Goal: Transaction & Acquisition: Purchase product/service

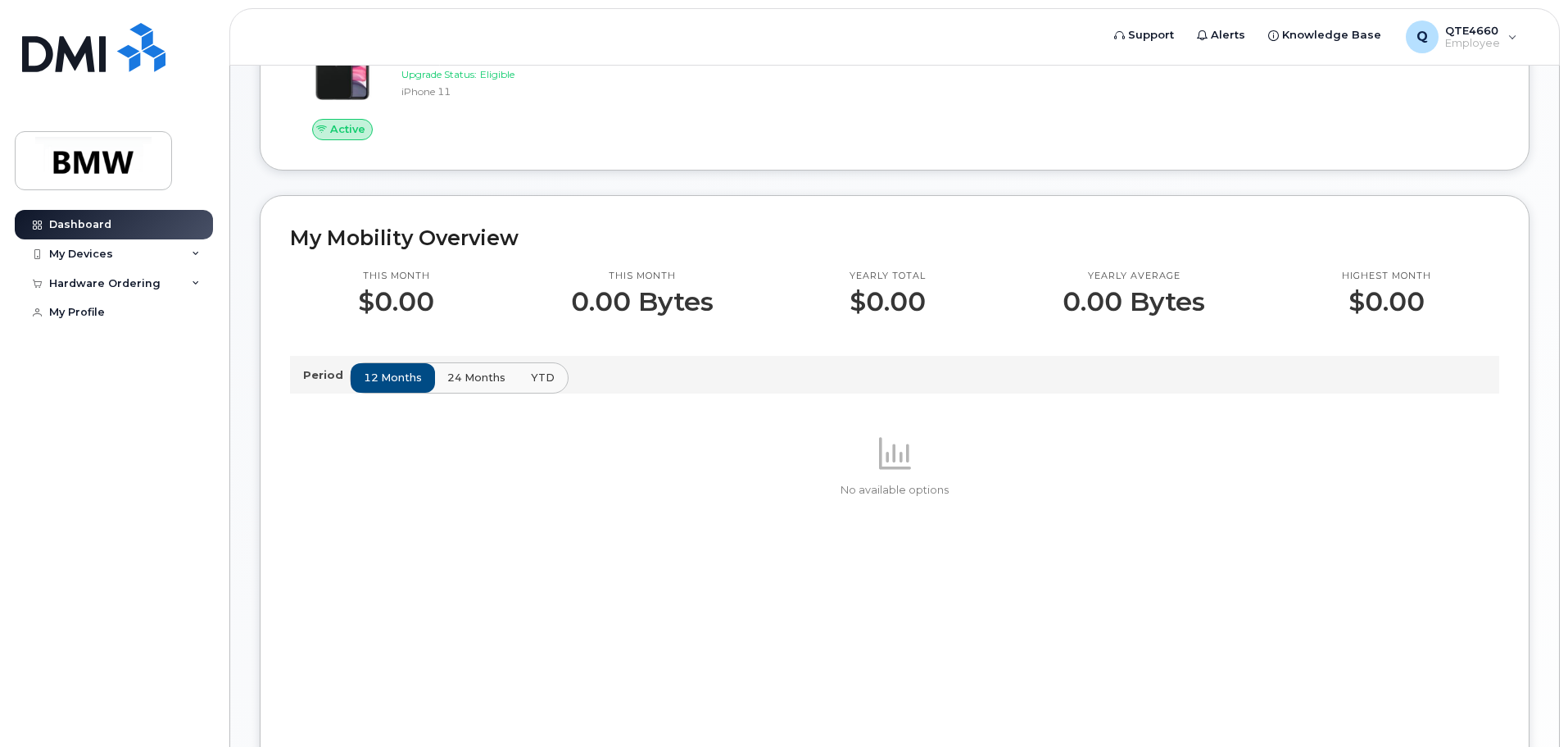
scroll to position [105, 0]
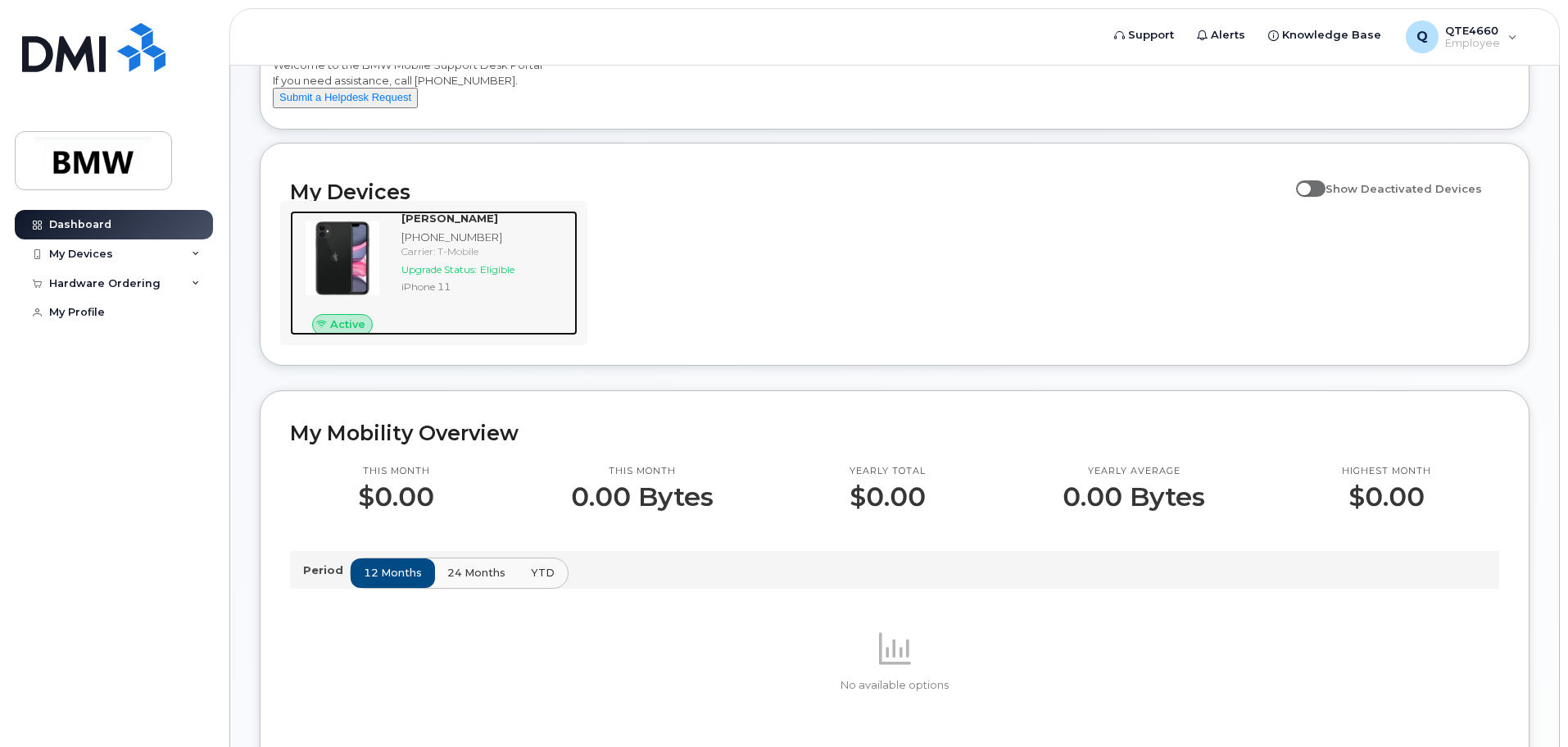
click at [482, 276] on div "Upgrade Status: Eligible" at bounding box center [485, 269] width 169 height 14
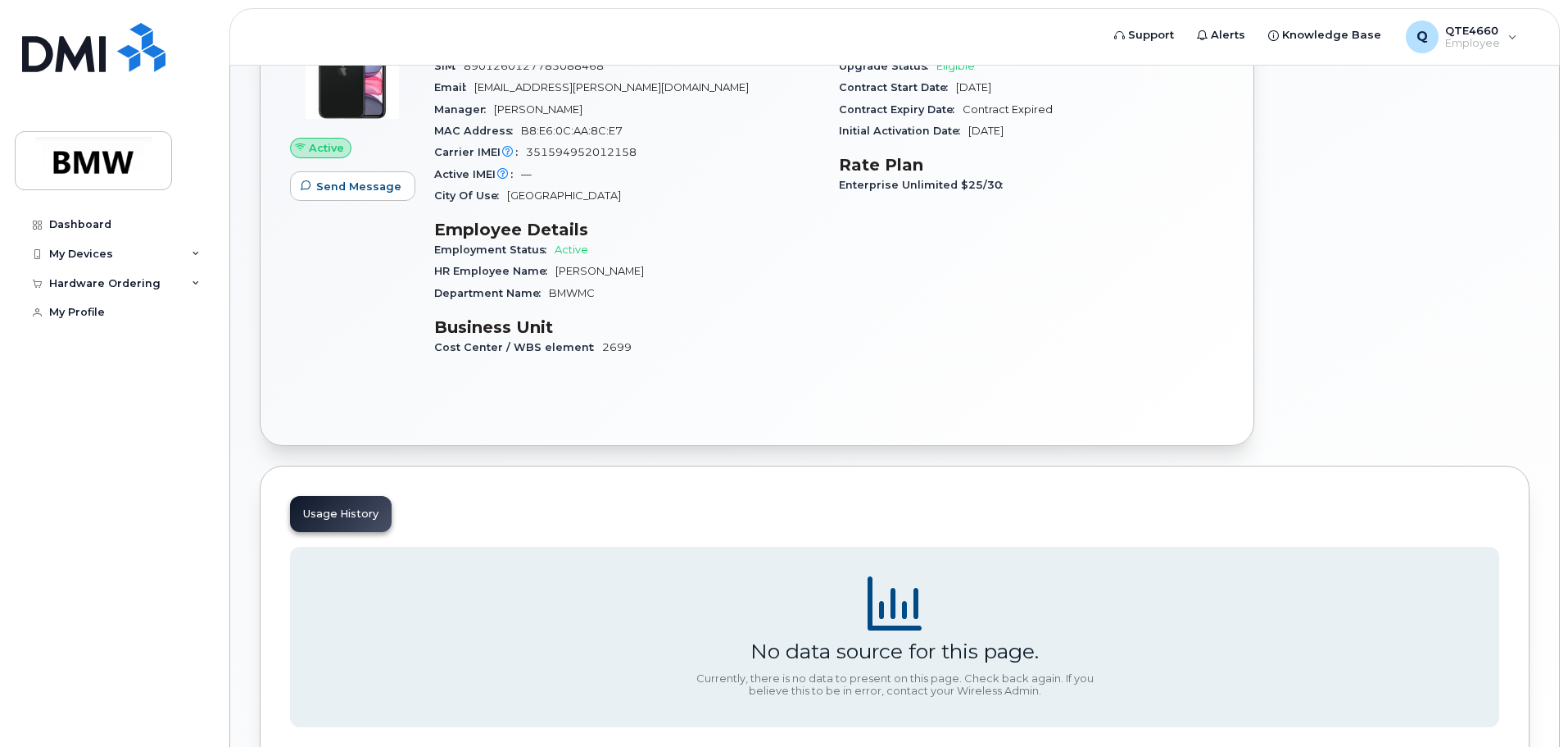
scroll to position [132, 0]
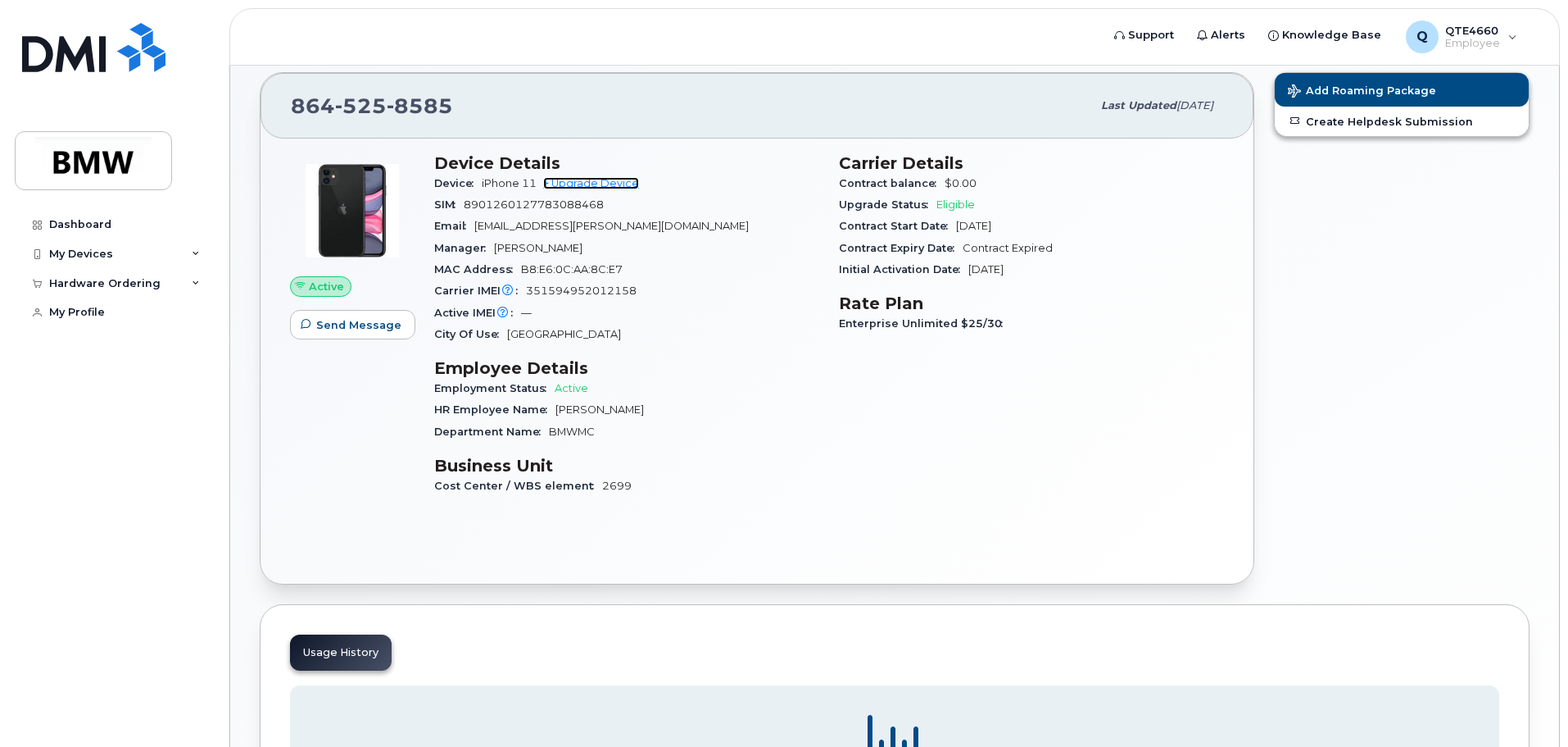
click at [565, 179] on link "+ Upgrade Device" at bounding box center [591, 183] width 96 height 12
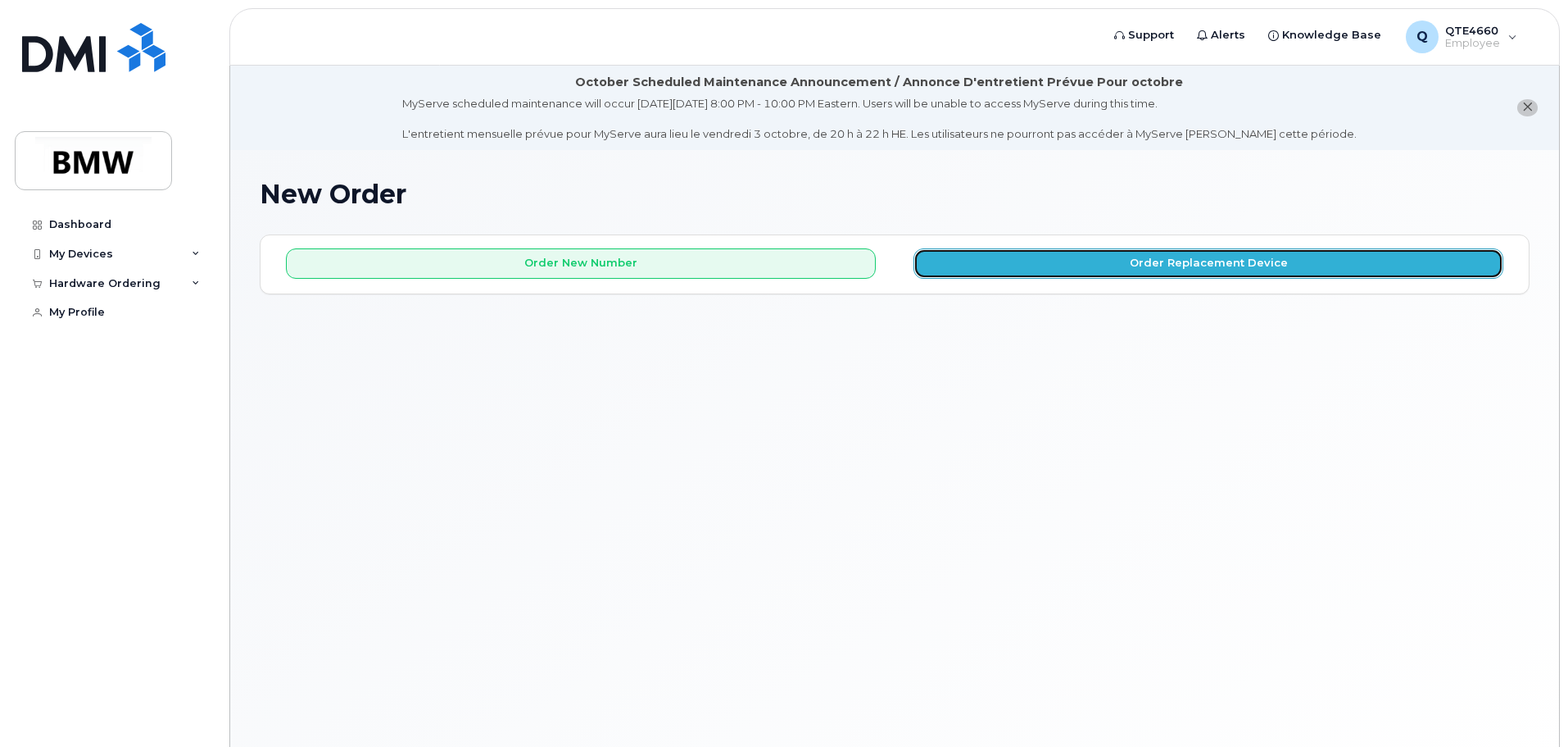
click at [979, 260] on button "Order Replacement Device" at bounding box center [1208, 263] width 590 height 31
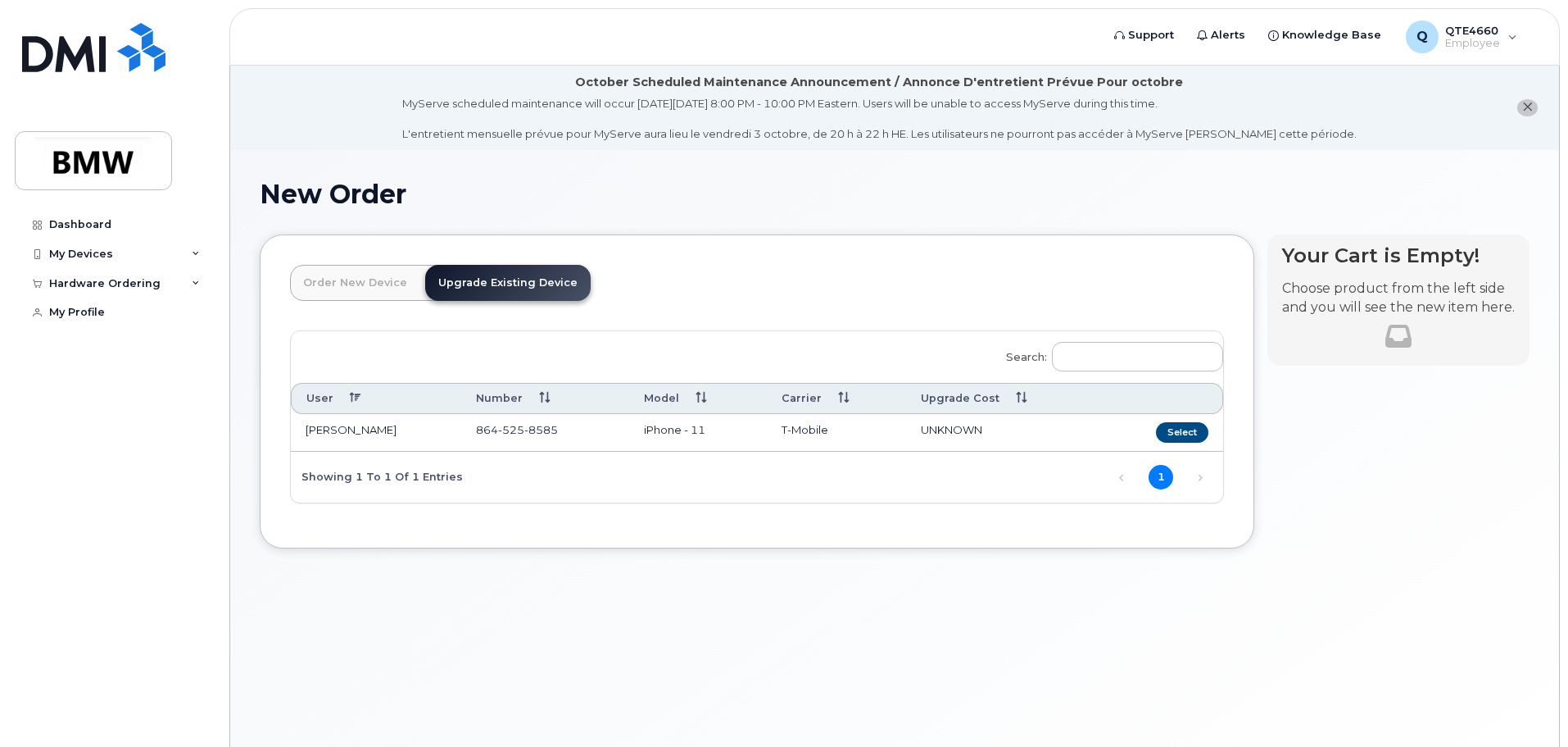
click at [482, 429] on span "[PHONE_NUMBER]" at bounding box center [517, 430] width 82 height 13
click at [429, 431] on td "[PERSON_NAME]" at bounding box center [376, 432] width 170 height 37
click at [376, 282] on link "Order New Device" at bounding box center [355, 283] width 130 height 36
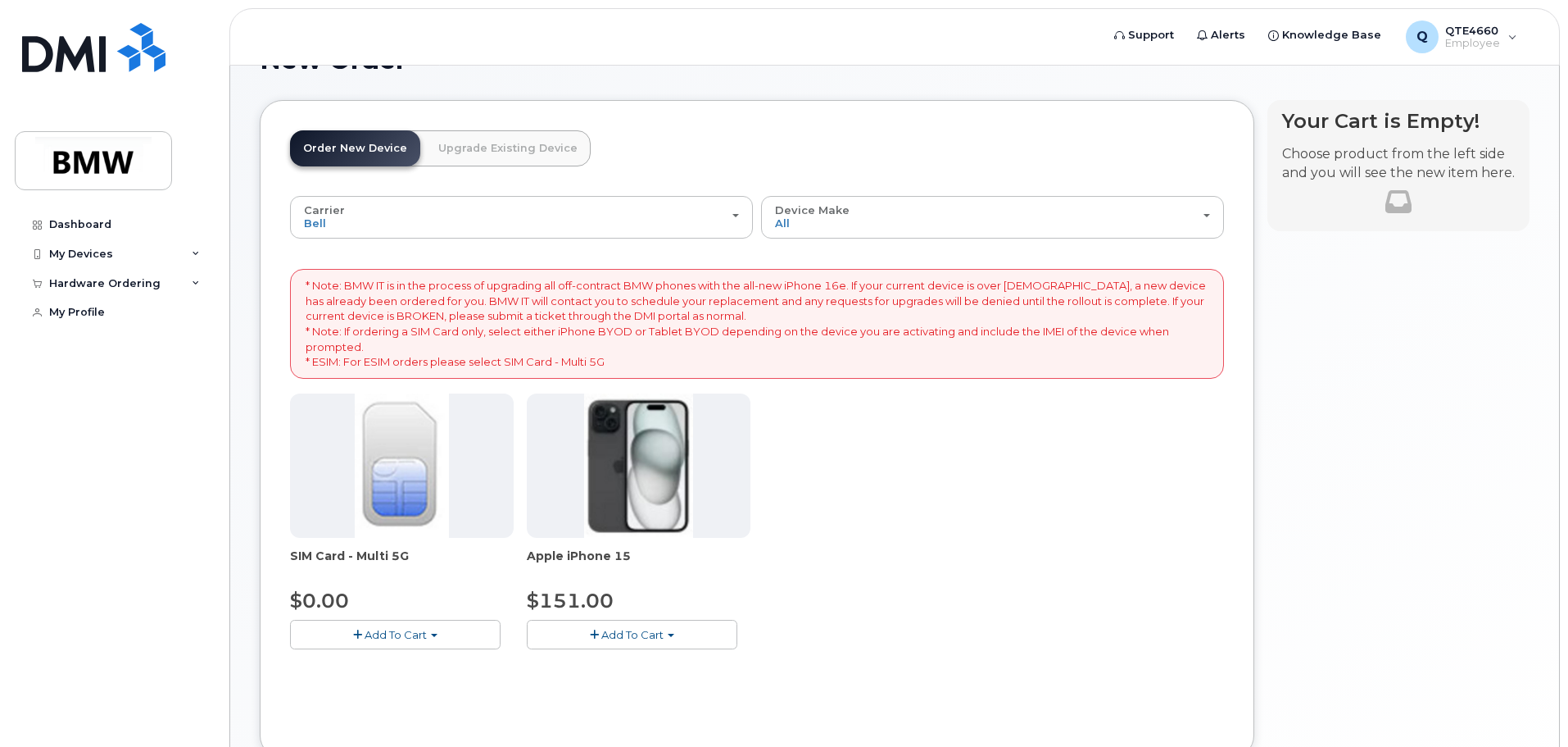
scroll to position [164, 0]
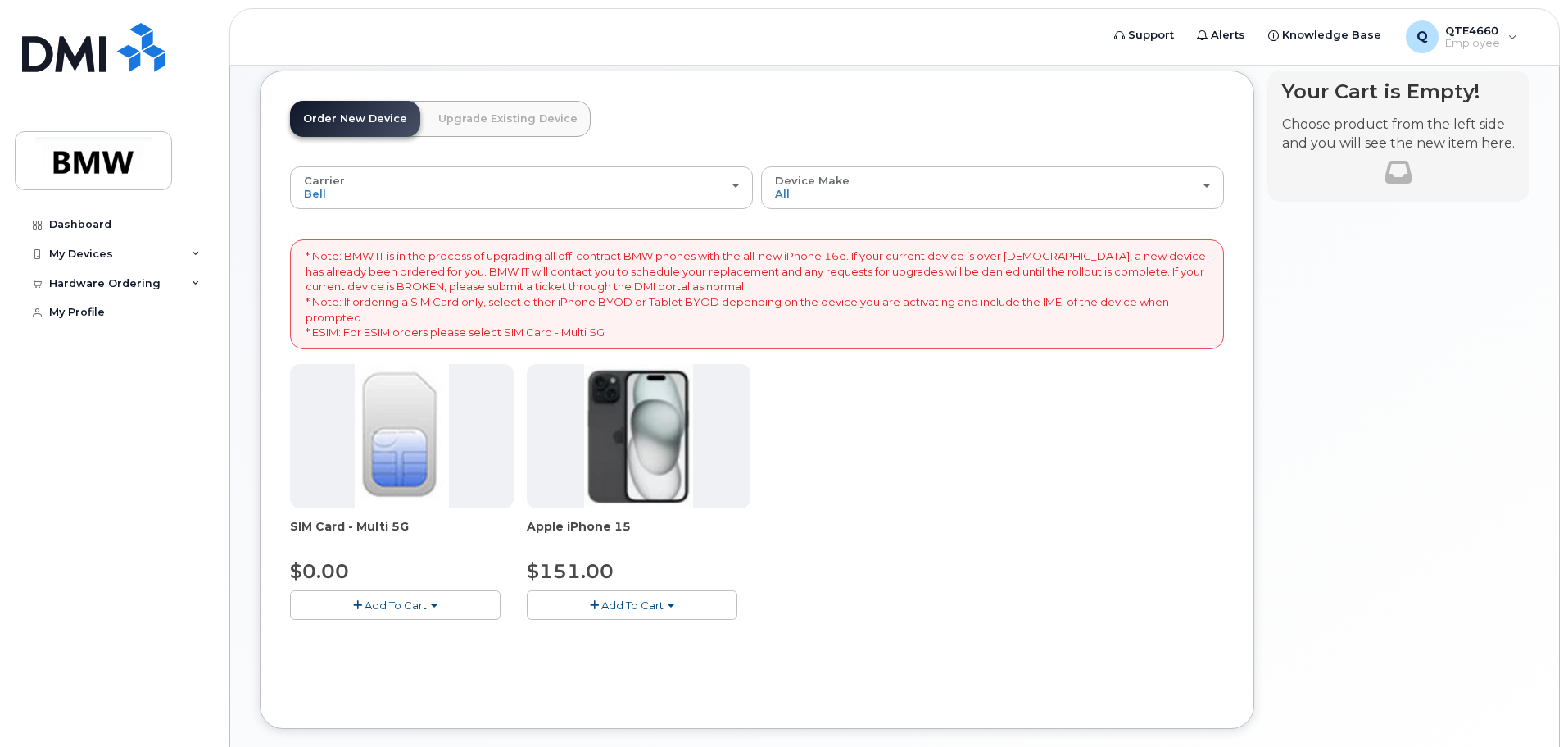
click at [468, 129] on link "Upgrade Existing Device" at bounding box center [507, 119] width 166 height 36
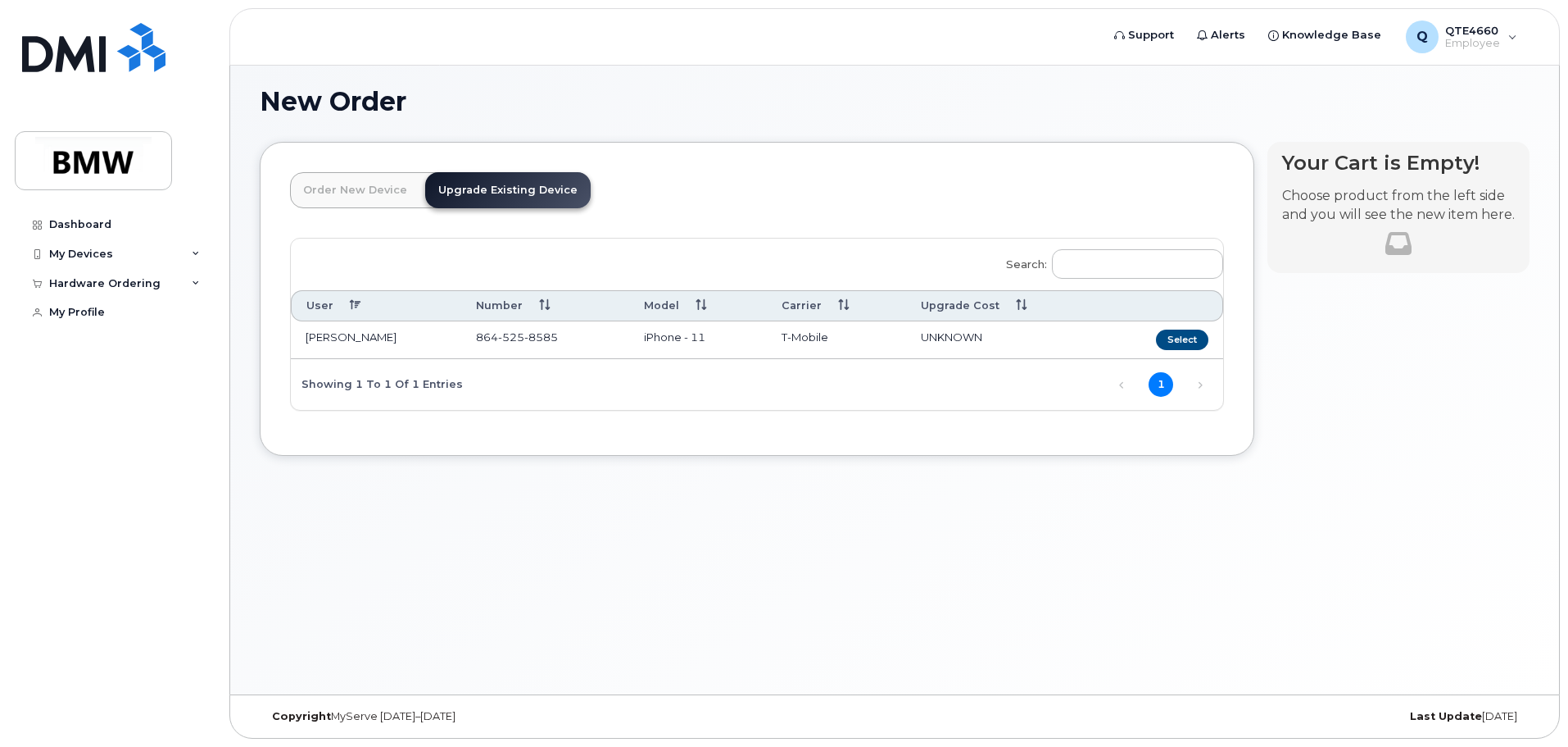
scroll to position [93, 0]
click at [386, 185] on link "Order New Device" at bounding box center [355, 191] width 130 height 36
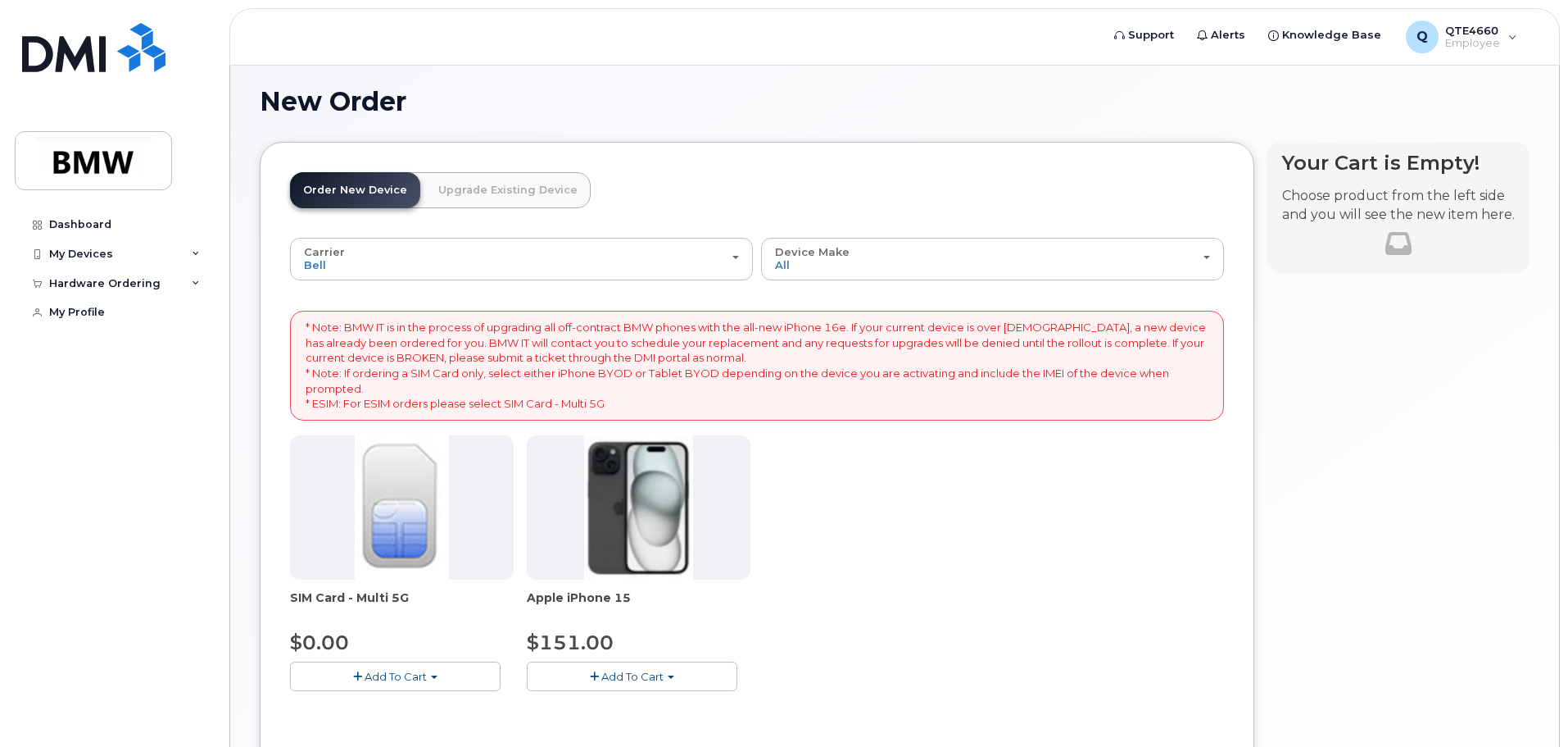
scroll to position [164, 0]
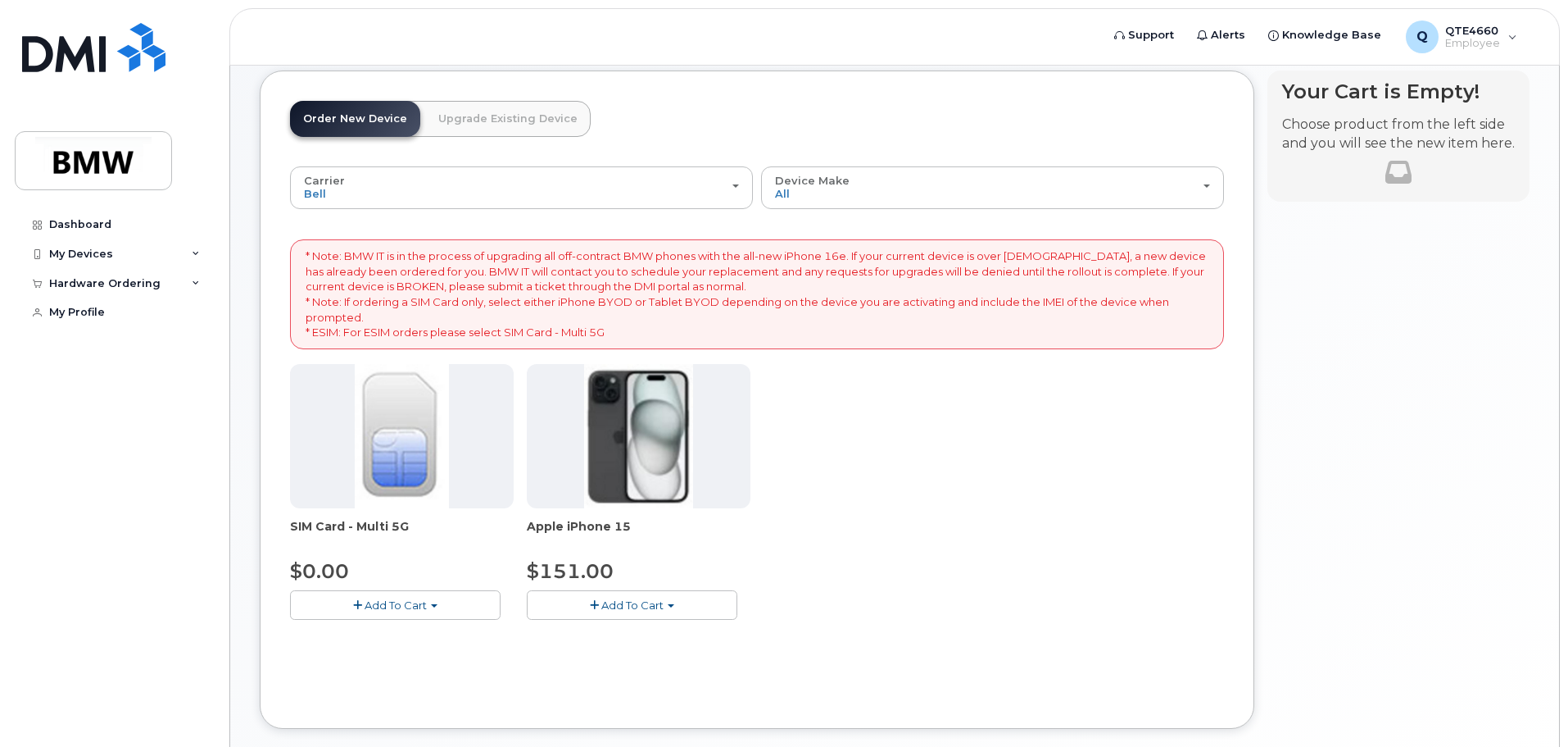
click at [484, 130] on link "Upgrade Existing Device" at bounding box center [507, 119] width 166 height 36
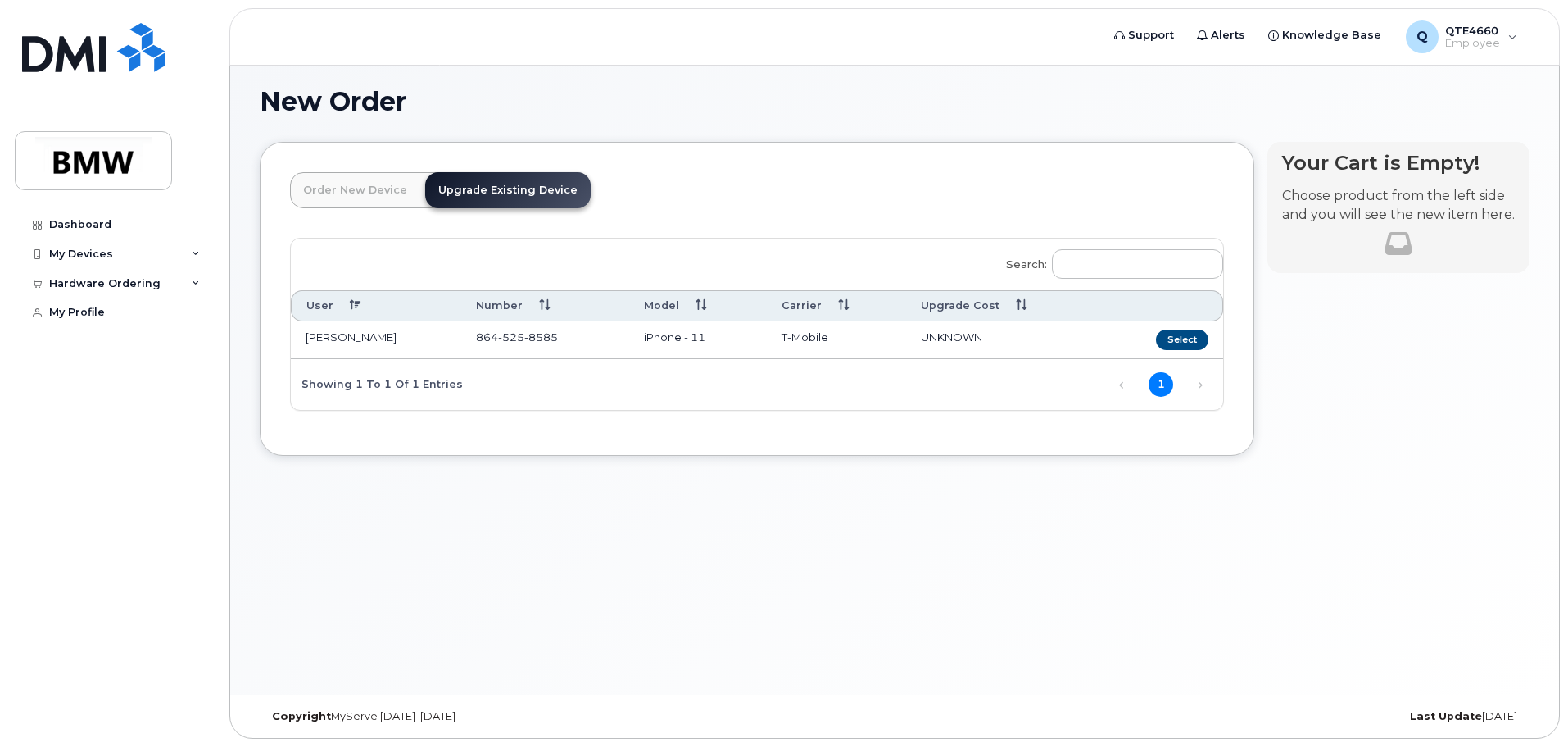
click at [404, 173] on link "Order New Device" at bounding box center [355, 191] width 130 height 36
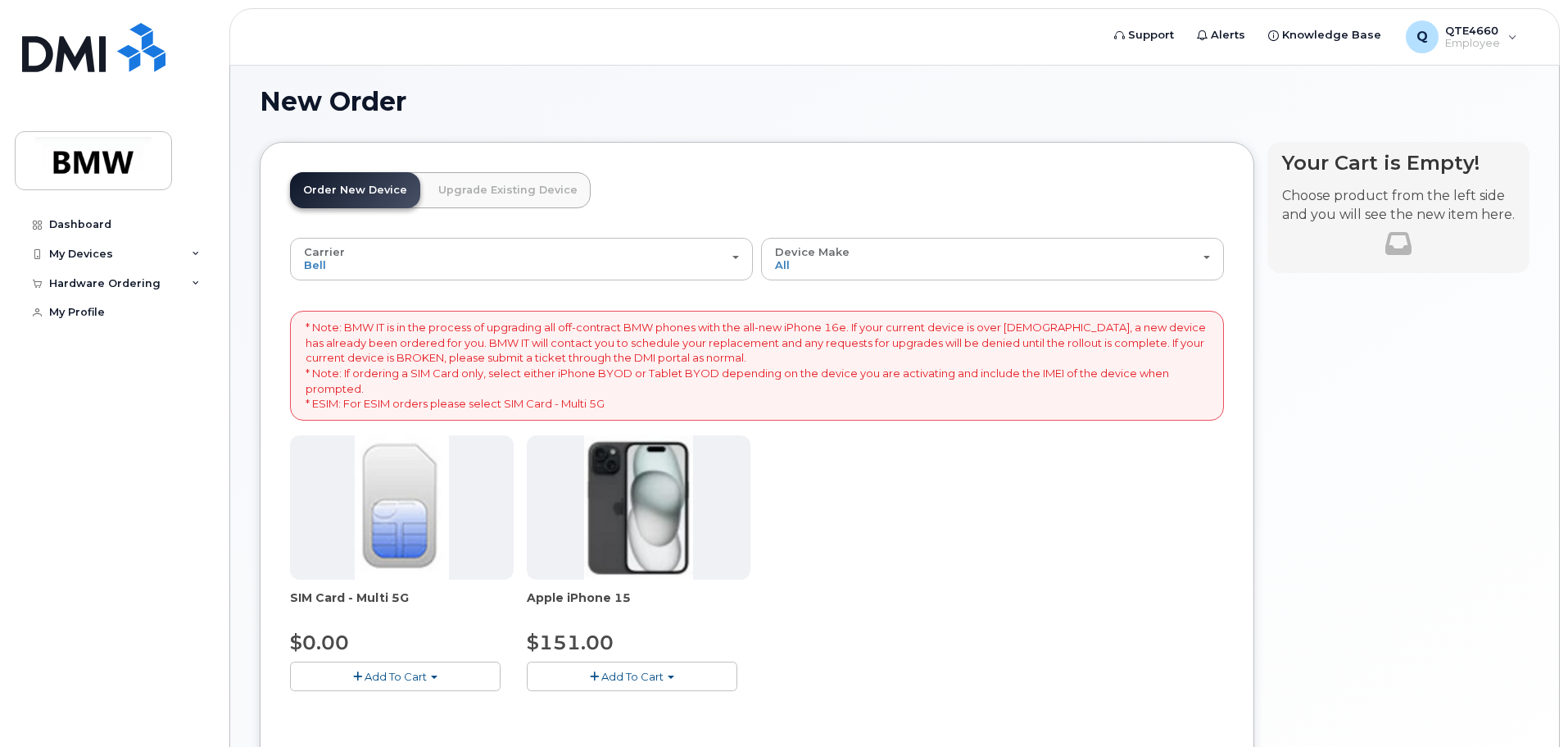
scroll to position [164, 0]
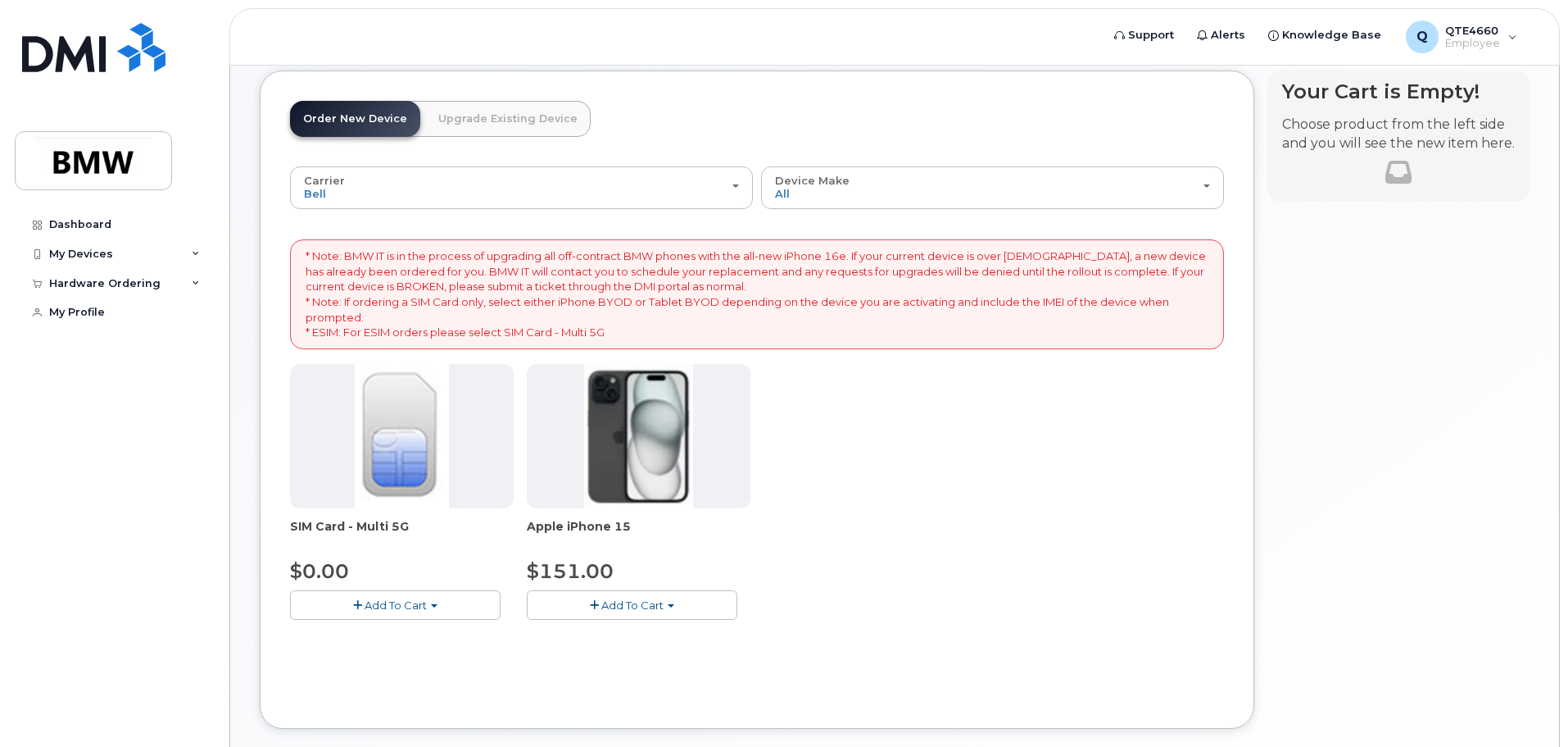
click at [461, 115] on link "Upgrade Existing Device" at bounding box center [507, 119] width 166 height 36
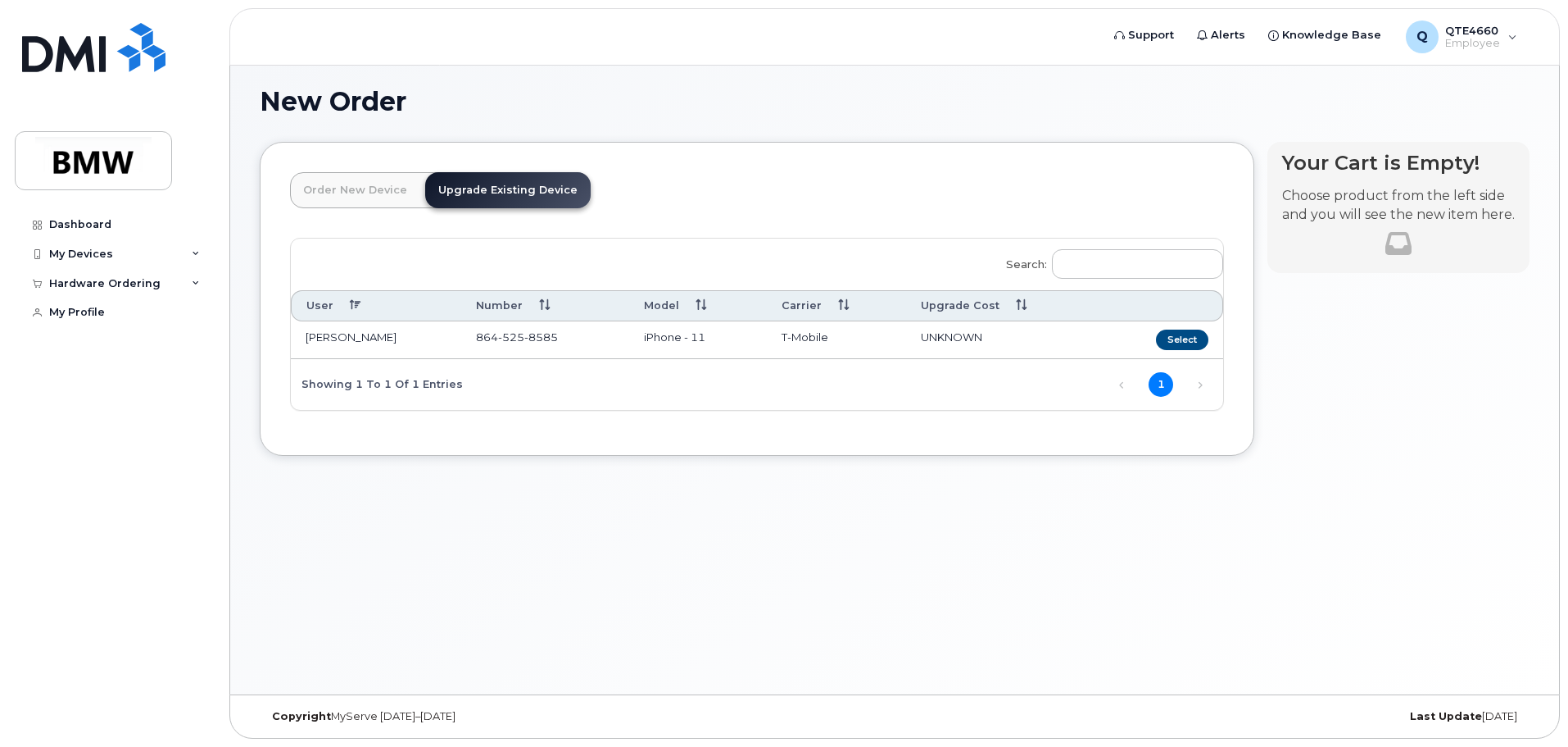
scroll to position [93, 0]
click at [1178, 337] on button "Select" at bounding box center [1181, 339] width 53 height 20
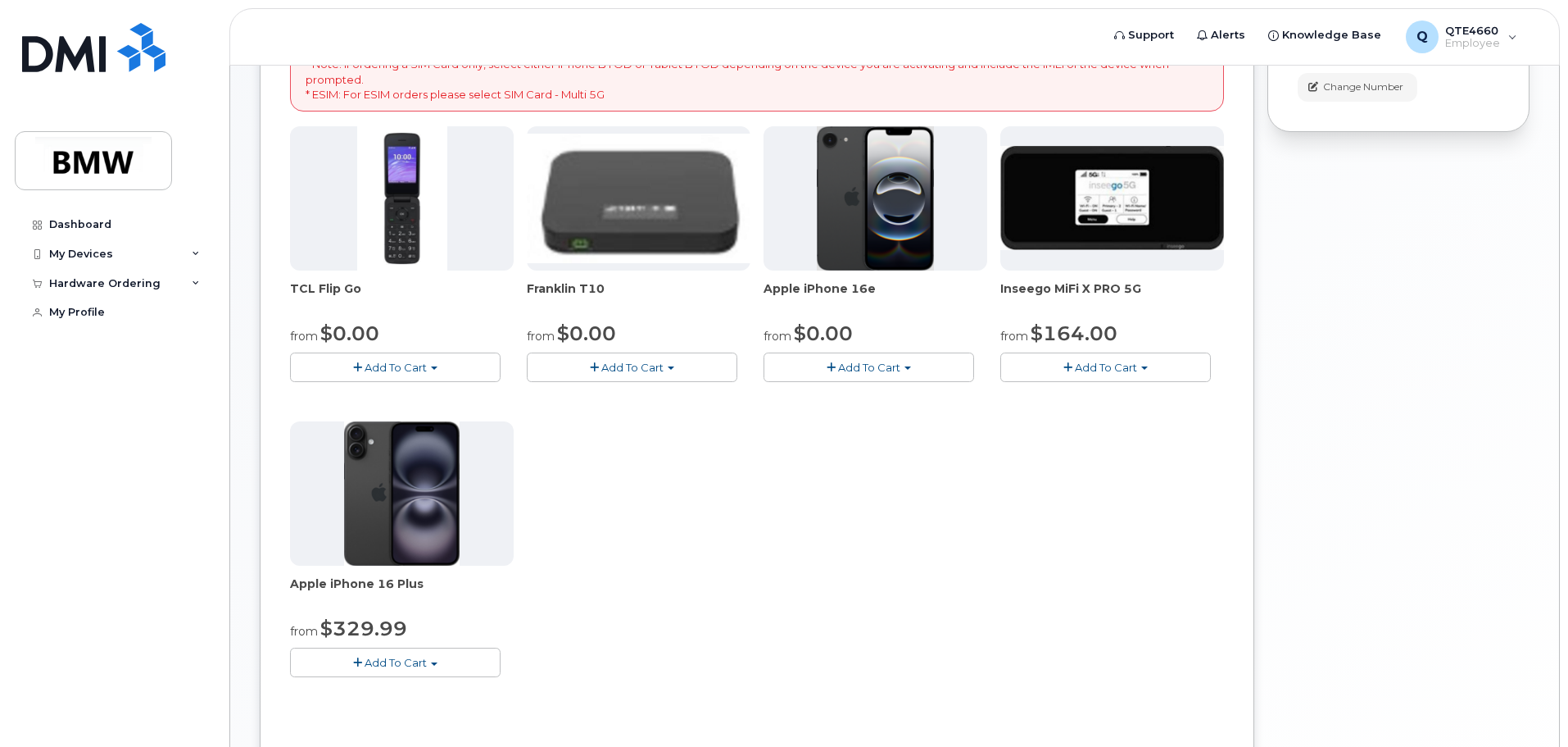
scroll to position [420, 0]
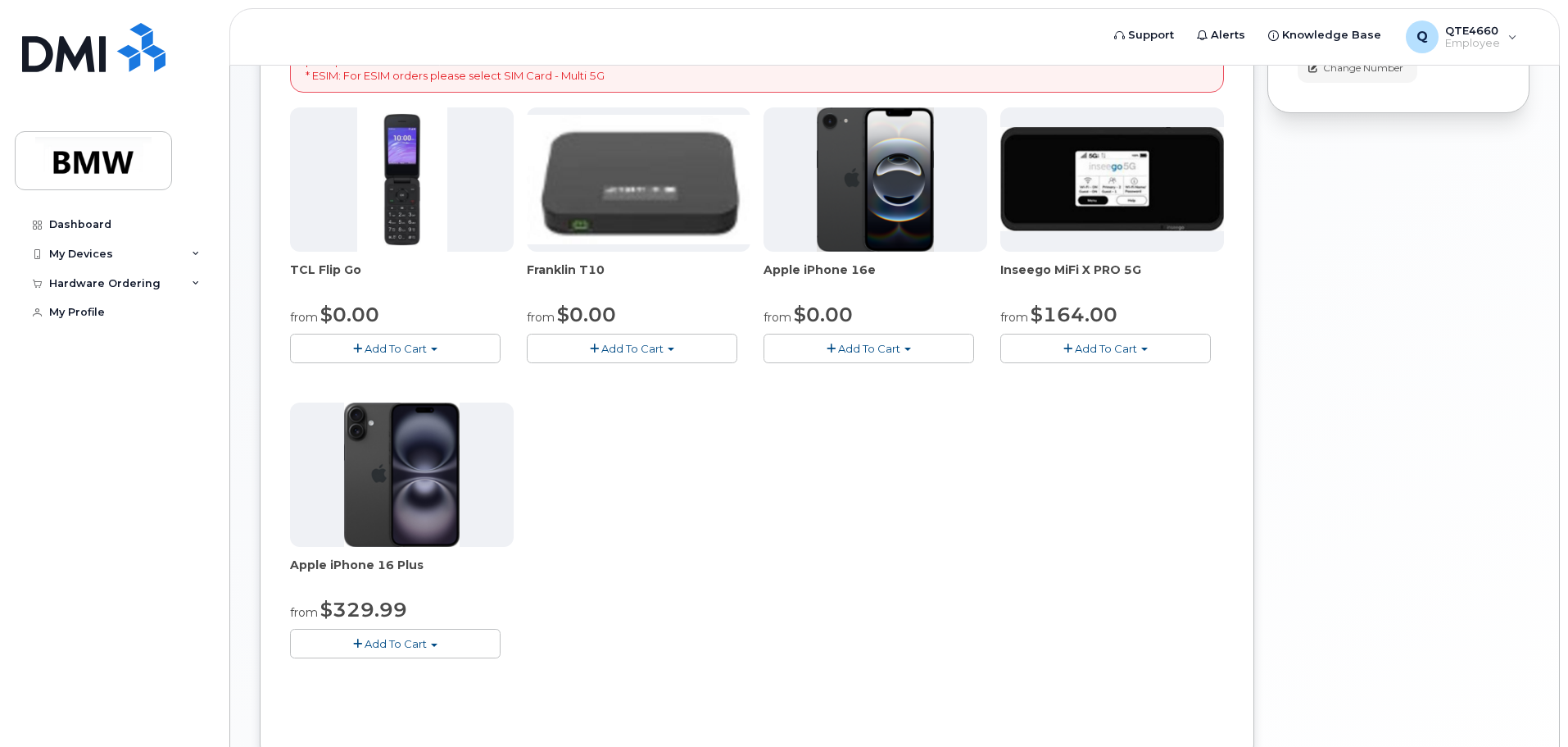
click at [905, 351] on button "Add To Cart" at bounding box center [869, 348] width 211 height 29
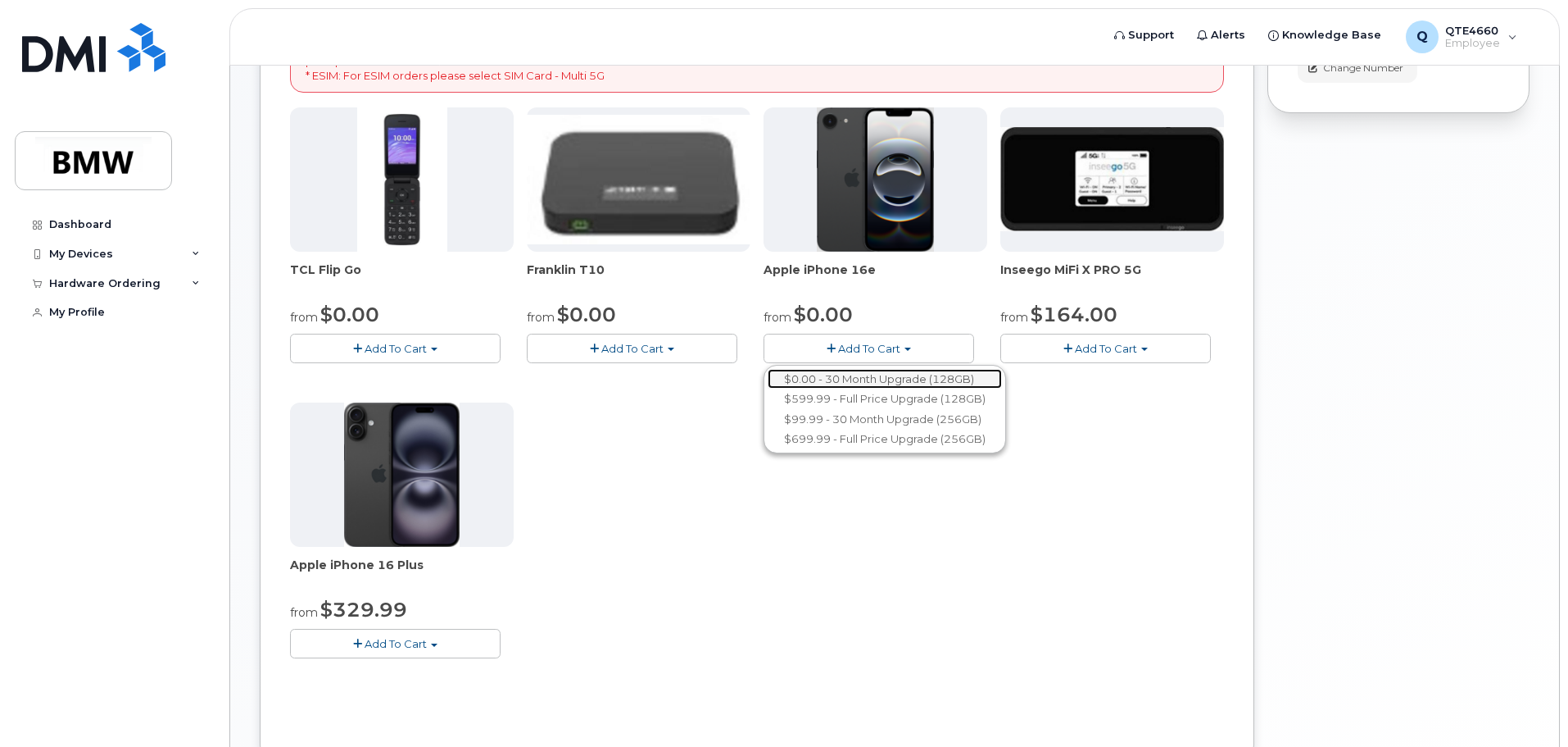
click at [860, 379] on link "$0.00 - 30 Month Upgrade (128GB)" at bounding box center [885, 378] width 235 height 20
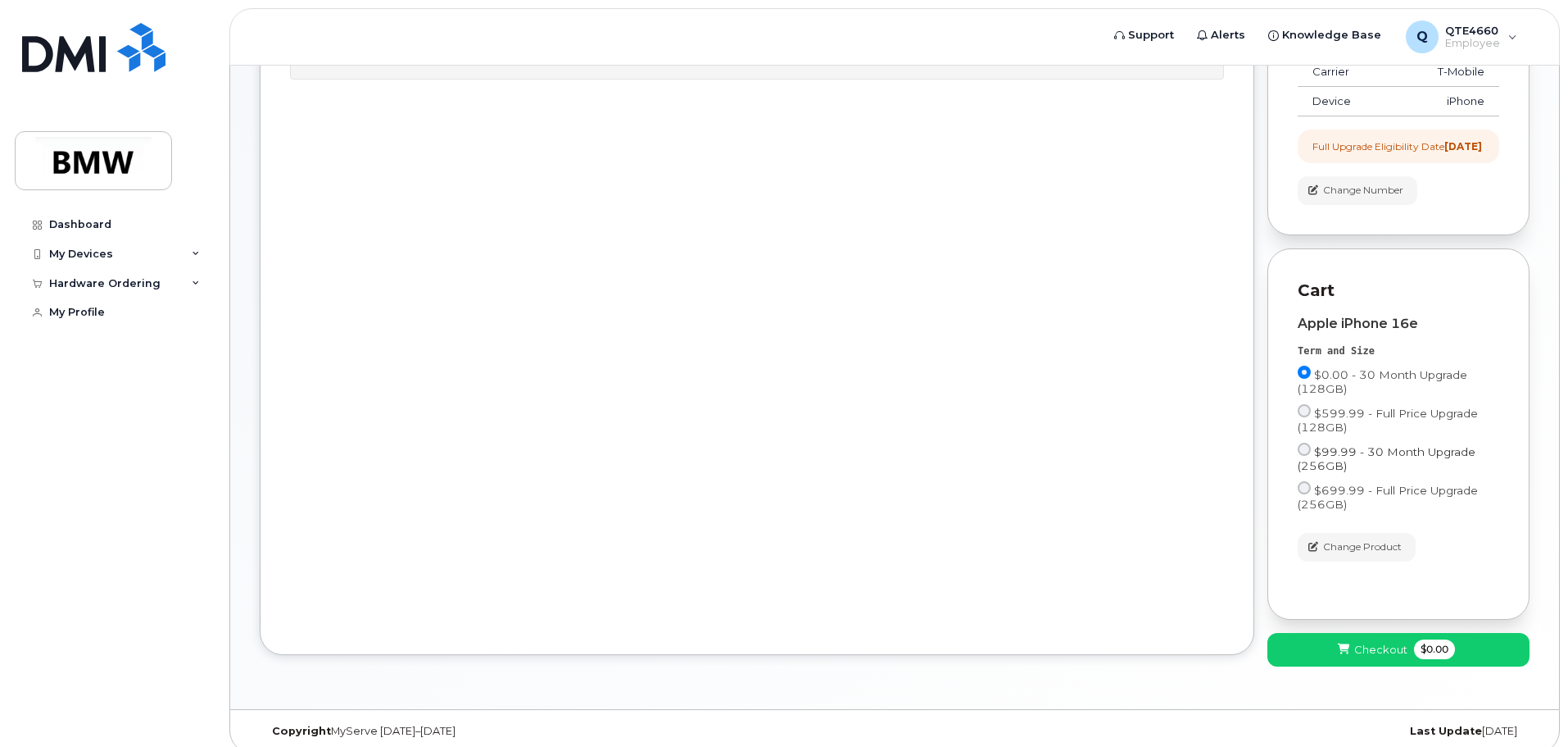
scroll to position [327, 0]
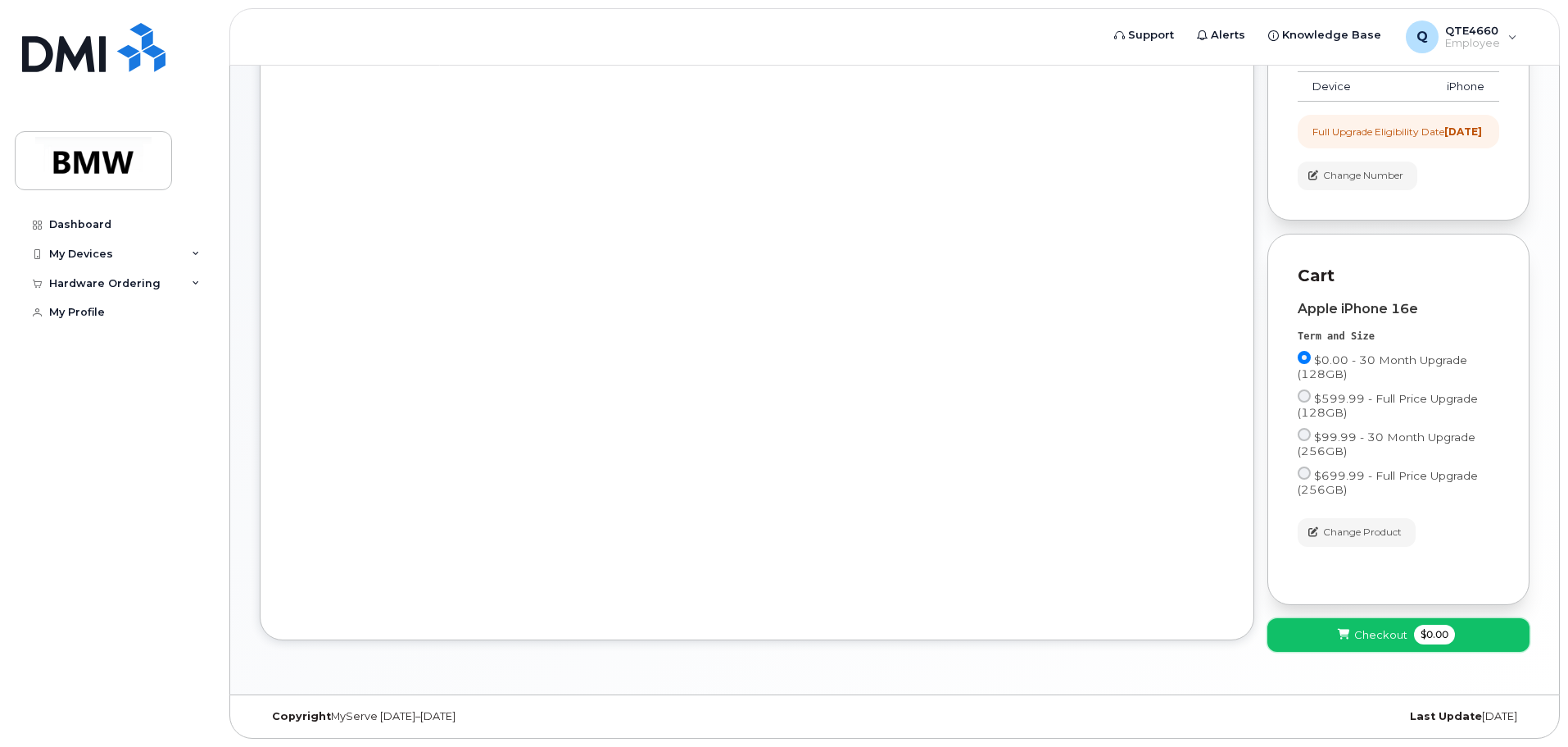
click at [1394, 641] on span "Checkout" at bounding box center [1380, 635] width 54 height 15
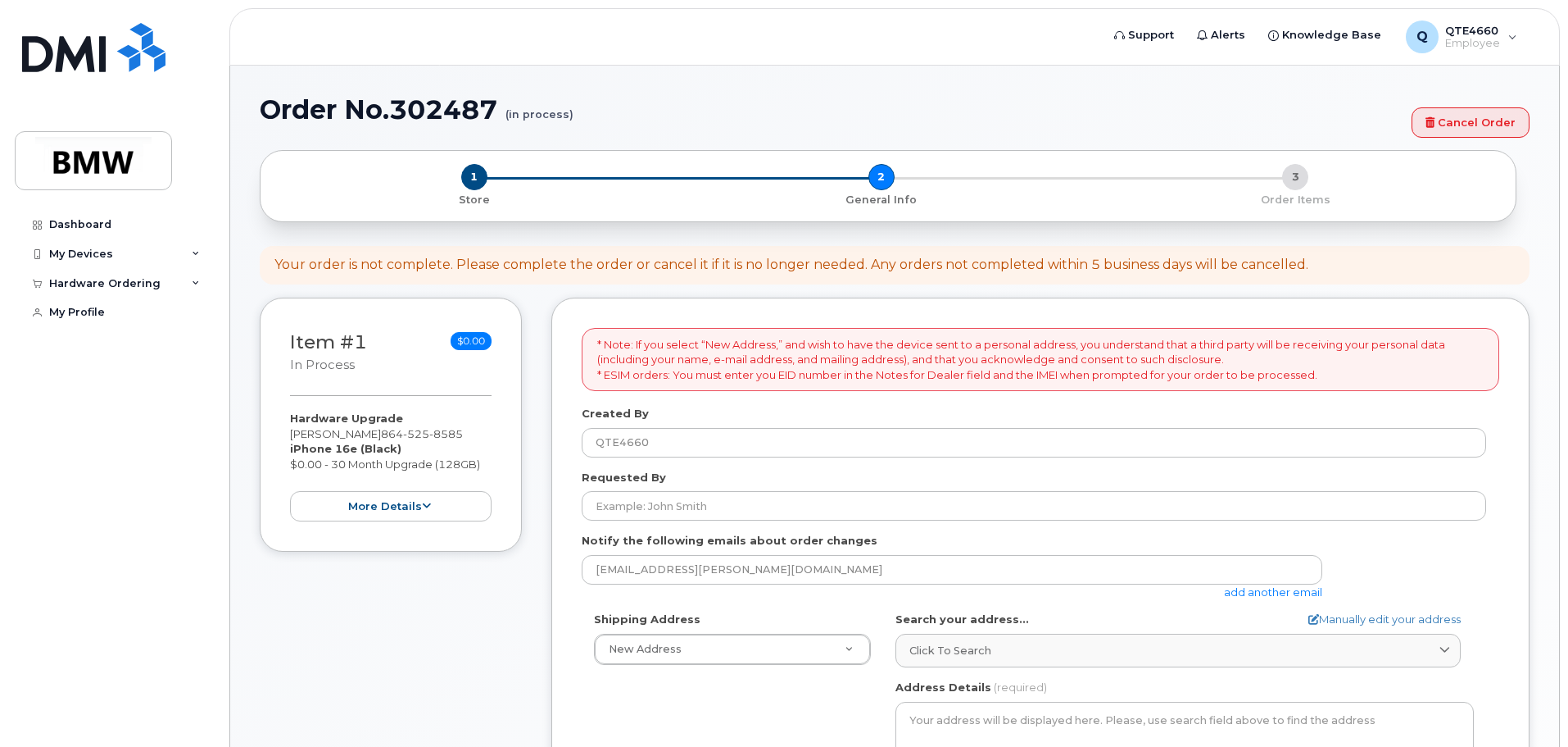
select select
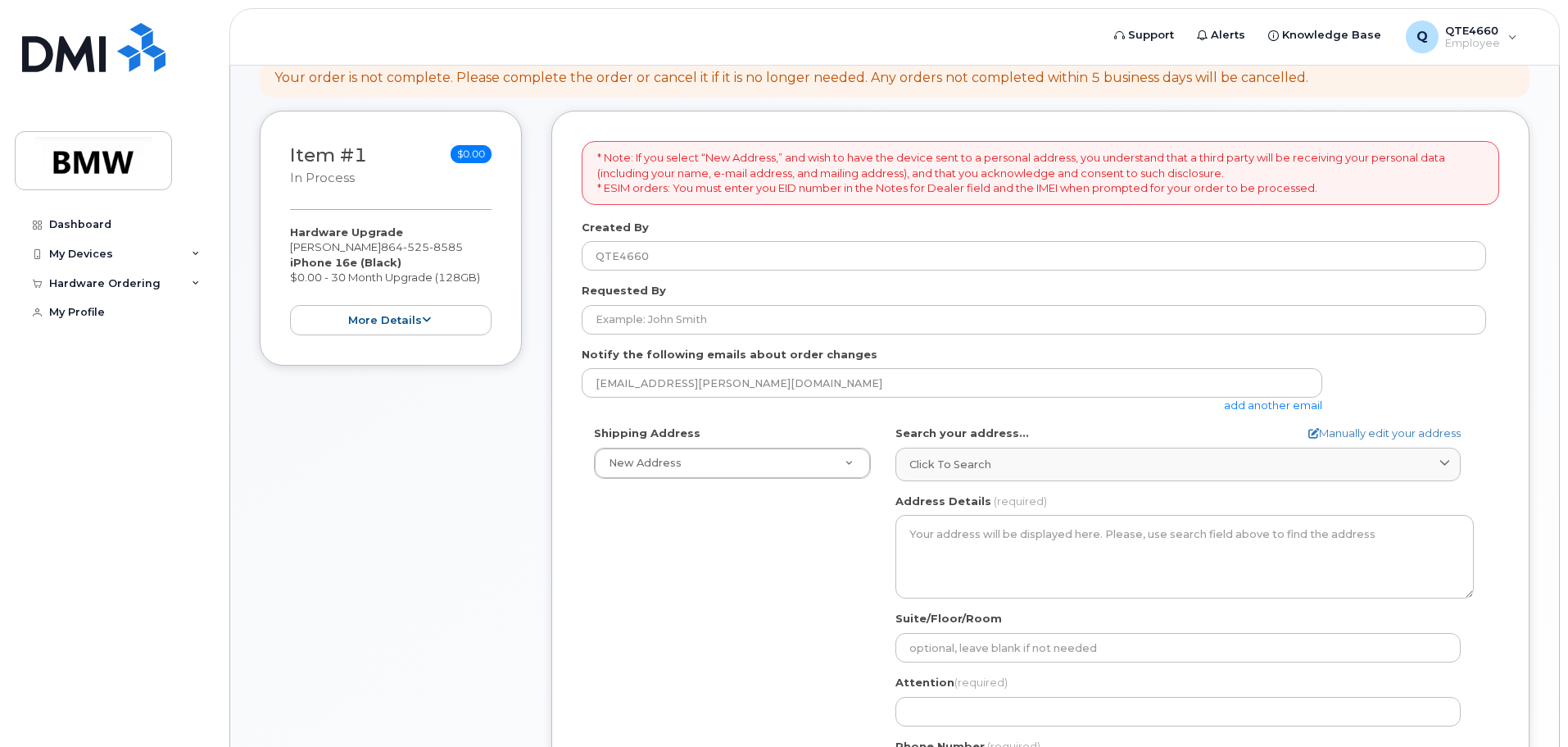
scroll to position [246, 0]
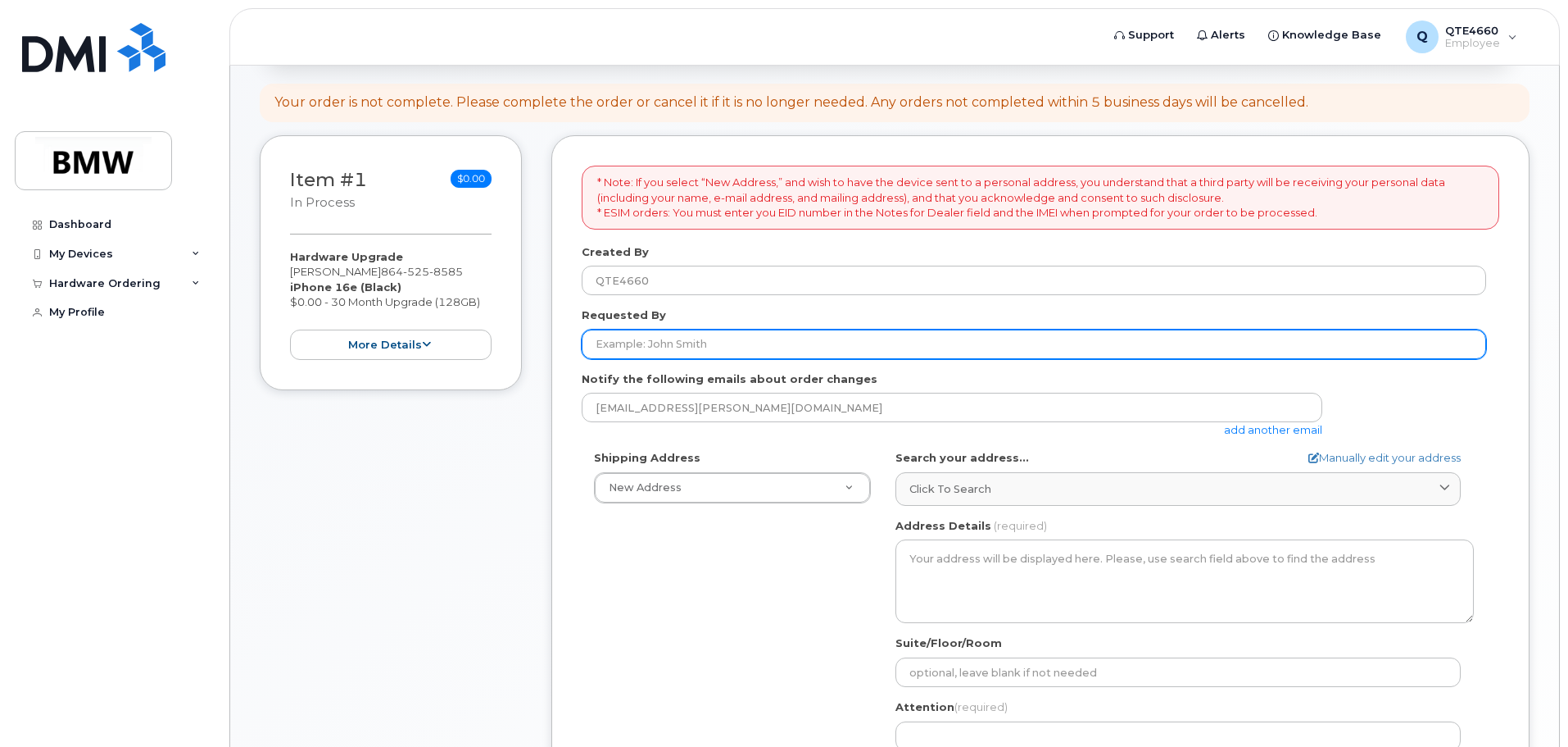
click at [638, 331] on input "Requested By" at bounding box center [1034, 344] width 905 height 30
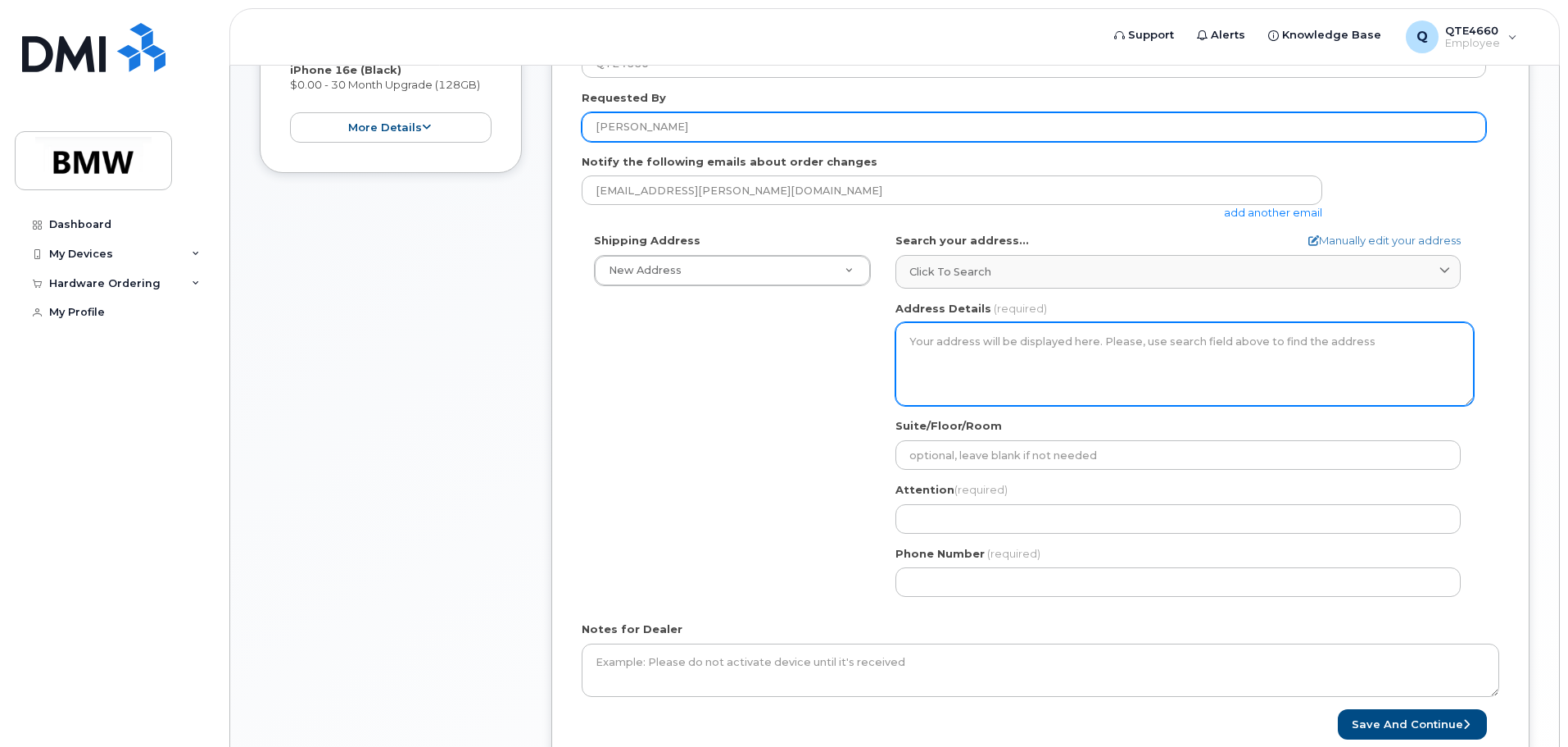
scroll to position [491, 0]
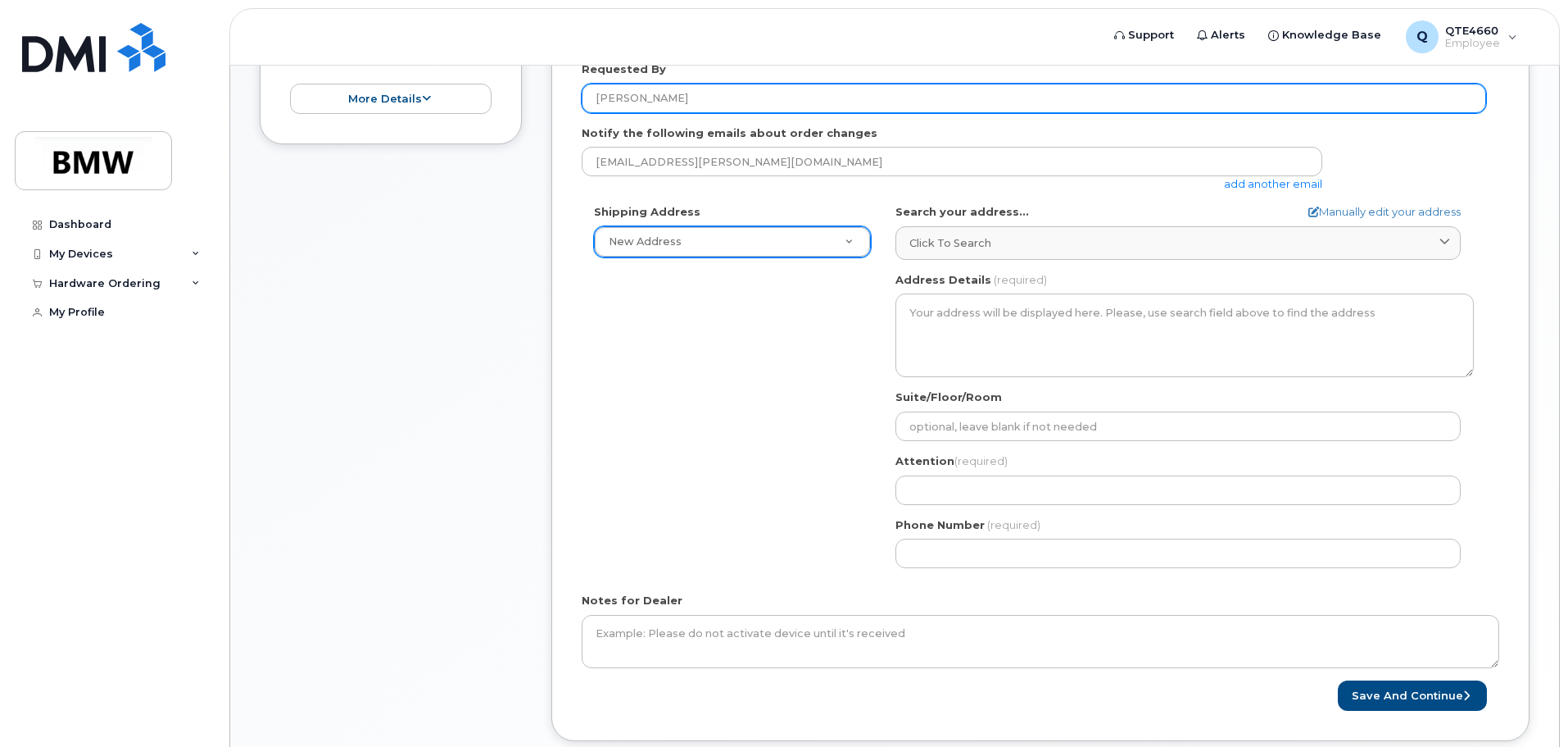
type input "[PERSON_NAME]"
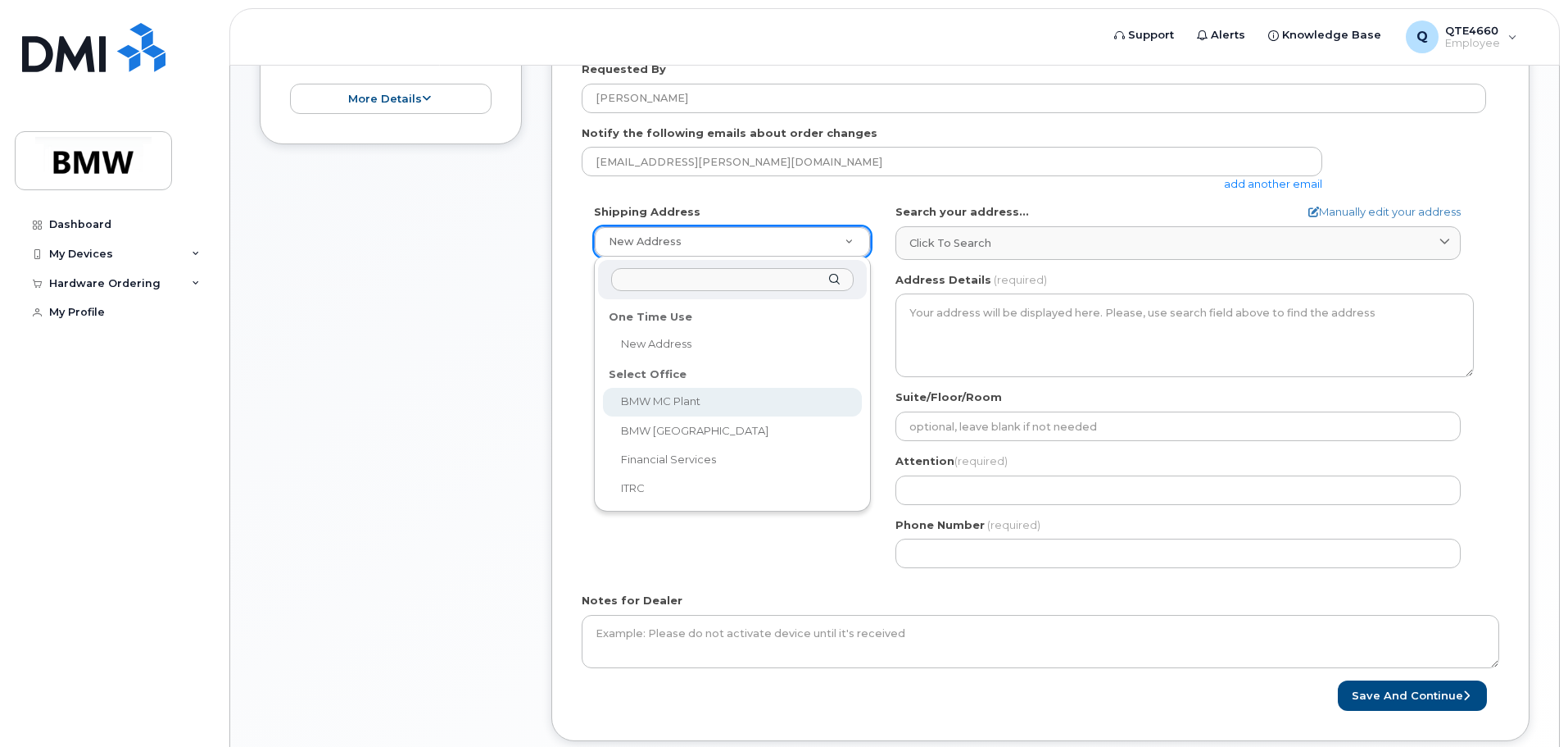
select select
type textarea "1400 Highway 101 S GREER SC 29651-6731 UNITED STATES Greer South Carolina 29651…"
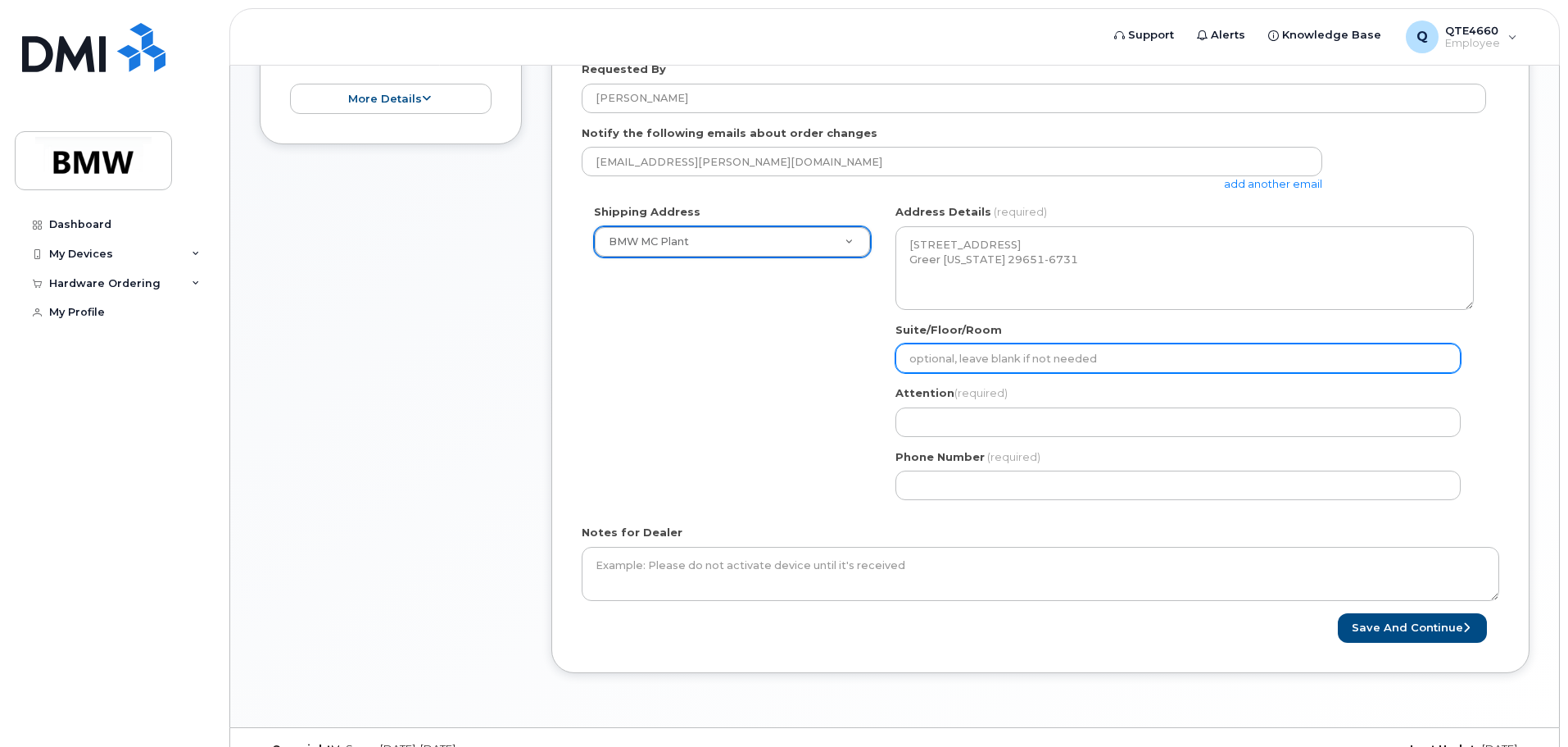
click at [973, 366] on input "Suite/Floor/Room" at bounding box center [1177, 358] width 565 height 30
select select
type input "H"
select select
type input "Ha"
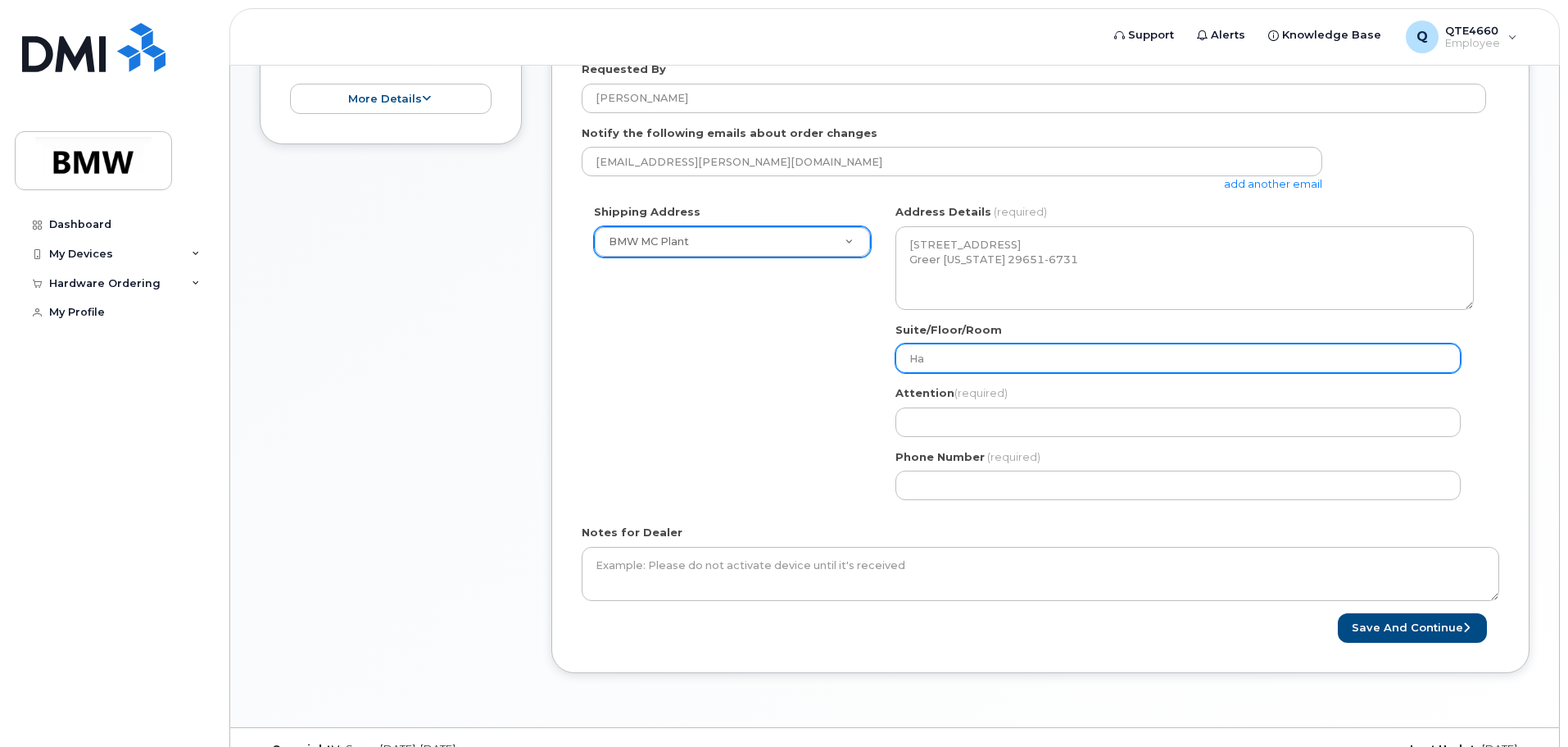
select select
type input "Hal"
select select
type input "Hall"
select select
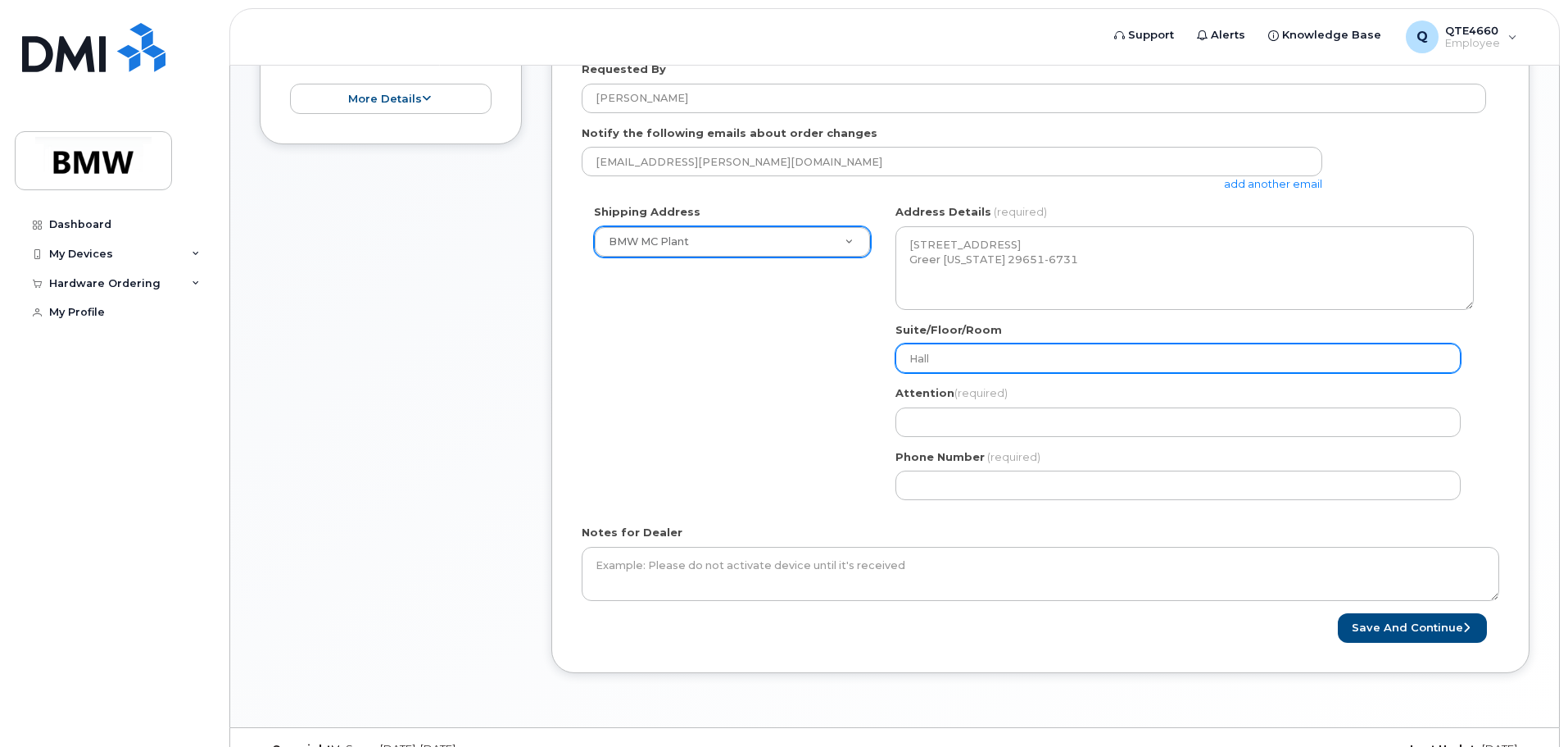
type input "Hall 3"
select select
type input "Hall 32"
select select
type input "Hall 32."
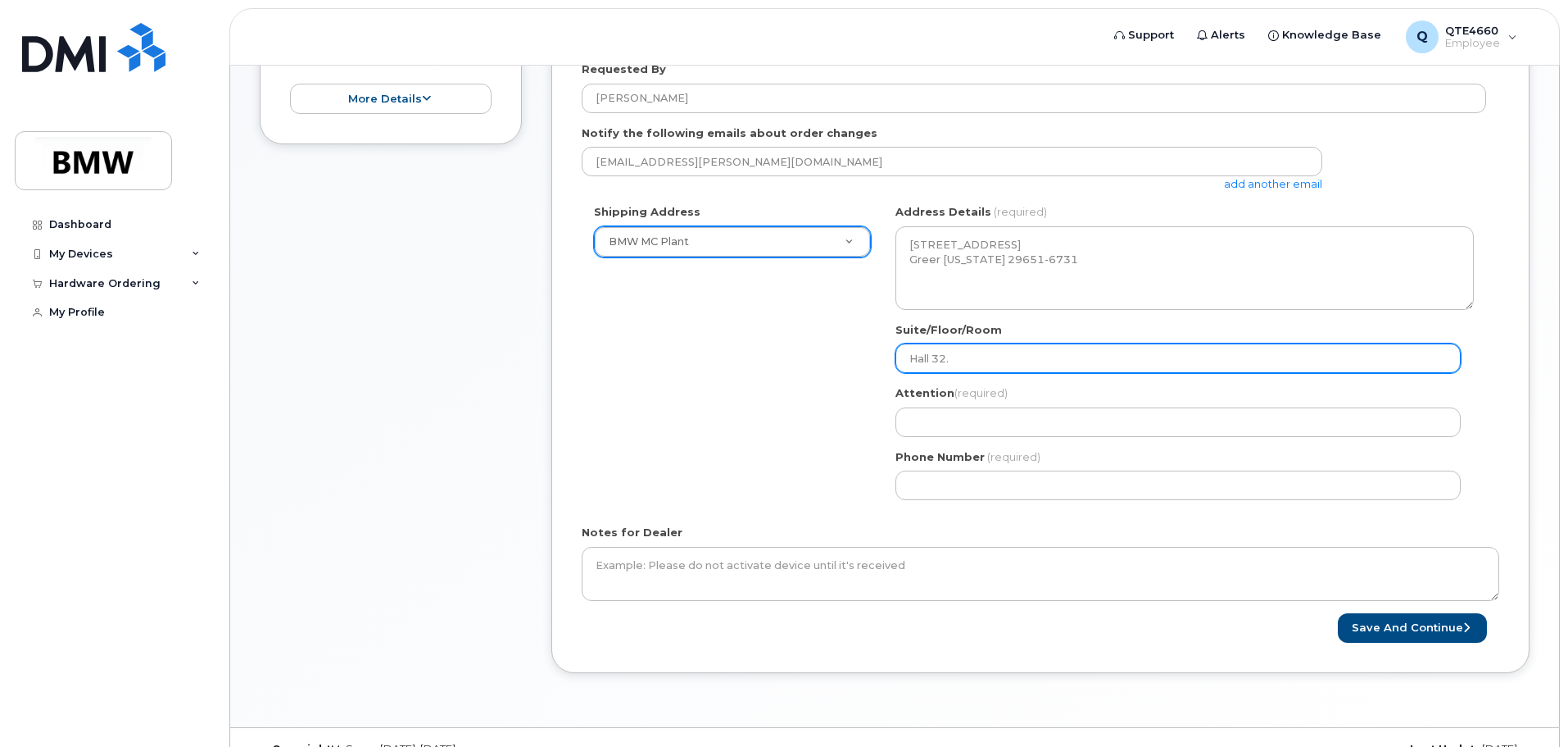
select select
type input "Hall 32.1"
select select
type input "Hall 32.1 C"
select select
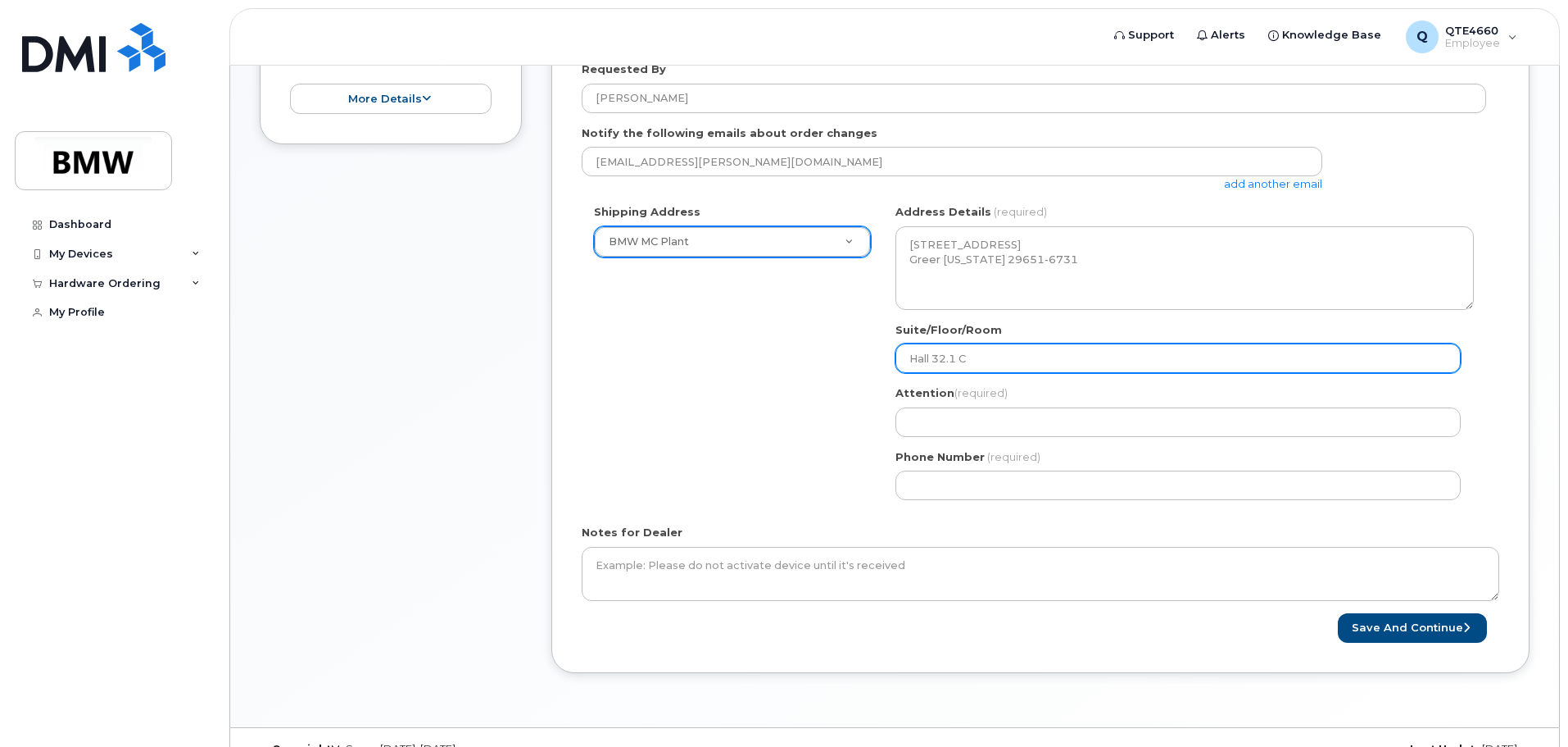
type input "Hall 32.1 Co"
select select
type input "Hall 32.1 Col"
select select
type input "Hall 32.1 Colu"
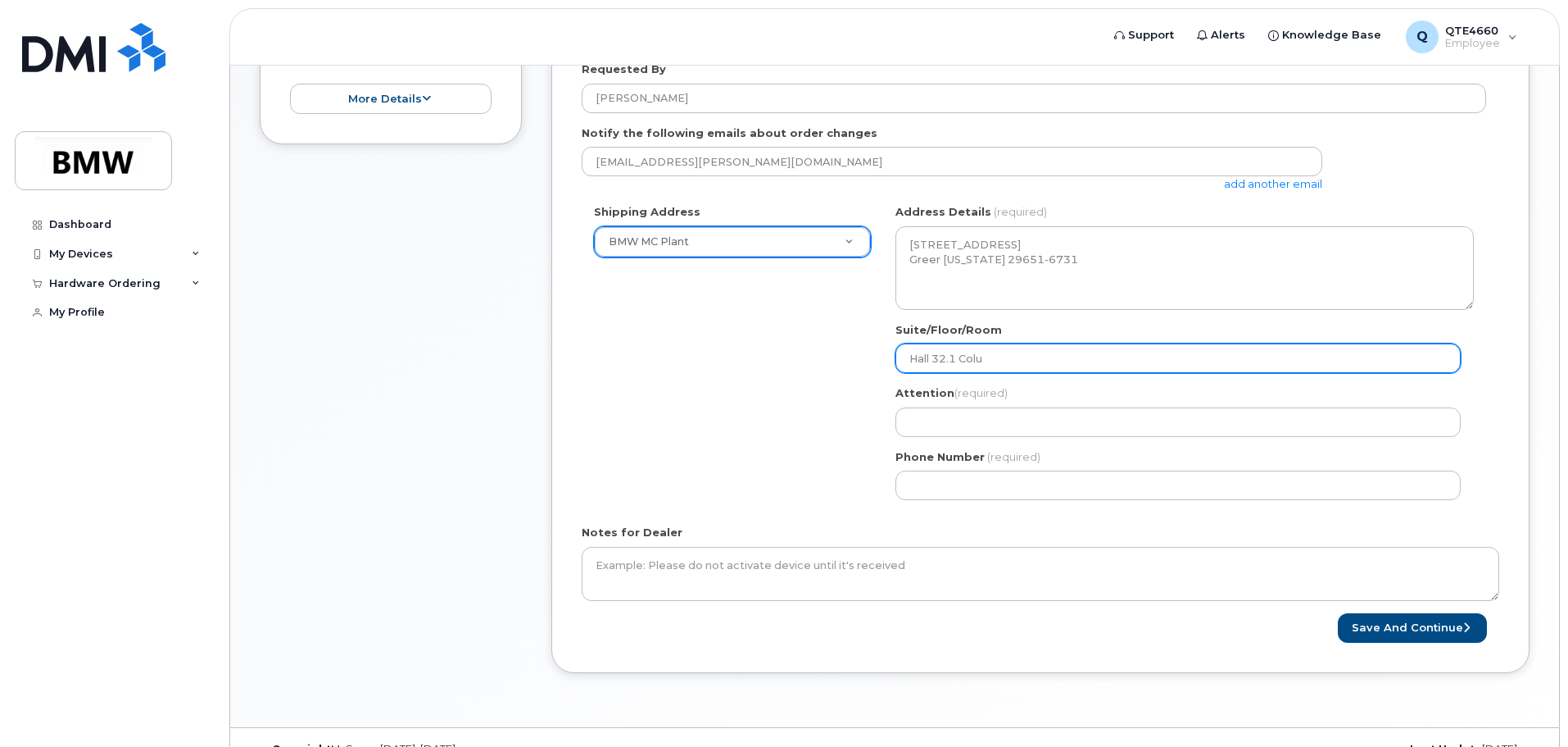
select select
type input "Hall 32.1 Colum"
select select
type input "Hall 32.1 Columj"
select select
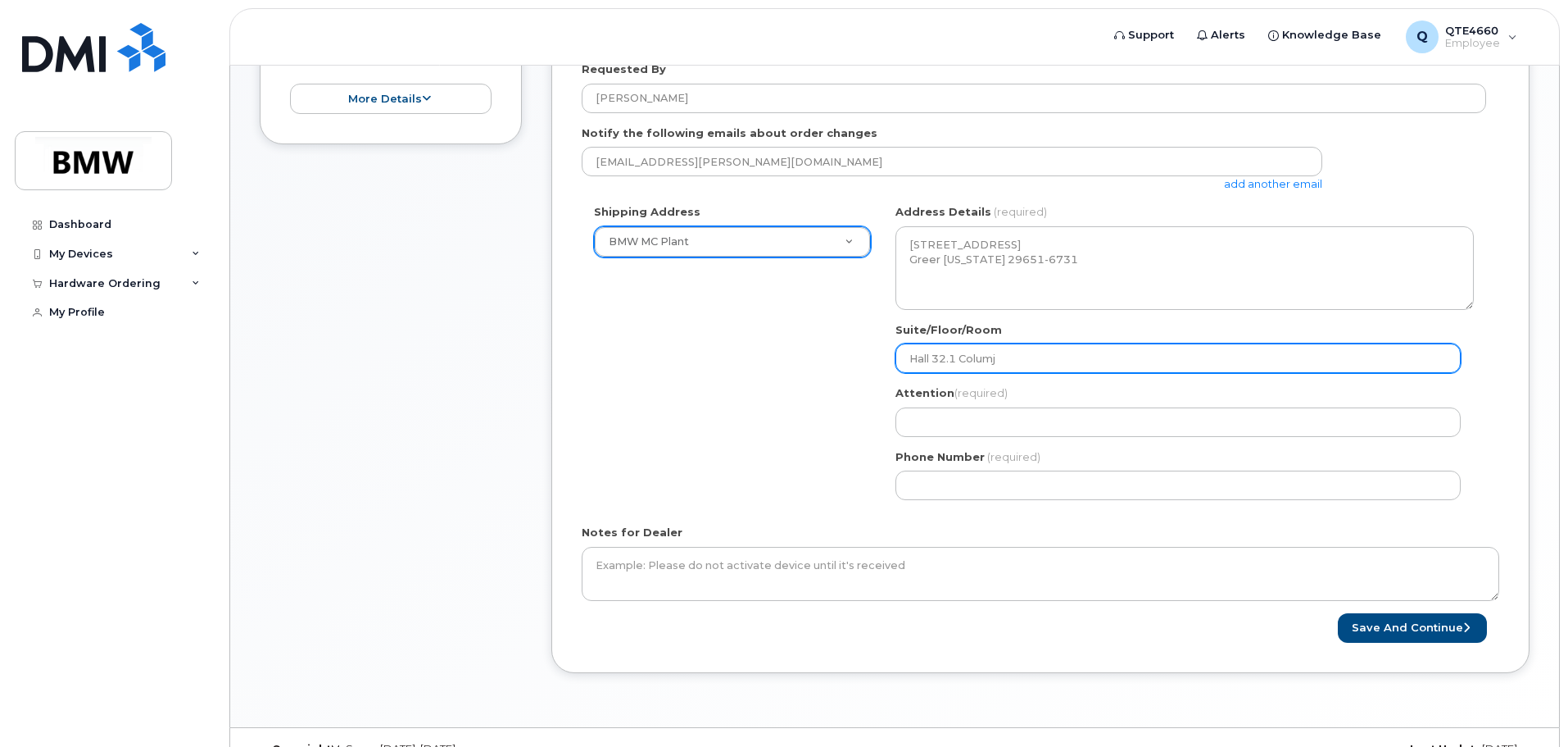
type input "Hall 32.1 Columjn"
select select
type input "Hall 32.1 Columj"
select select
type input "Hall 32.1 Colum"
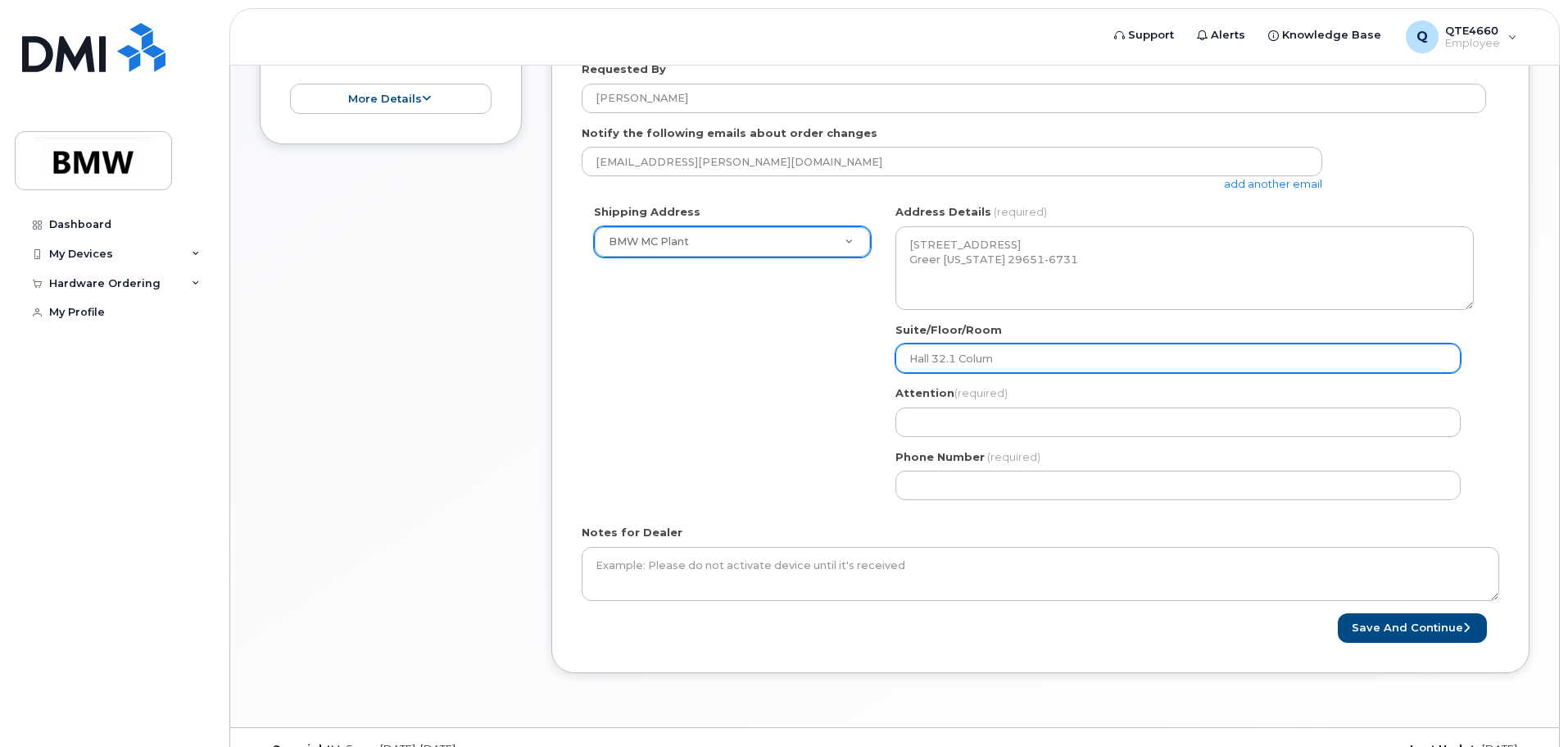
select select
type input "Hall 32.1 Columb"
select select
type input "Hall 32.1 Colum"
select select
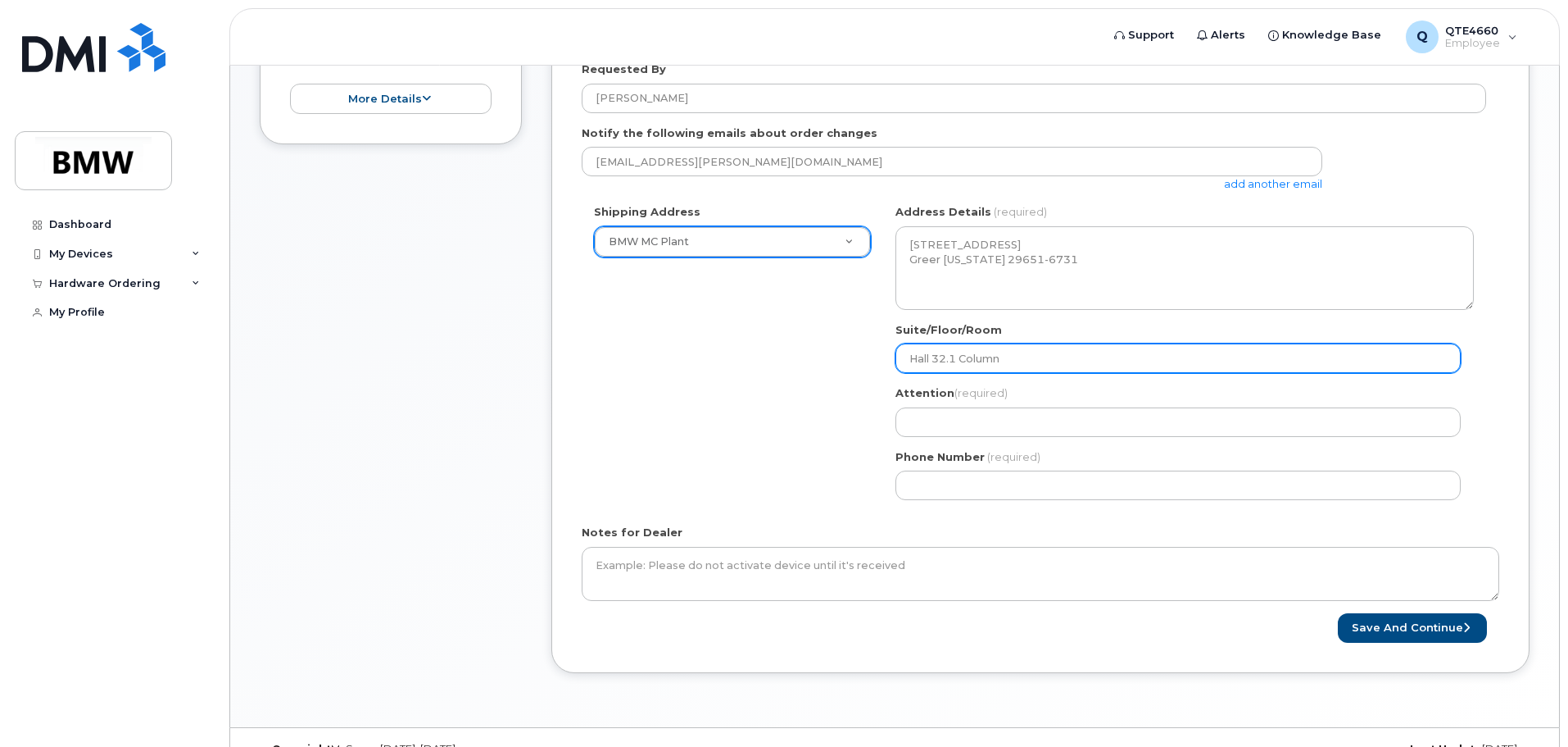
type input "Hall 32.1 Column"
select select
type input "Hall 32.1 Column W"
select select
type input "Hall 32.1 Column W2"
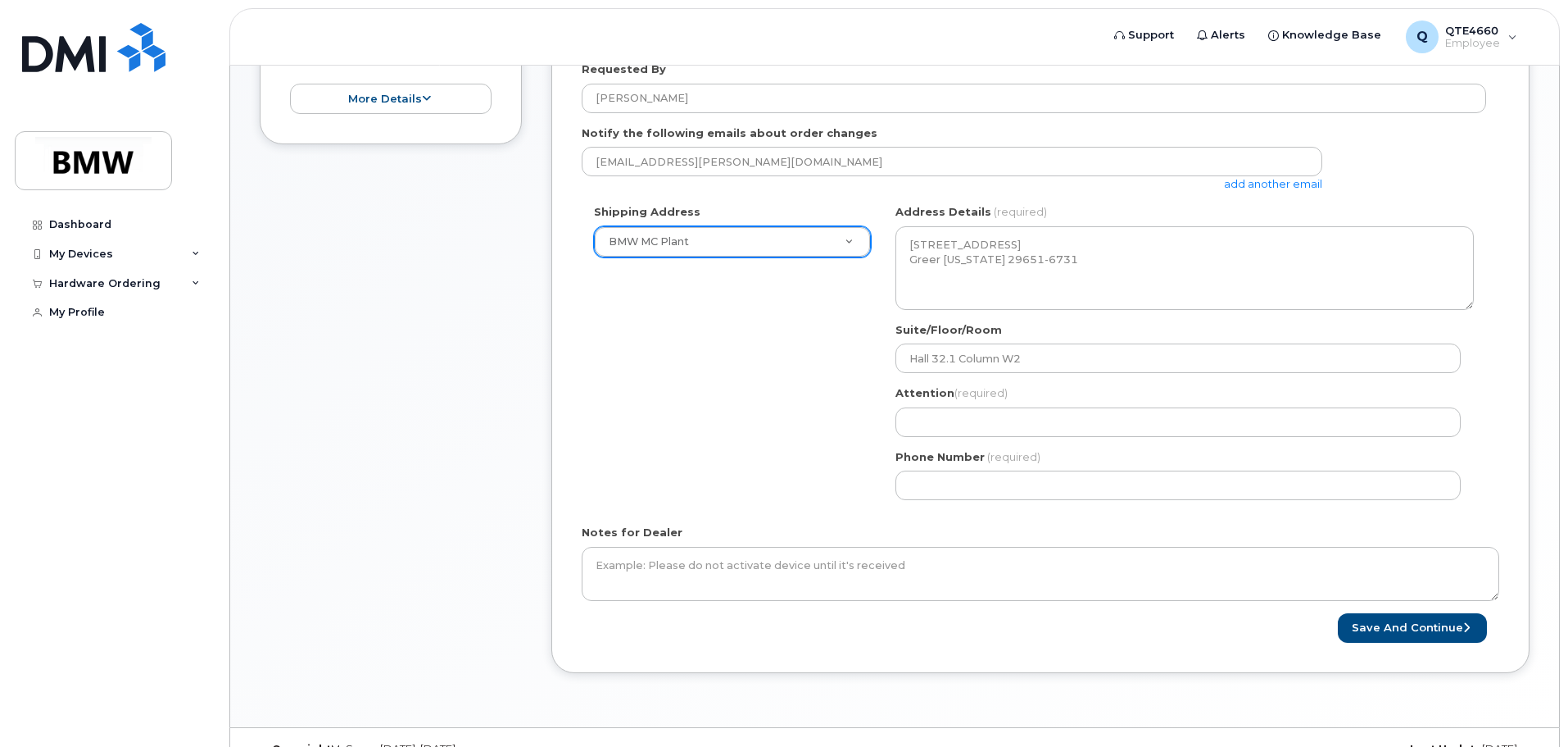
click at [932, 504] on div "SC Greer Search your address... Manually edit your address Click to search No a…" at bounding box center [1184, 358] width 603 height 308
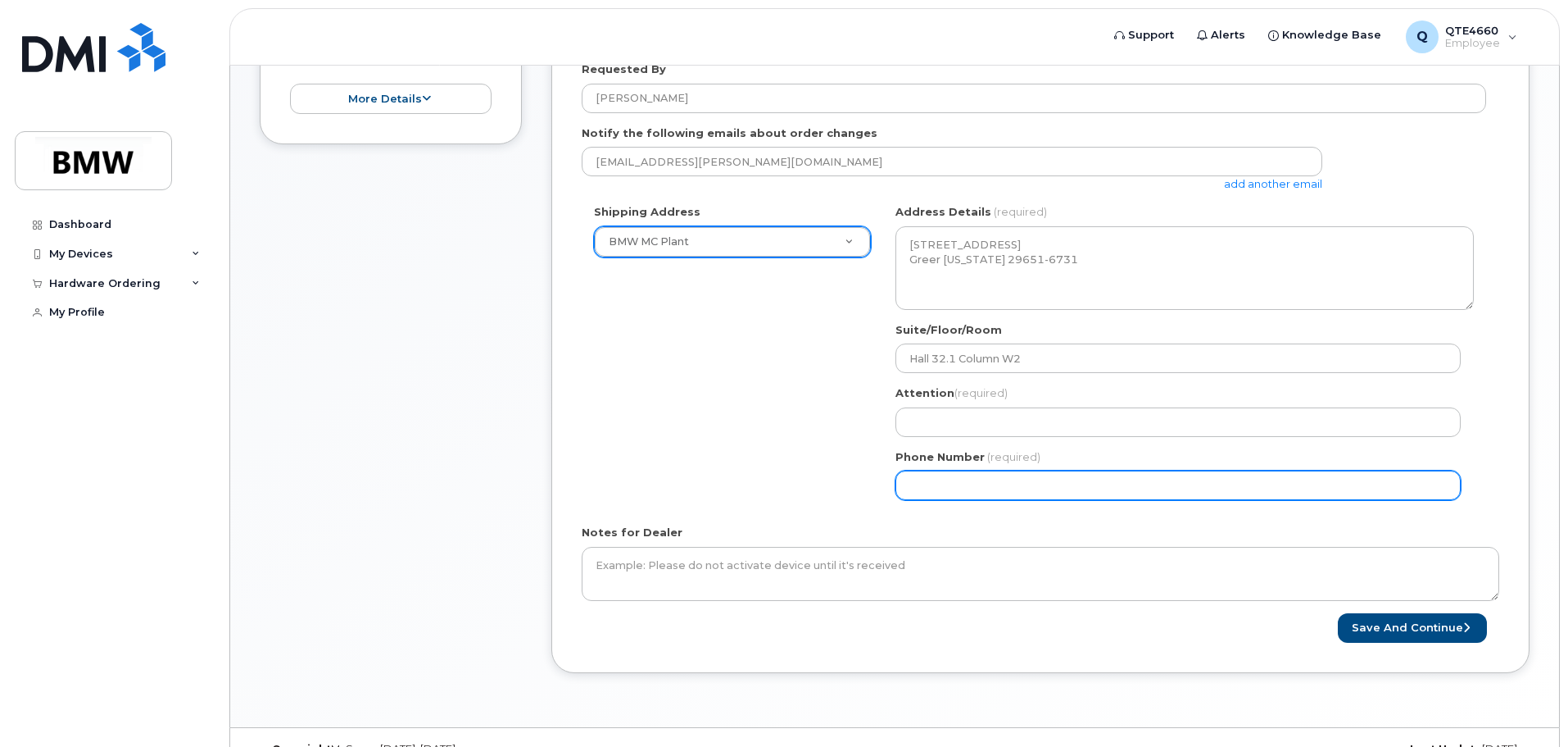
click at [934, 490] on input "Phone Number" at bounding box center [1177, 485] width 565 height 30
select select
type input "864525885"
select select
type input "8645258858"
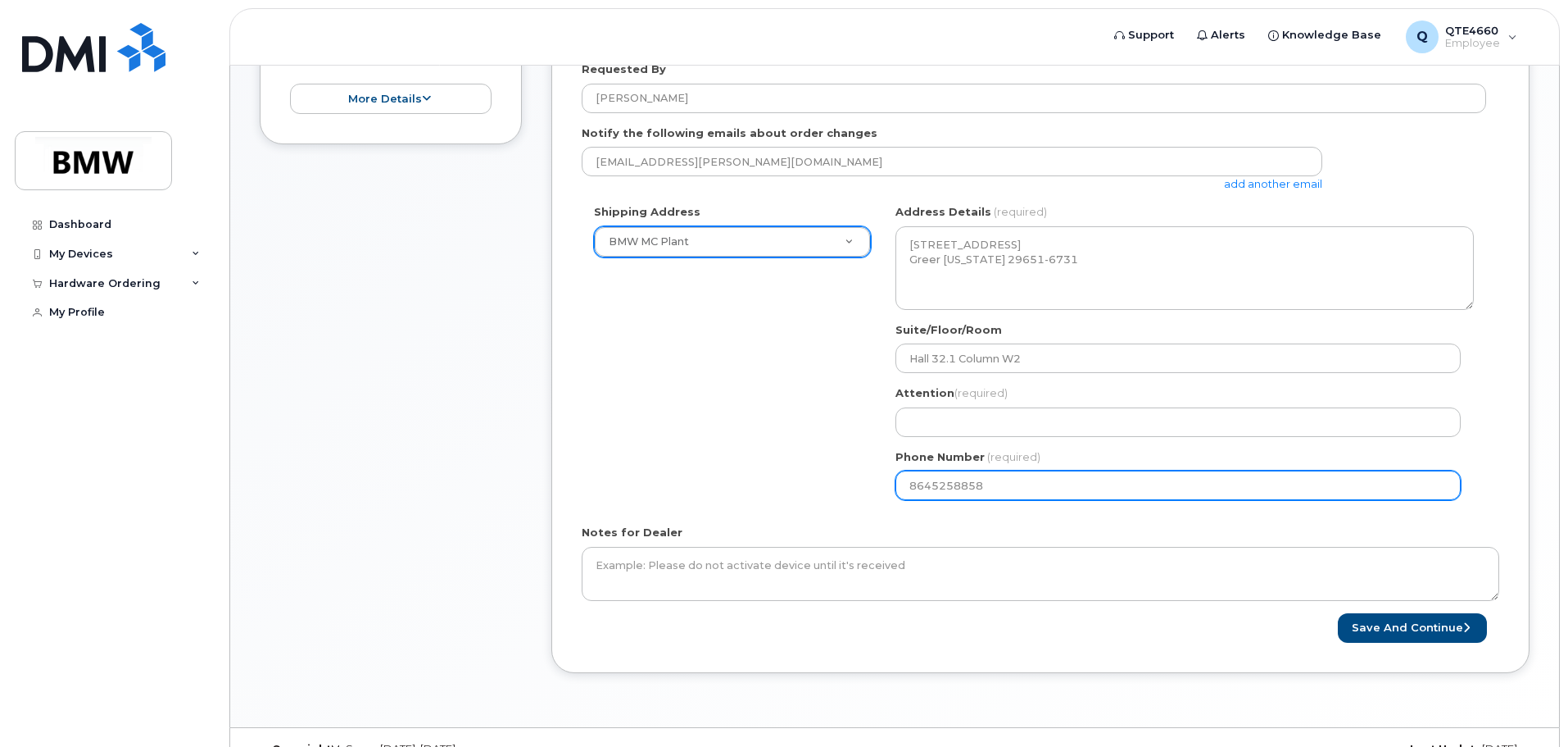
select select
type input "864525858"
select select
type input "8645258585"
click at [929, 486] on input "8645258585" at bounding box center [1177, 485] width 565 height 30
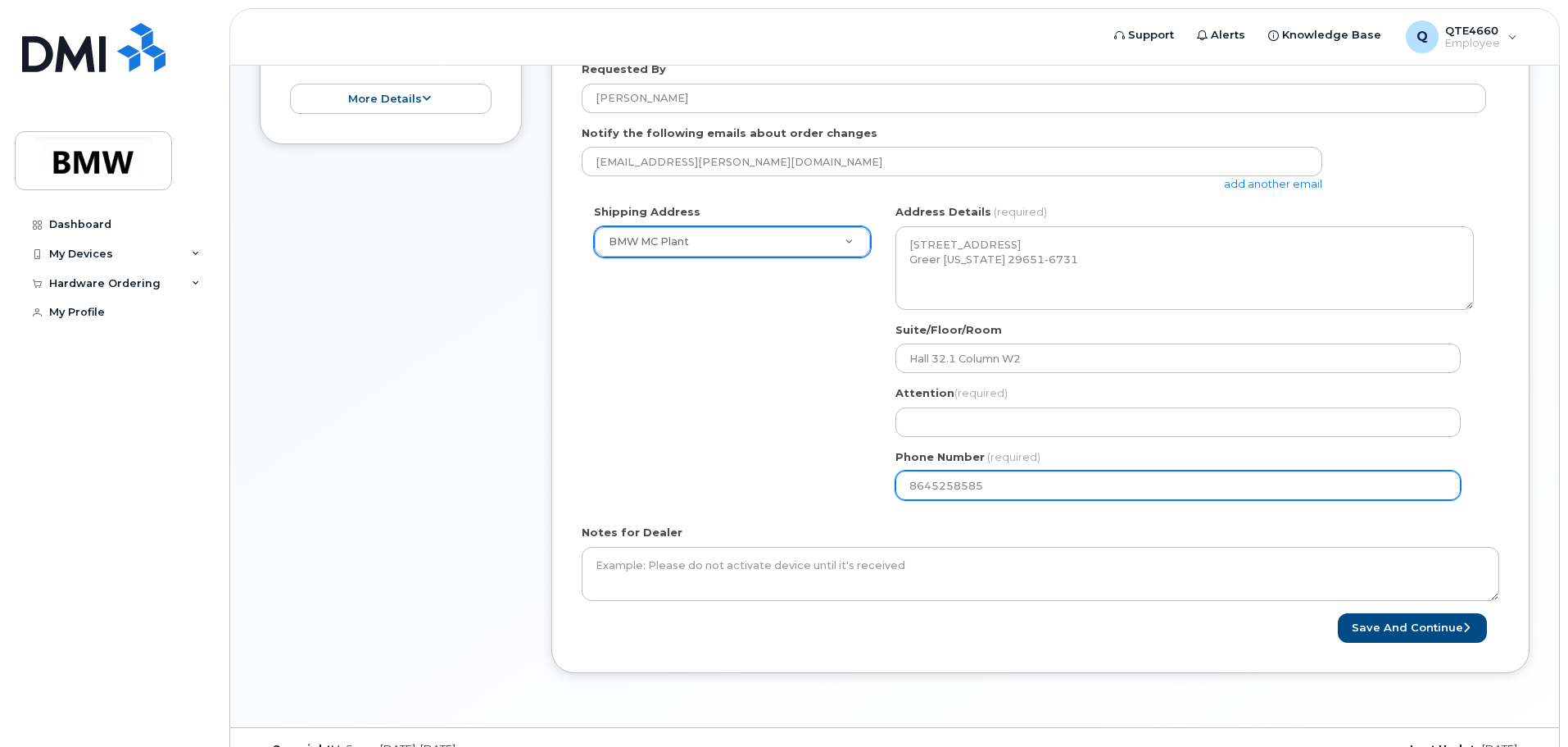
select select
click at [956, 483] on input "Phone Number" at bounding box center [1177, 485] width 565 height 30
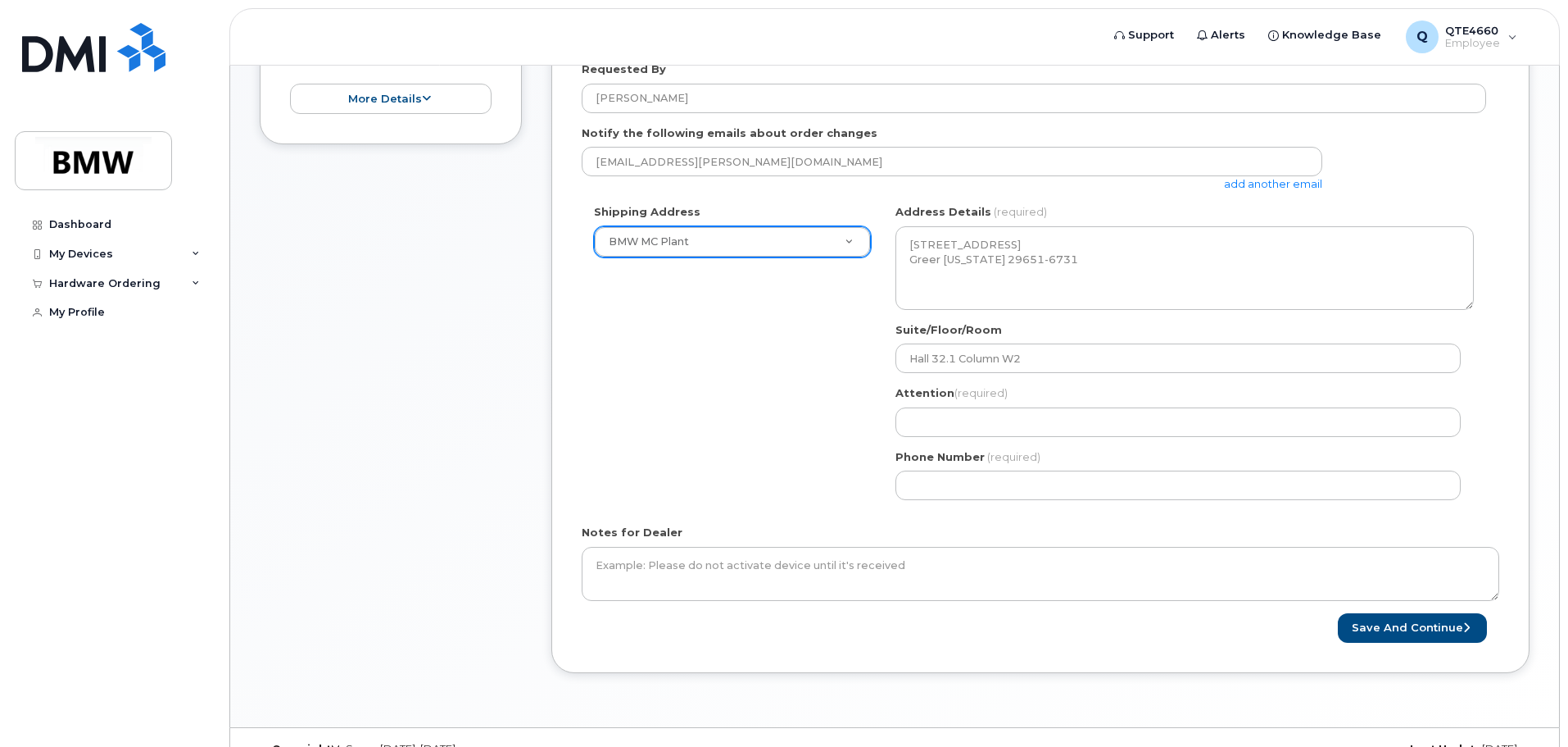
click at [838, 479] on div "Shipping Address BMW MC Plant New Address BMW MC Plant BMW North America Financ…" at bounding box center [1034, 358] width 905 height 308
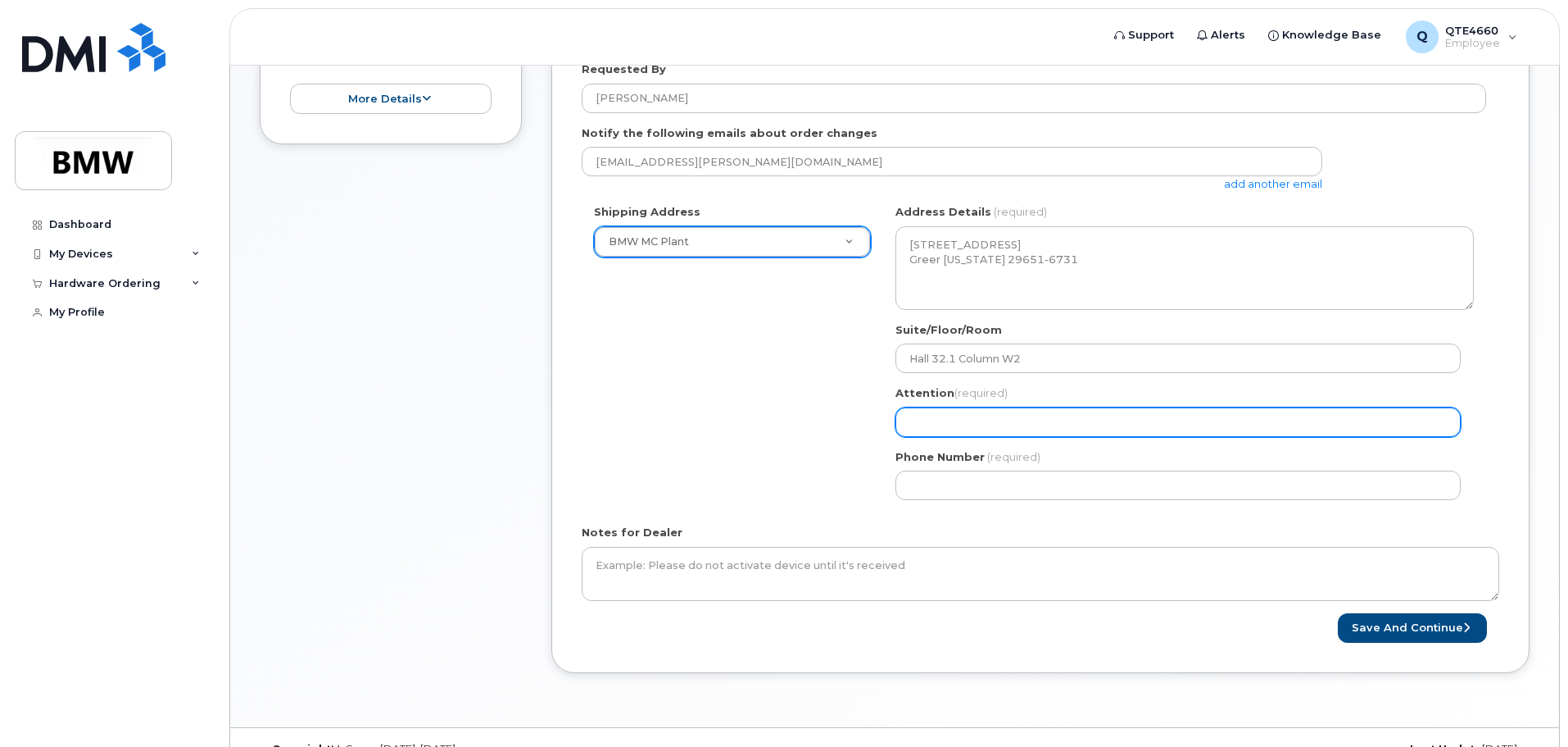
click at [917, 419] on input "Attention (required)" at bounding box center [1177, 421] width 565 height 30
select select
type input "d"
select select
type input "dA"
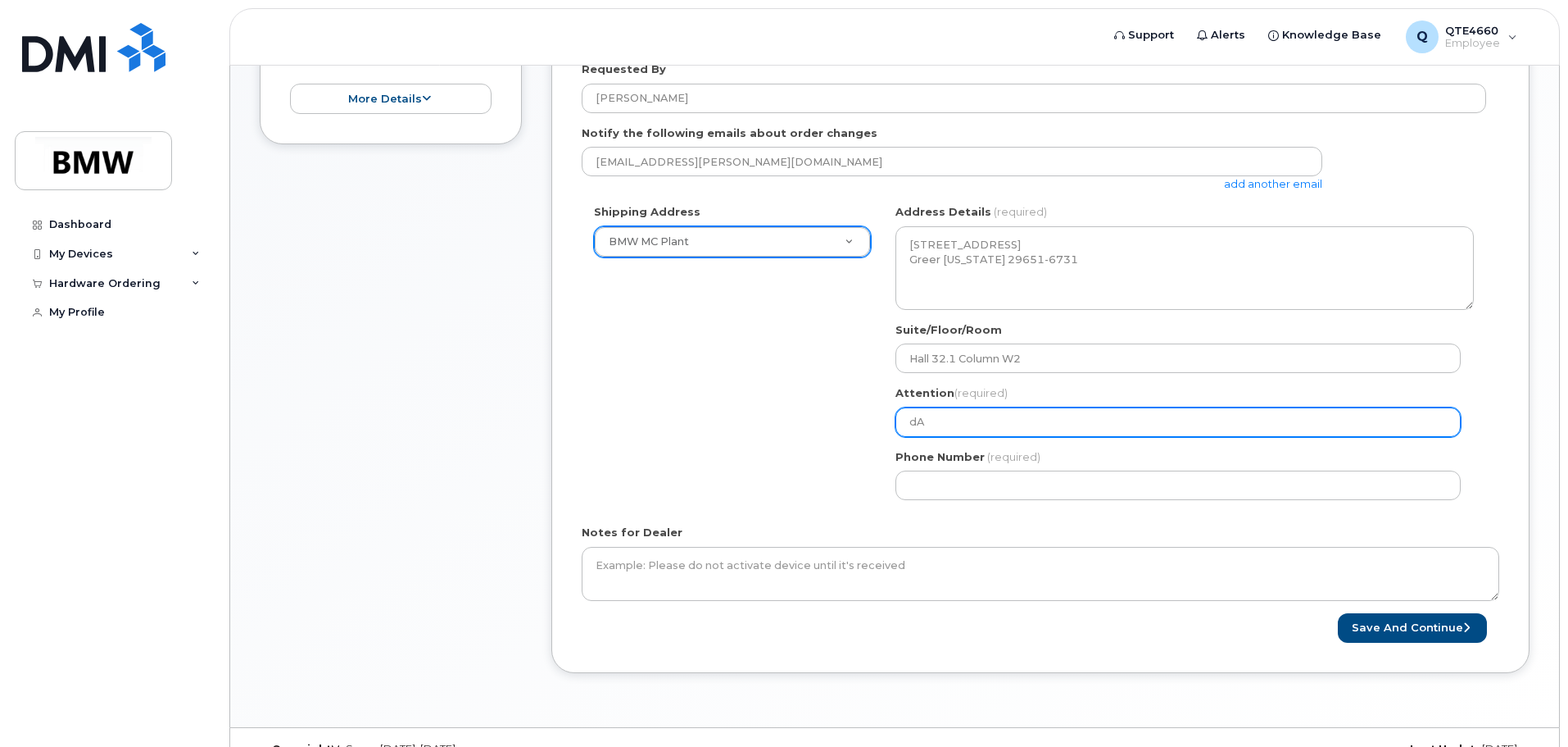
select select
type input "d"
select select
type input "D"
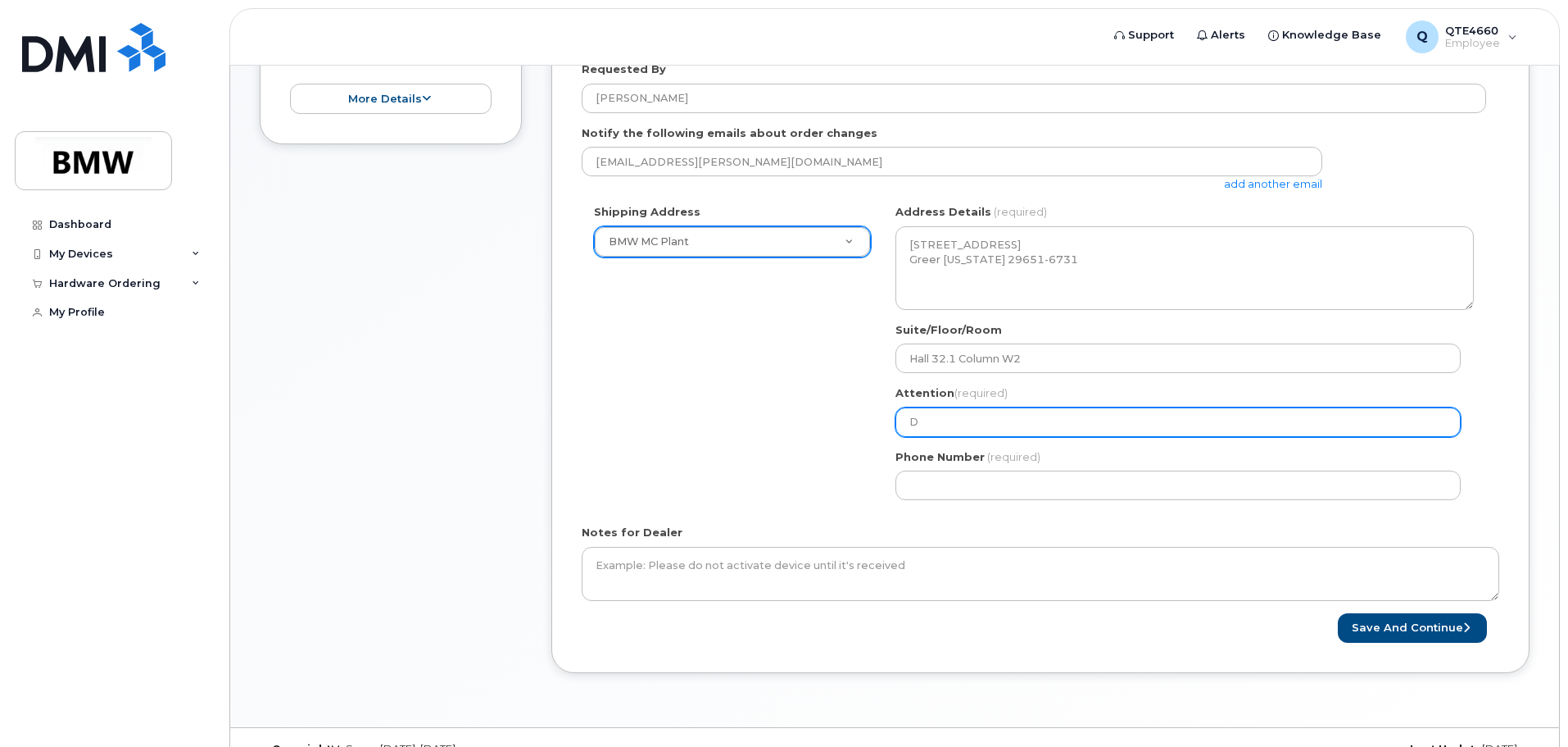
select select
type input "Da"
select select
type input "Dat"
select select
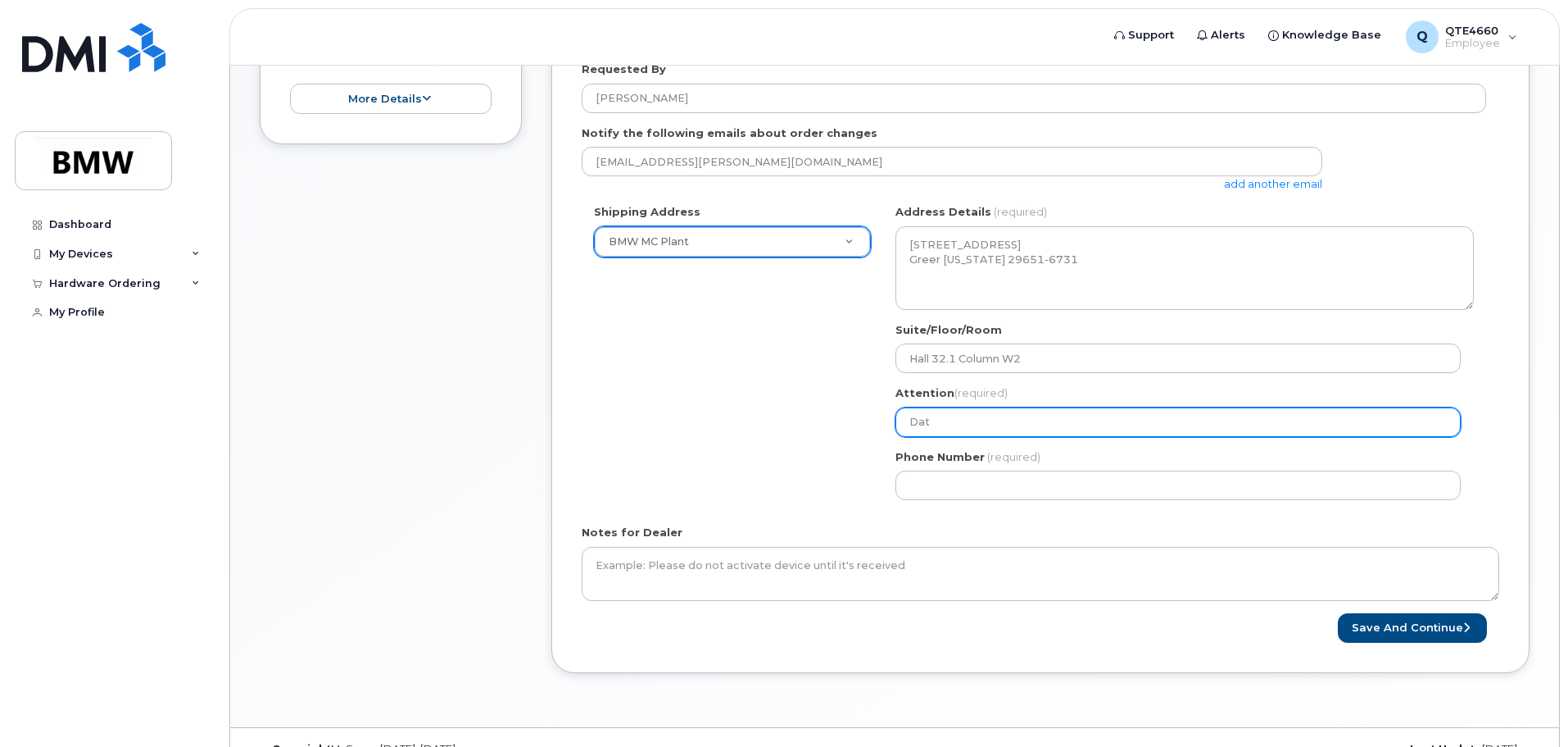
type input "Datr"
select select
type input "Datri"
select select
type input "Datric"
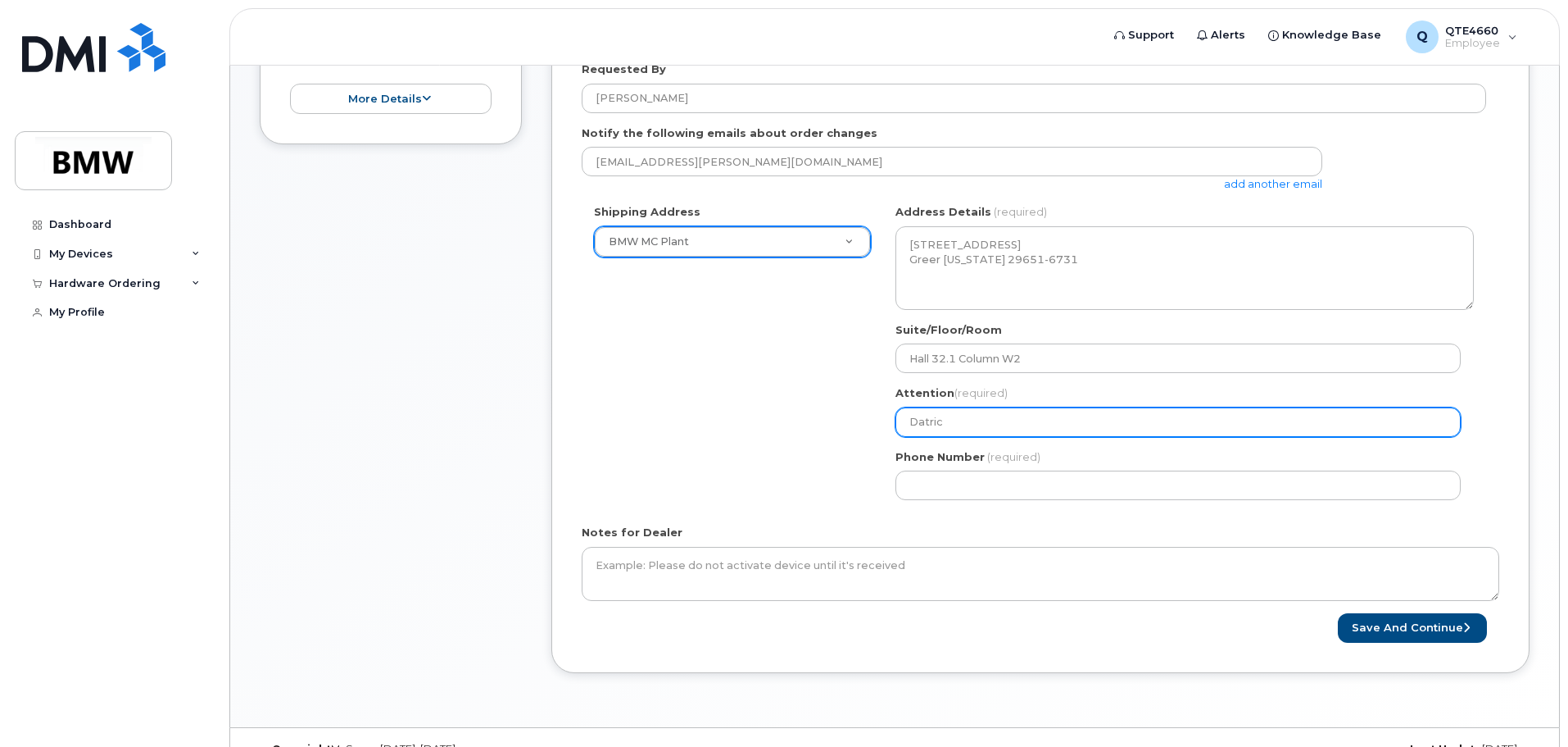
select select
type input "Datrice"
select select
type input "Datrice R"
select select
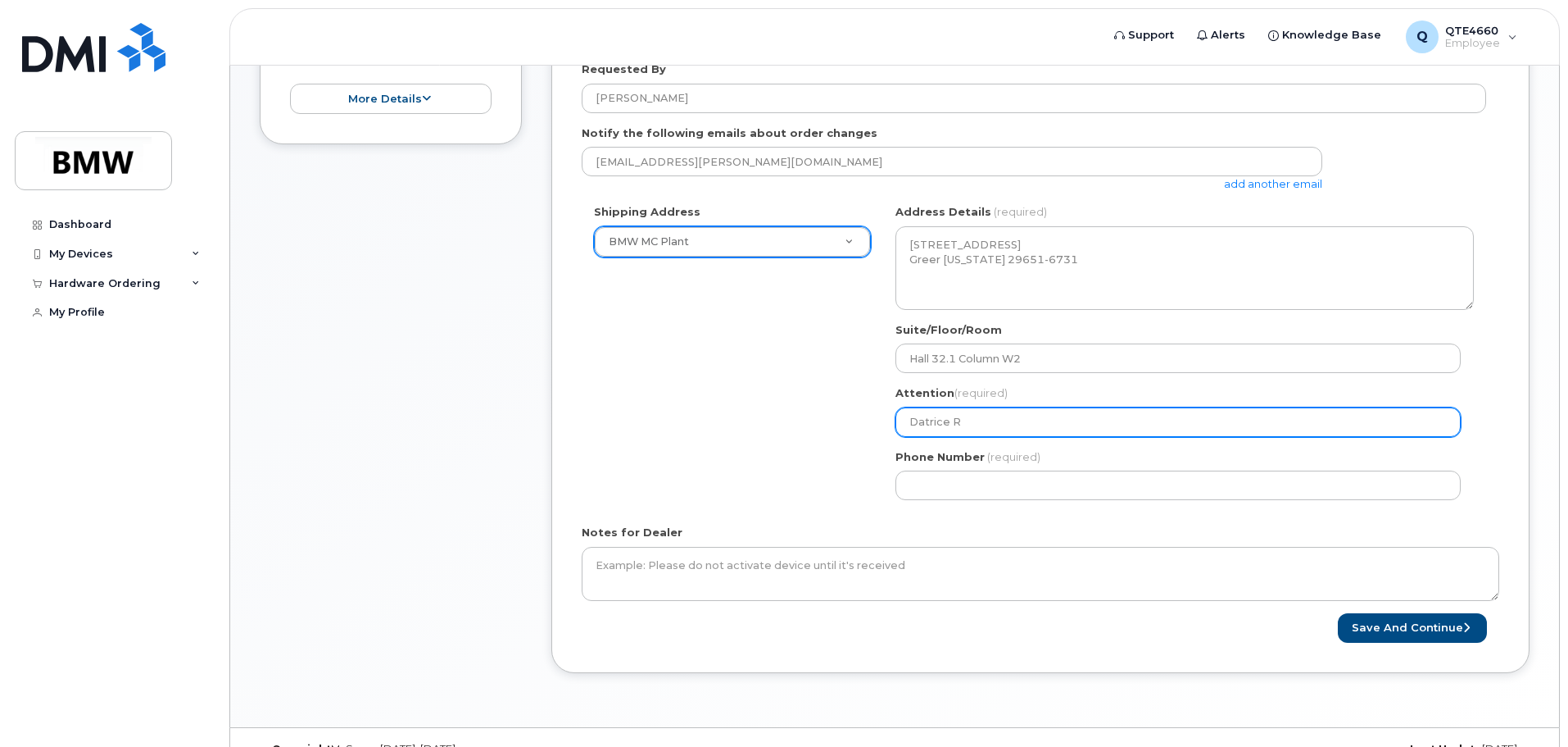
type input "Datrice Rm"
select select
type input "Datrice Rma"
select select
type input "Datrice Rmae"
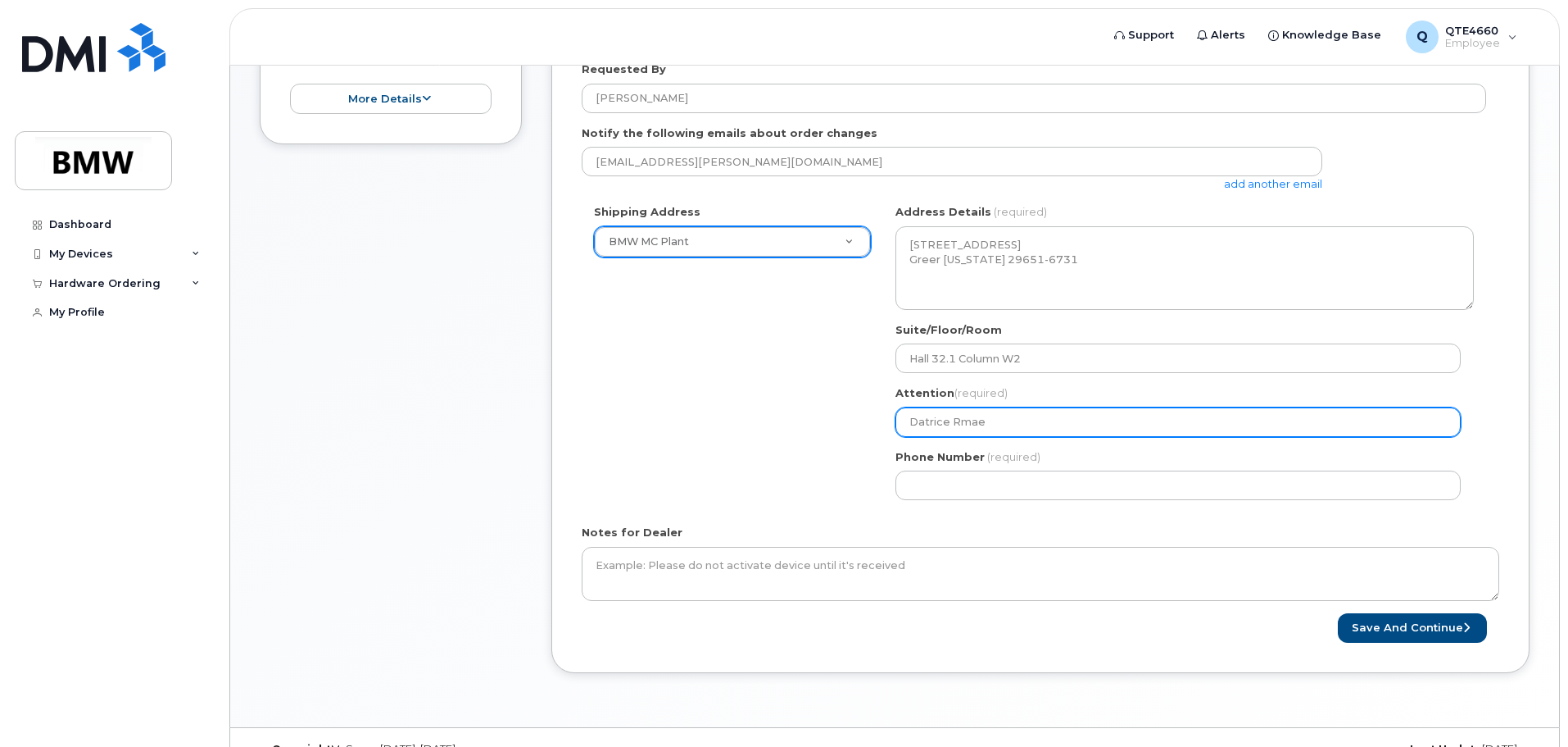
select select
type input "Datrice Rma"
select select
type input "Datrice Rm"
select select
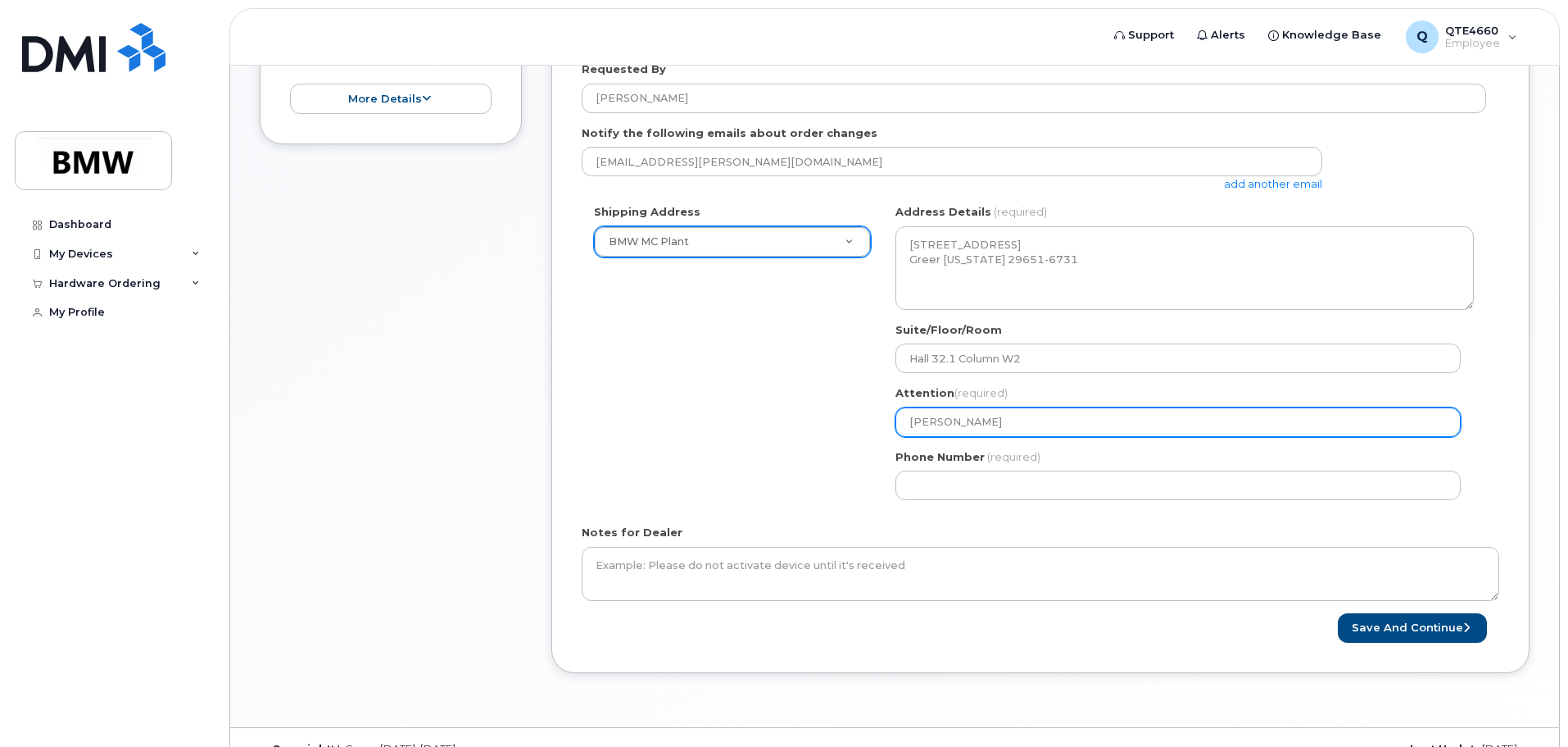
type input "Datrice R"
select select
type input "Datrice Ra"
select select
type input "Datrice Ram"
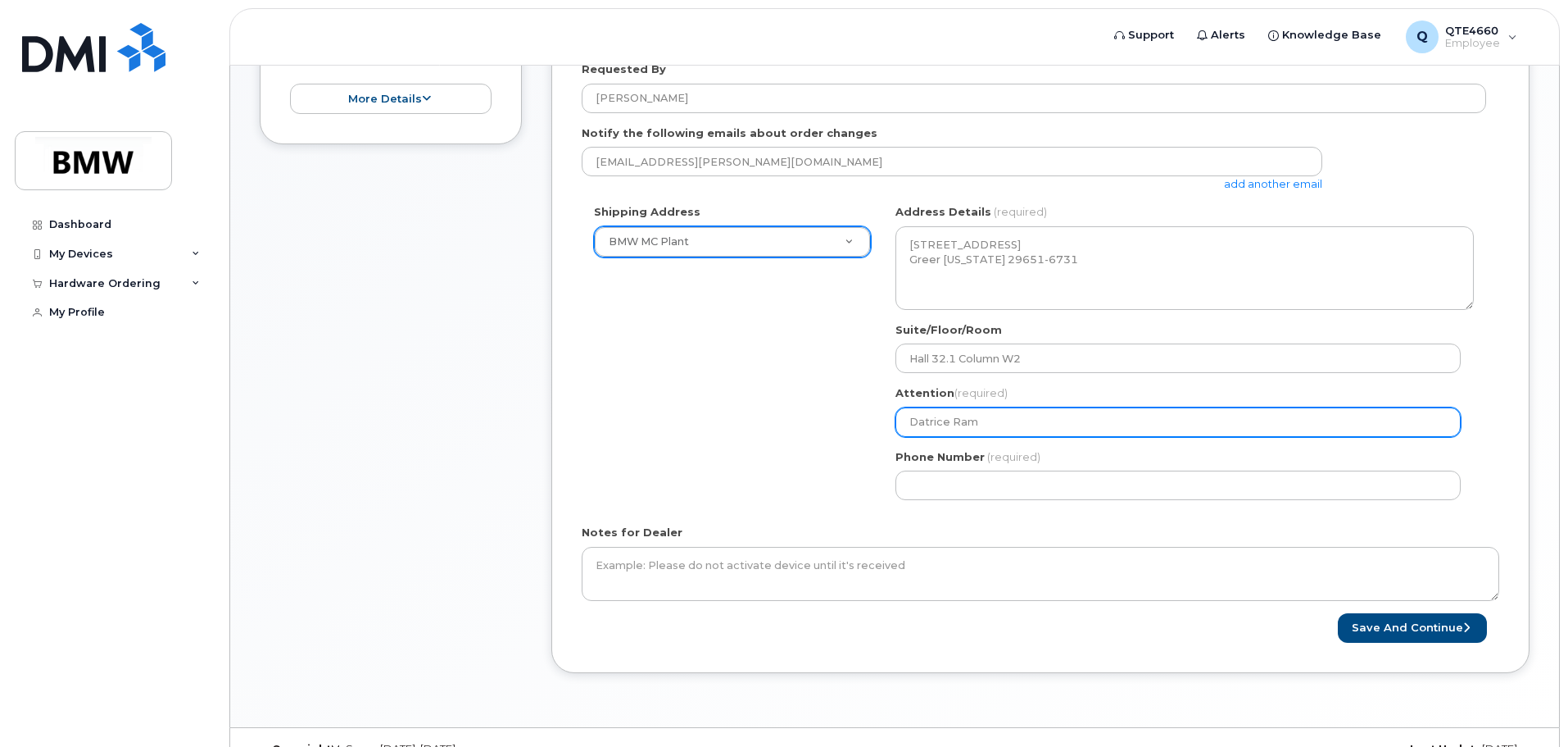
select select
type input "Datrice Rams"
select select
type input "Datrice Ramse"
select select
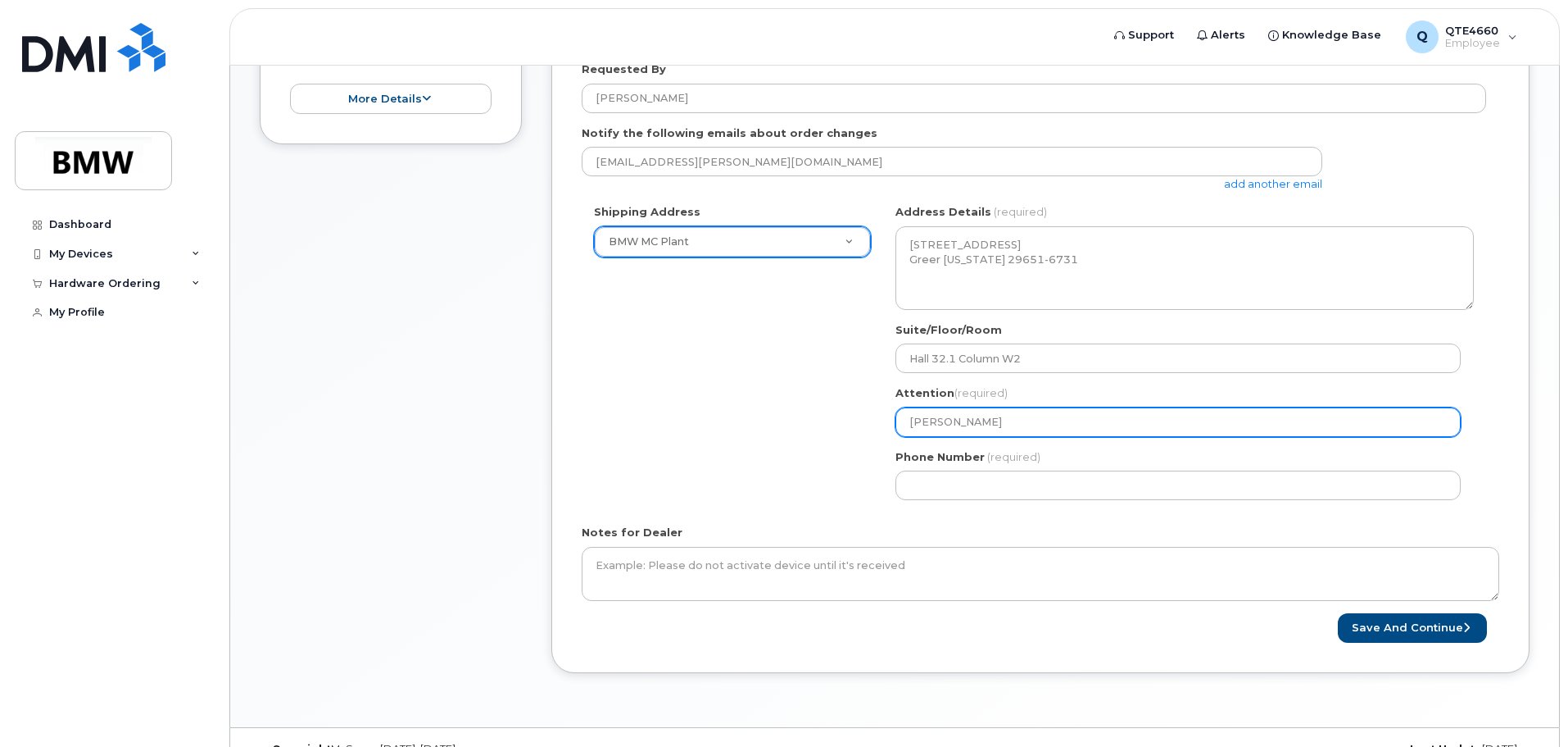
type input "[PERSON_NAME]"
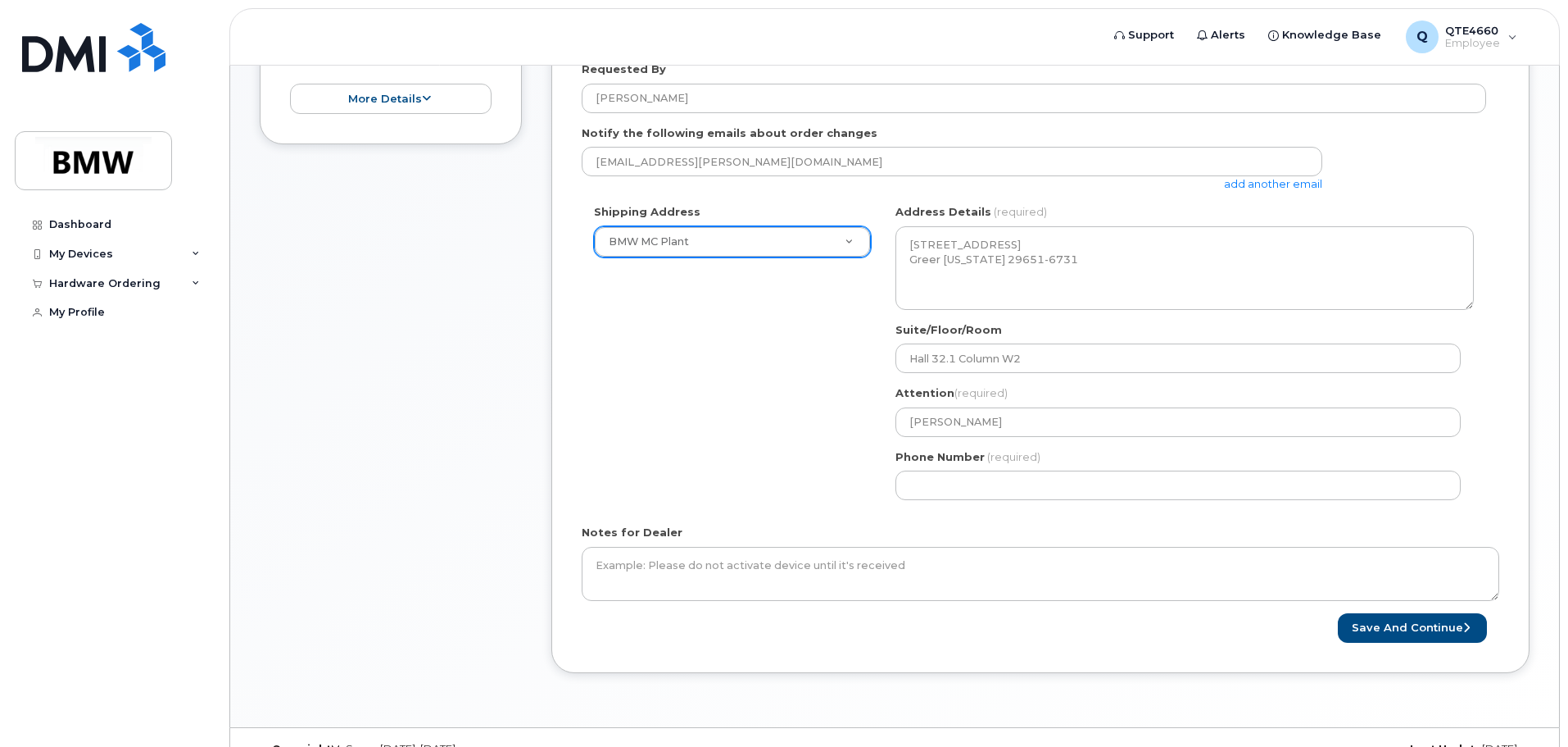
click at [785, 439] on div "Shipping Address BMW MC Plant New Address BMW MC Plant BMW North America Financ…" at bounding box center [1034, 358] width 905 height 308
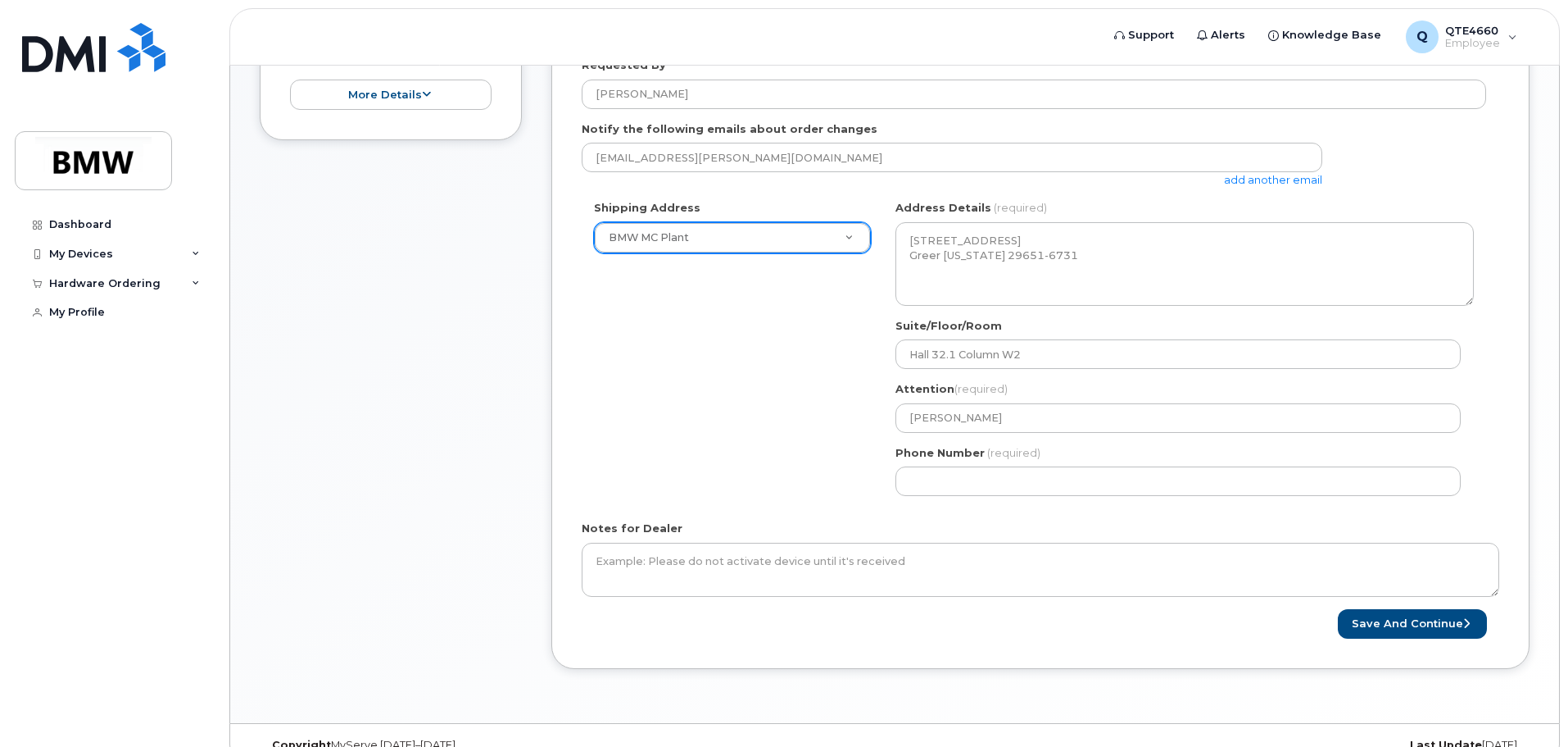
scroll to position [525, 0]
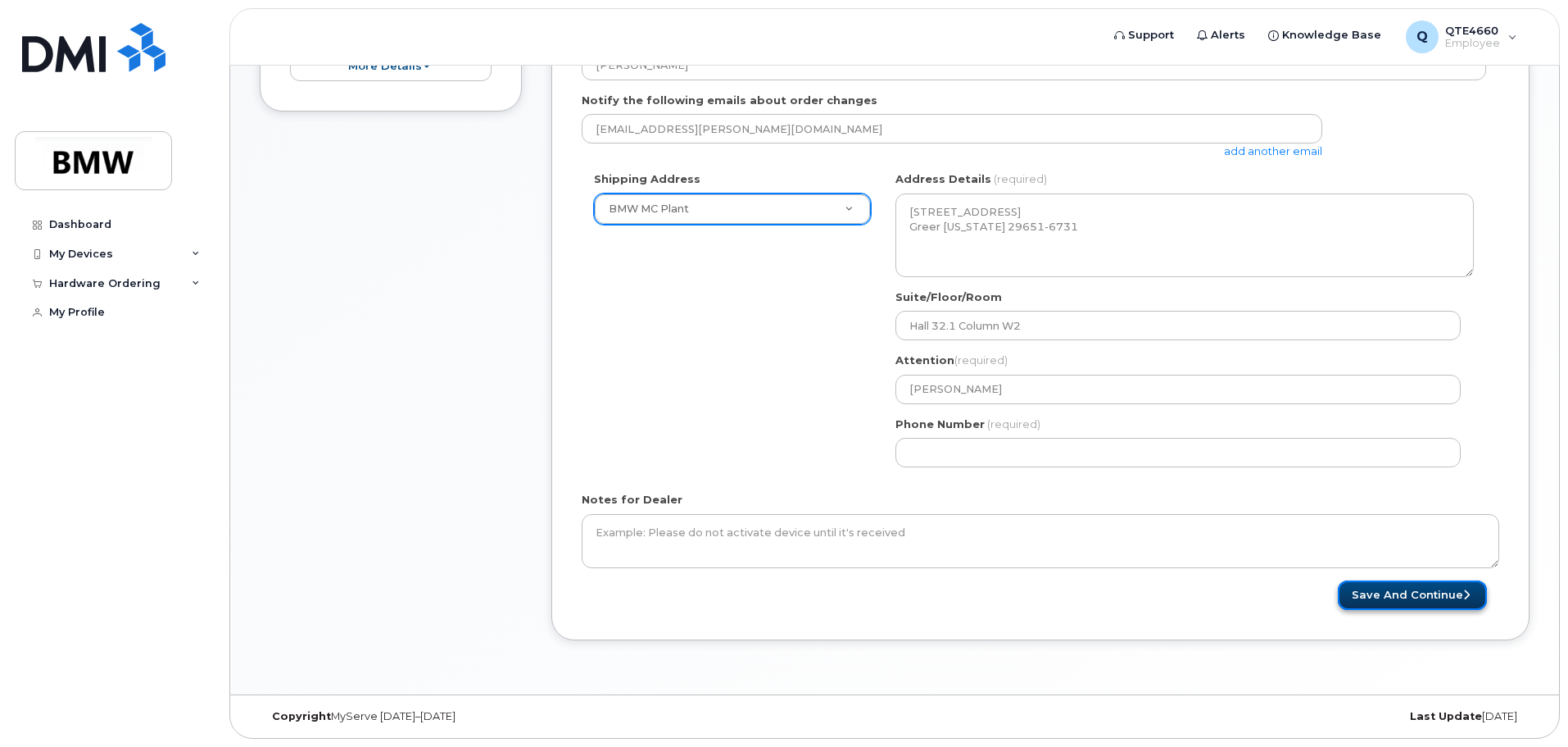
click at [1374, 590] on button "Save and Continue" at bounding box center [1412, 596] width 149 height 31
click at [1384, 578] on form "* Note: If you select “New Address,” and wish to have the device sent to a pers…" at bounding box center [1041, 248] width 917 height 723
click at [1408, 596] on button "Save and Continue" at bounding box center [1412, 596] width 149 height 31
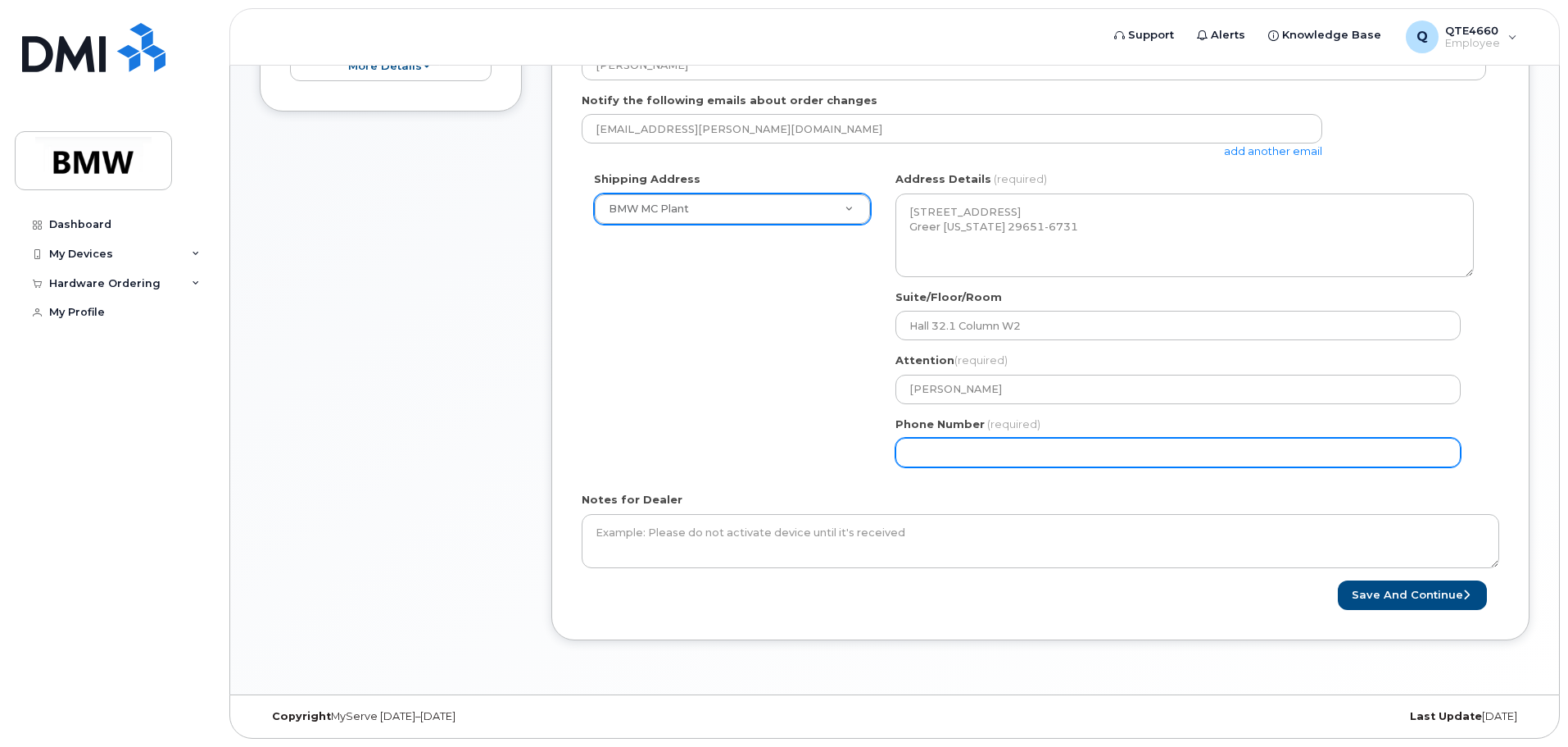
drag, startPoint x: 1007, startPoint y: 451, endPoint x: 819, endPoint y: 437, distance: 188.5
click at [819, 437] on div "Shipping Address BMW MC Plant New Address BMW MC Plant BMW North America Financ…" at bounding box center [1034, 326] width 905 height 308
type input "864"
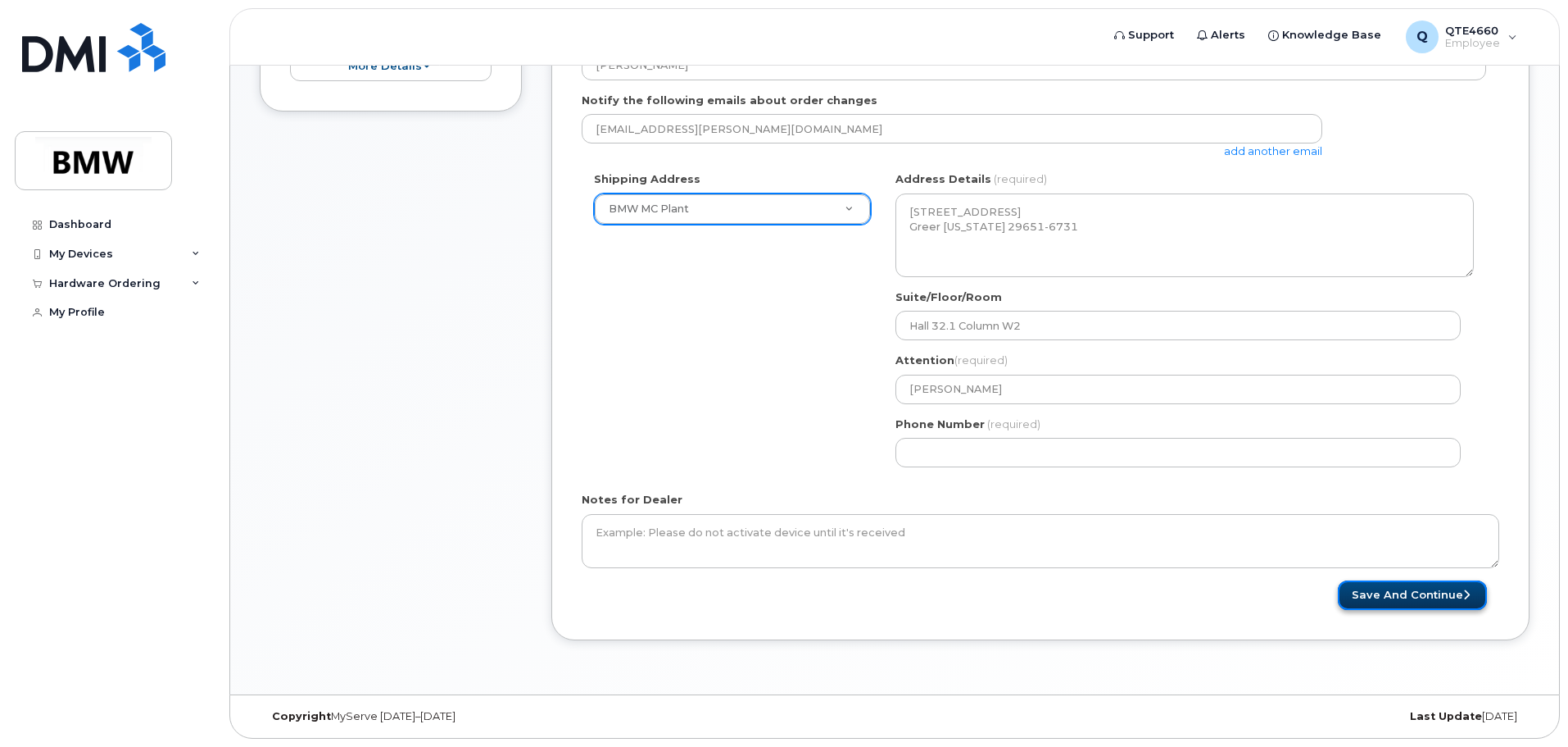
click at [1434, 601] on button "Save and Continue" at bounding box center [1412, 596] width 149 height 31
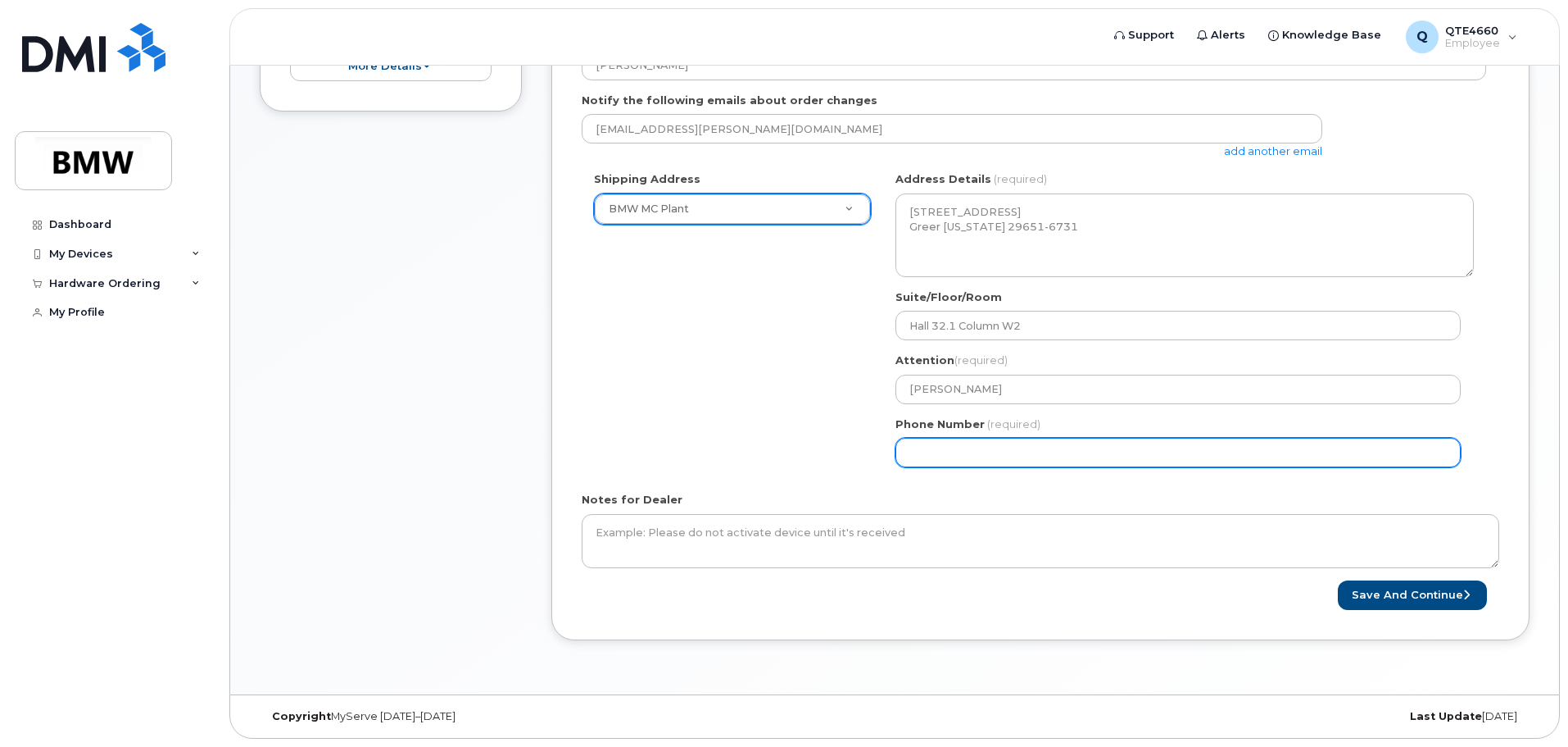
click at [962, 451] on input "Phone Number" at bounding box center [1177, 452] width 565 height 30
select select
type input "8645258585"
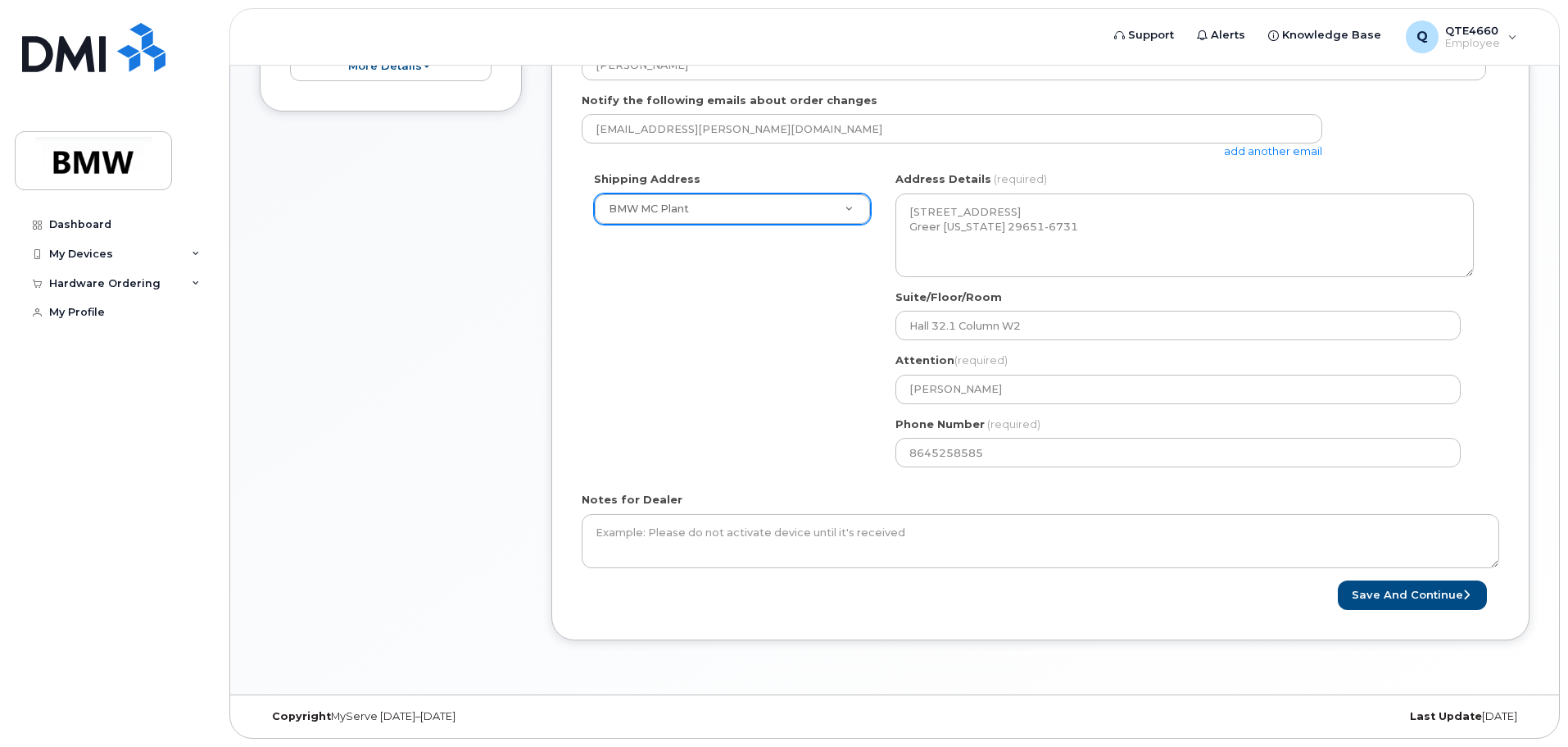
drag, startPoint x: 979, startPoint y: 490, endPoint x: 1149, endPoint y: 506, distance: 170.8
click at [979, 490] on form "* Note: If you select “New Address,” and wish to have the device sent to a pers…" at bounding box center [1041, 248] width 917 height 723
click at [1383, 599] on button "Save and Continue" at bounding box center [1412, 596] width 149 height 31
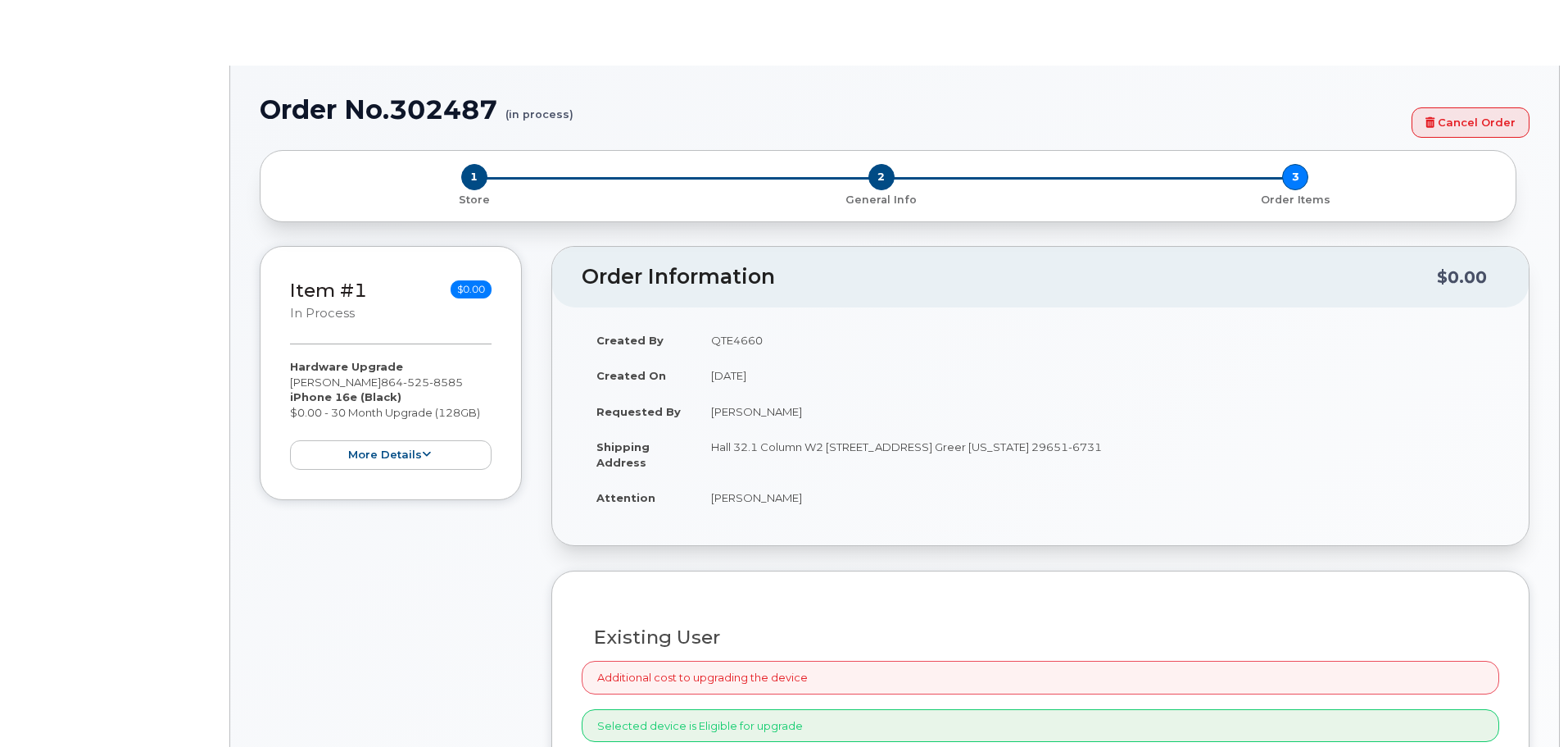
select select "1895464"
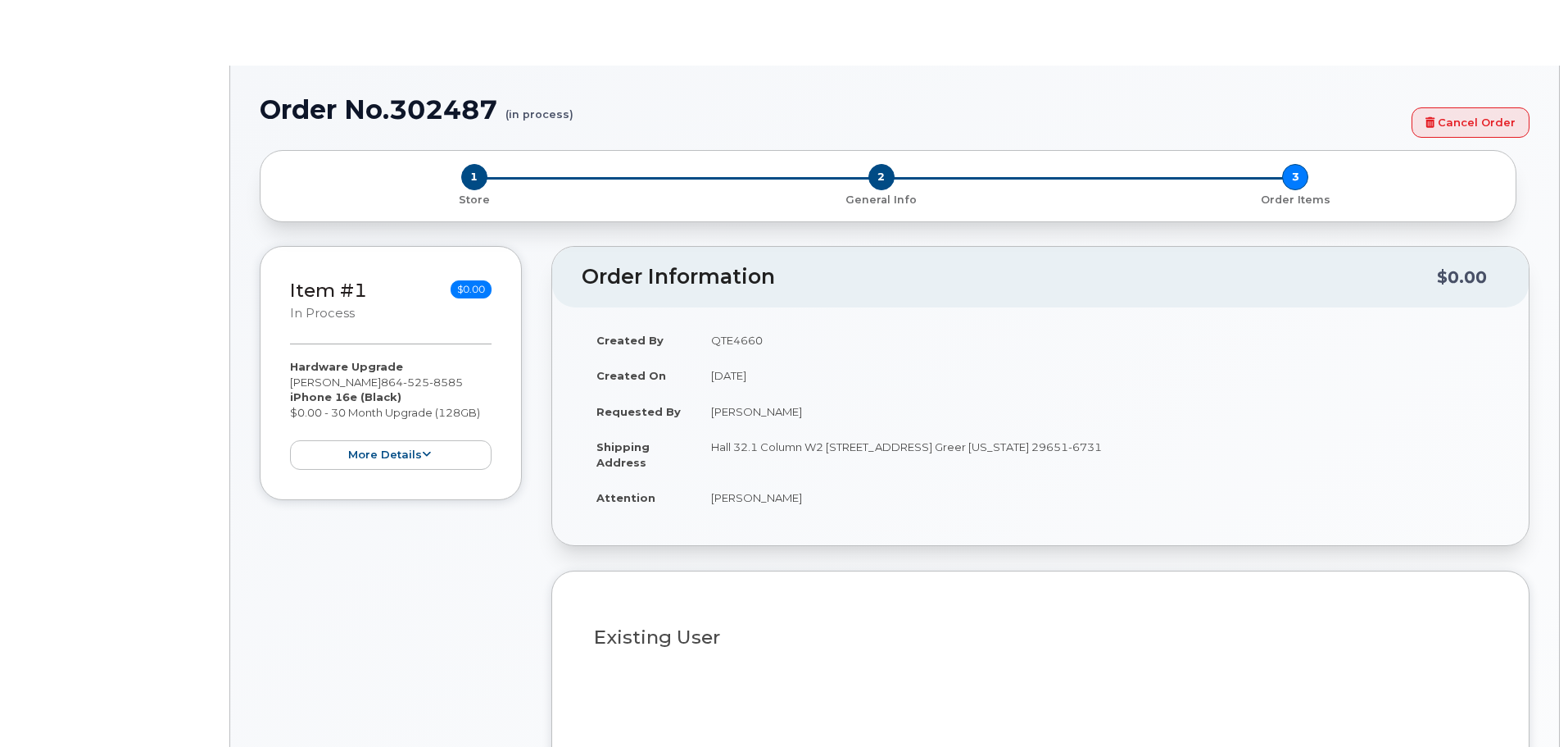
type input "2104502"
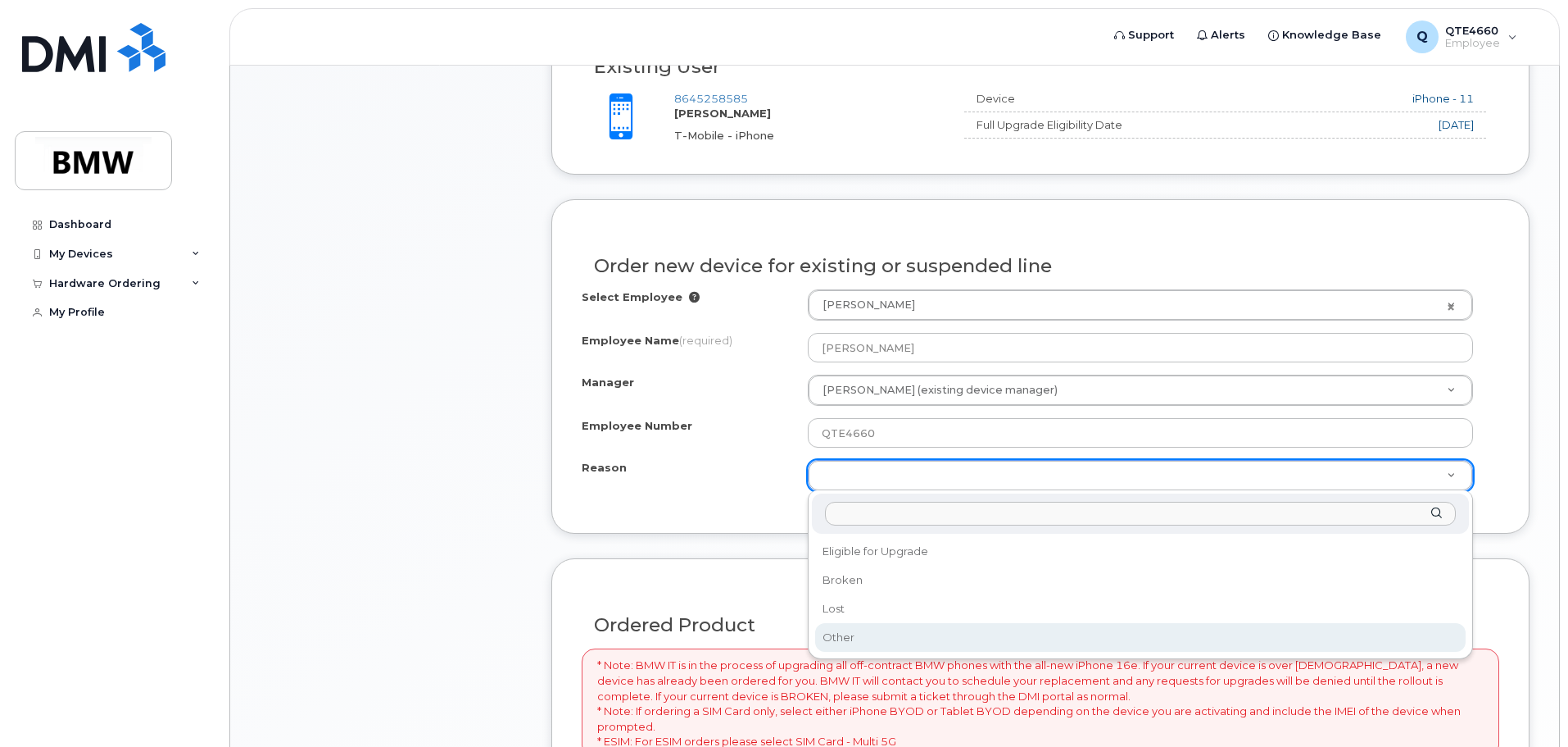
scroll to position [787, 0]
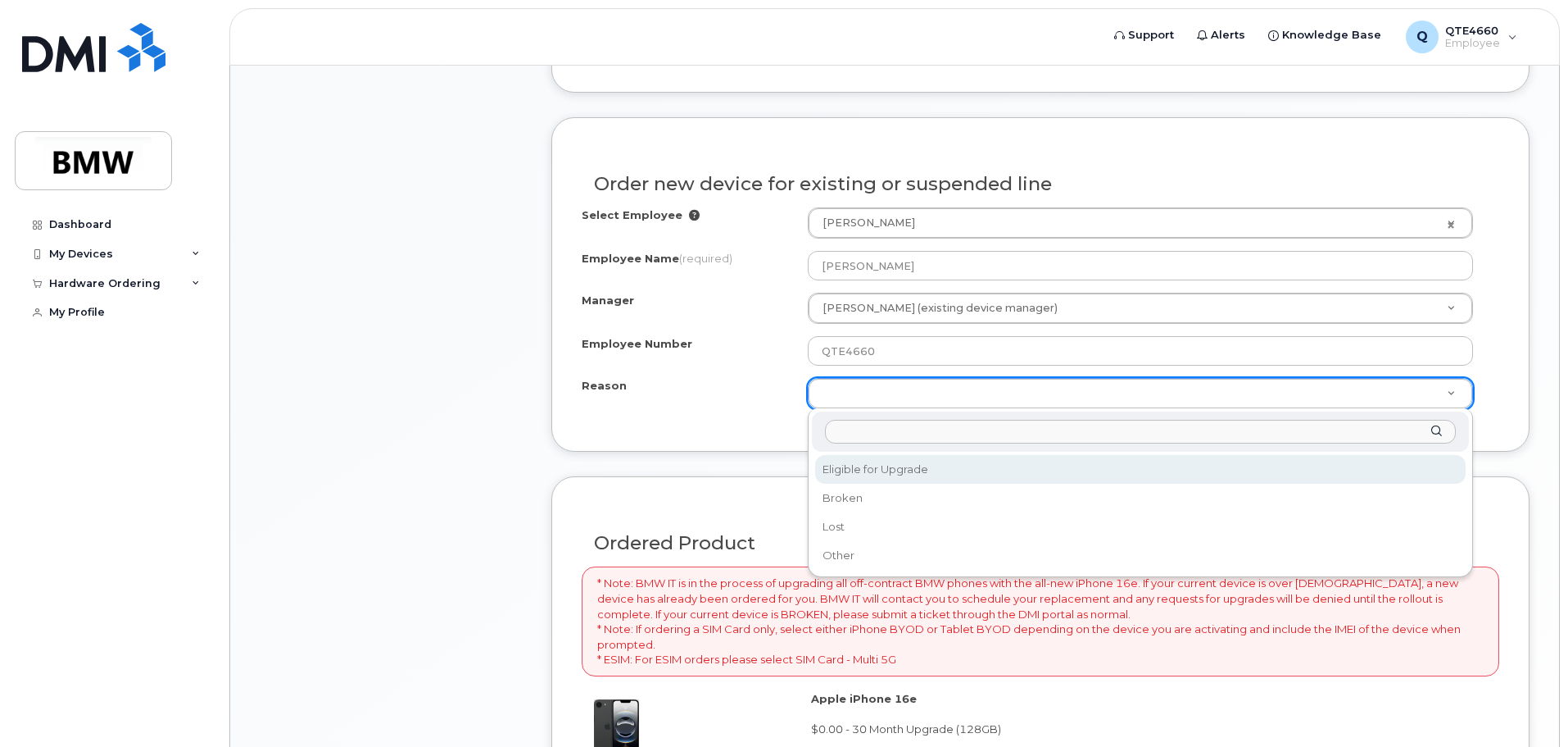
select select "eligible_for_upgrade"
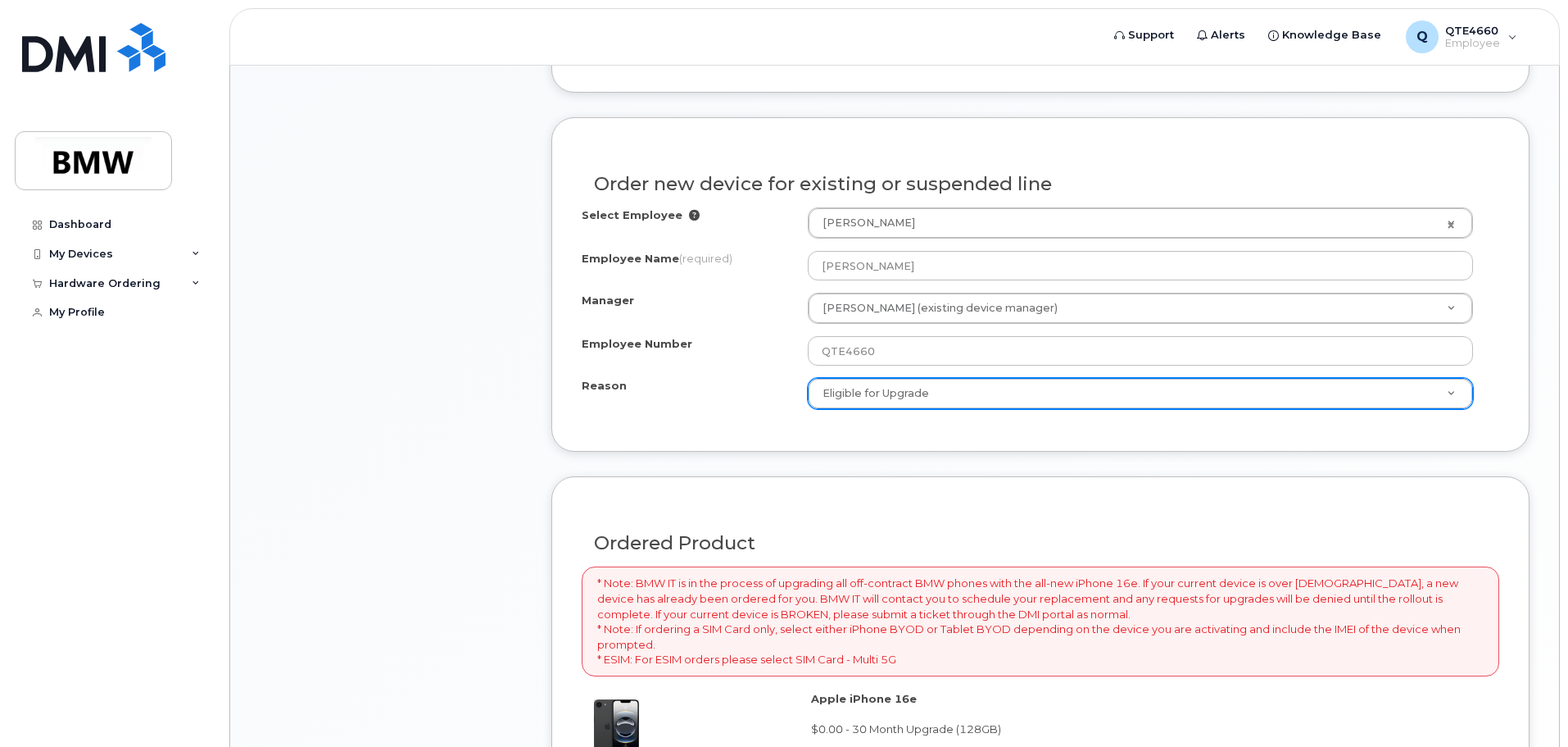
click at [519, 537] on div "Item #1 in process $0.00 Hardware Upgrade Datrice Ramsey 864 525 8585 iPhone 16…" at bounding box center [391, 334] width 262 height 1481
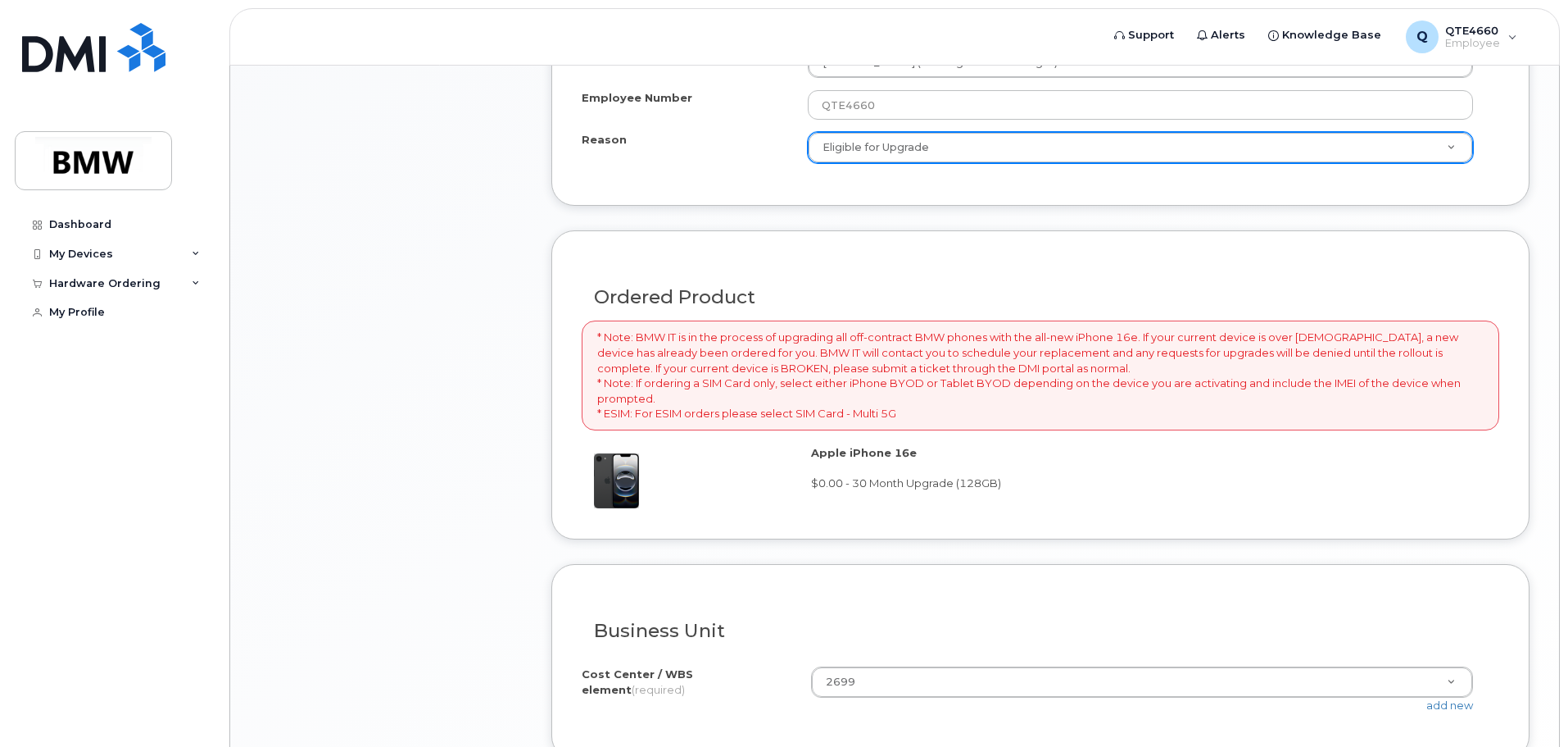
scroll to position [1197, 0]
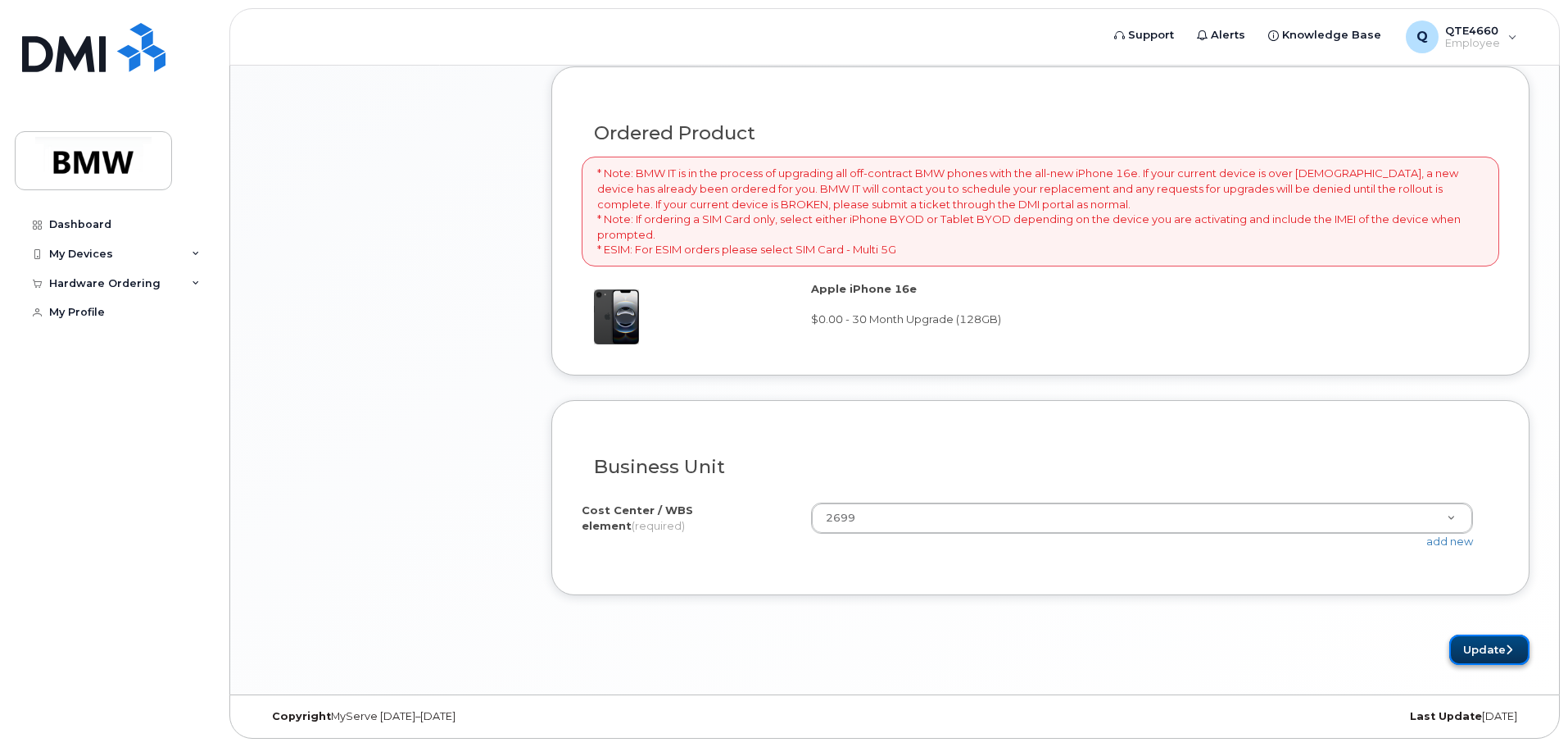
click at [1491, 652] on button "Update" at bounding box center [1490, 649] width 80 height 31
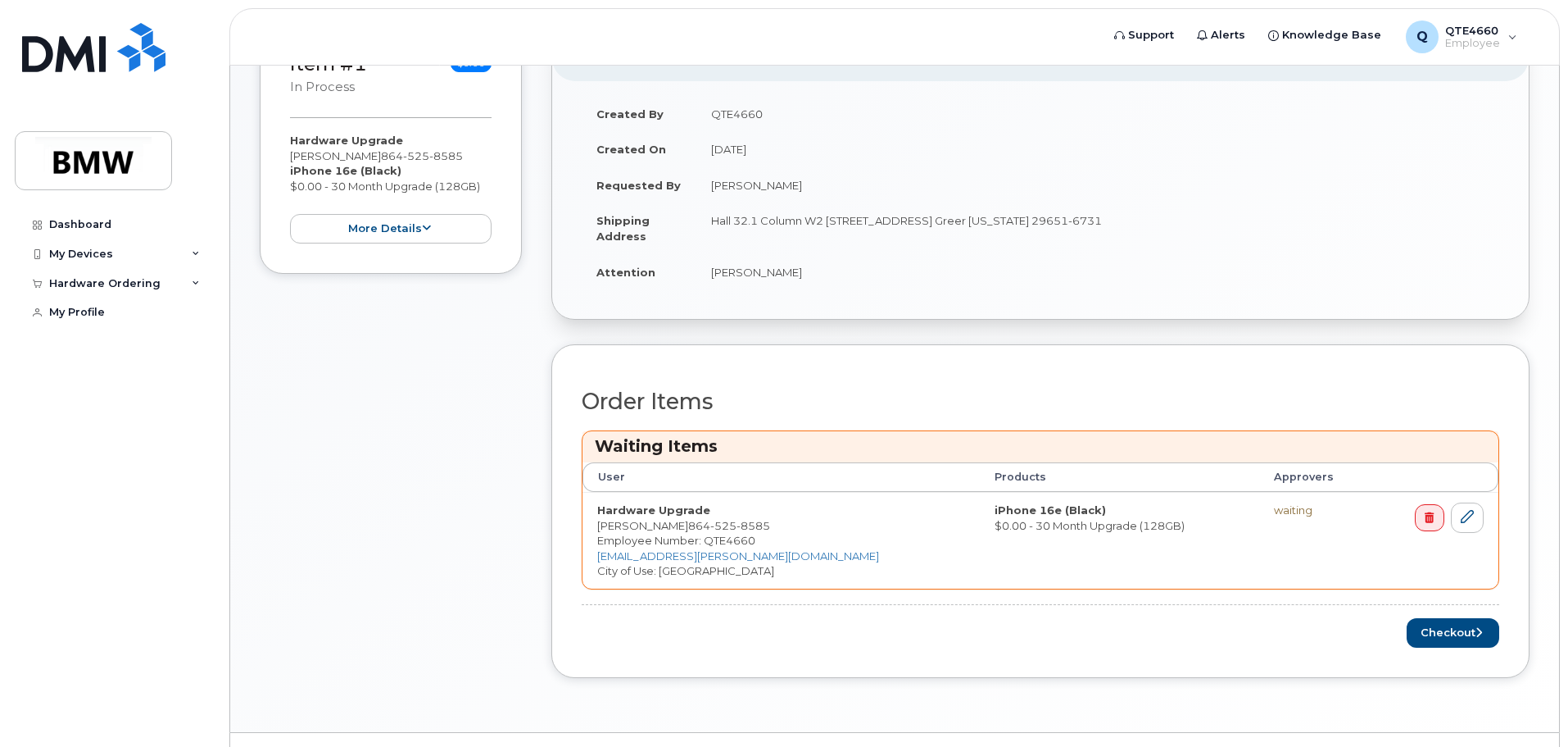
scroll to position [469, 0]
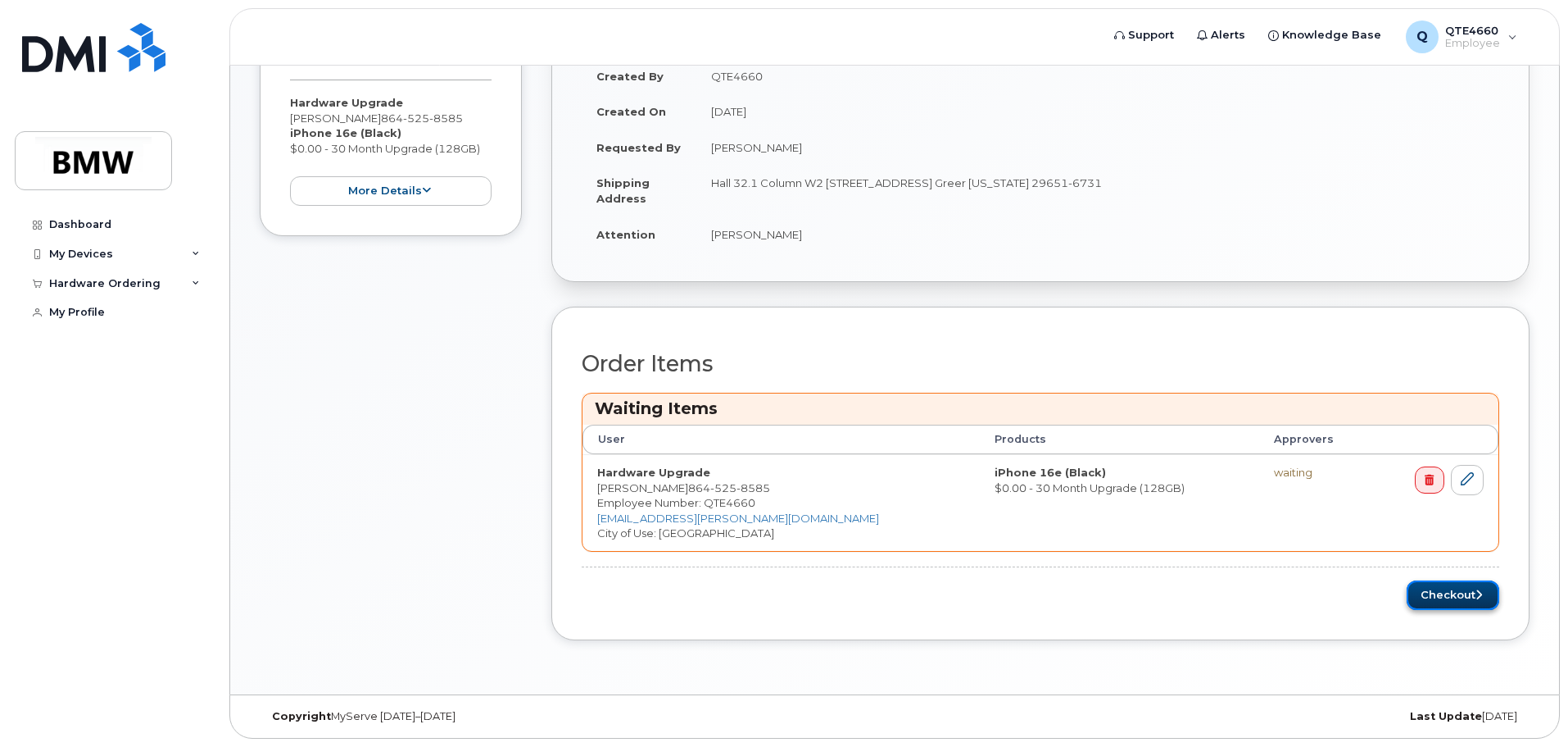
click at [1444, 585] on button "Checkout" at bounding box center [1452, 596] width 93 height 31
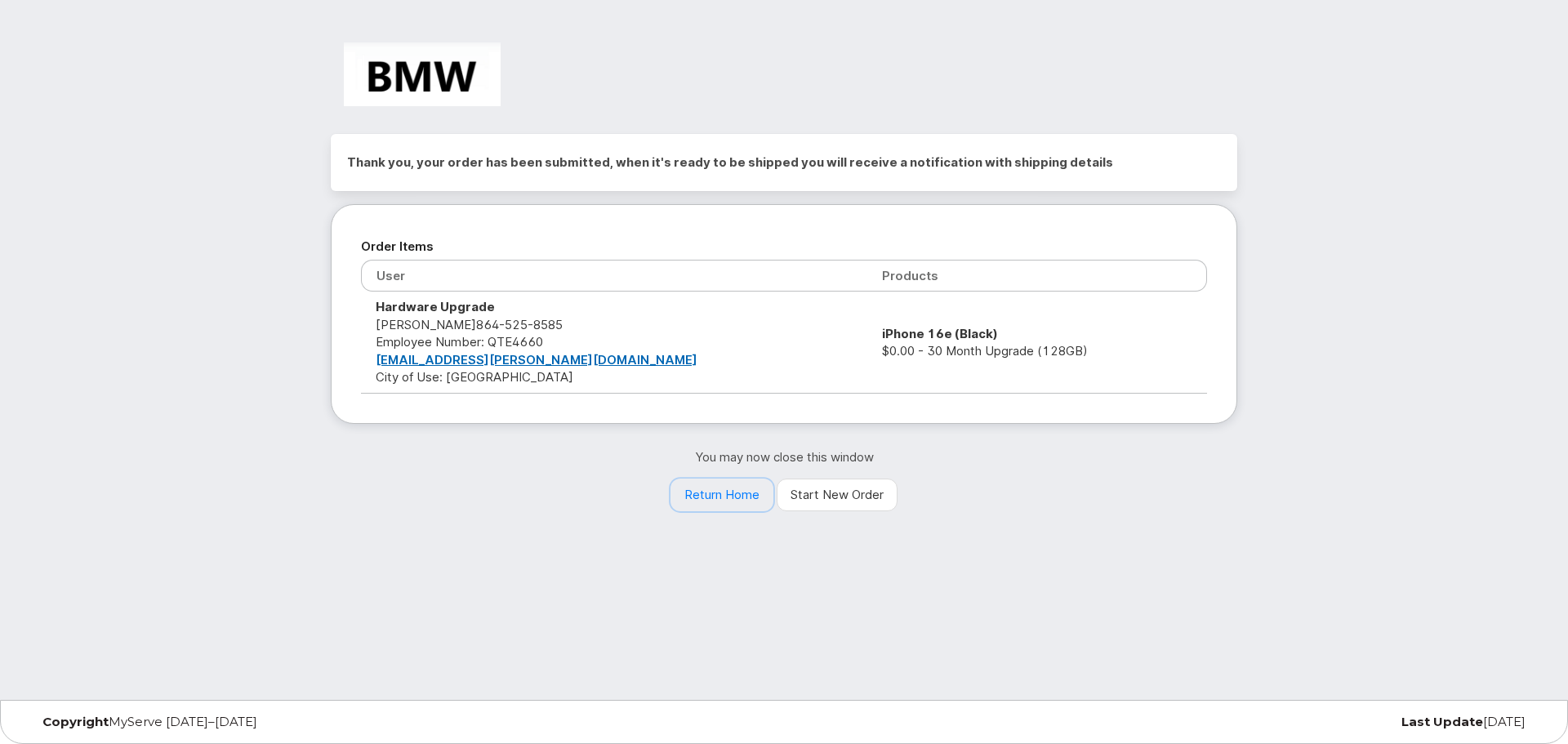
drag, startPoint x: 718, startPoint y: 495, endPoint x: 657, endPoint y: 493, distance: 61.0
click at [718, 495] on link "Return Home" at bounding box center [722, 494] width 103 height 32
